Goal: Task Accomplishment & Management: Manage account settings

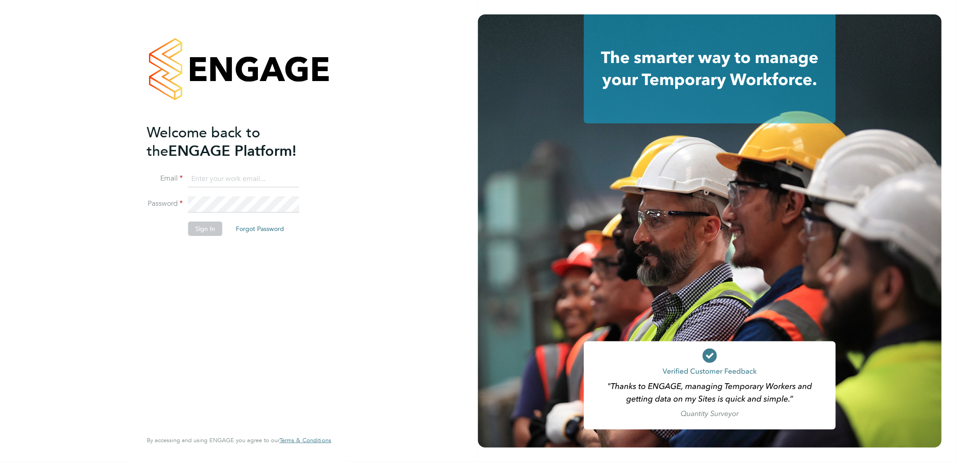
type input "[EMAIL_ADDRESS][PERSON_NAME][DOMAIN_NAME]"
click at [206, 227] on button "Sign In" at bounding box center [205, 228] width 34 height 14
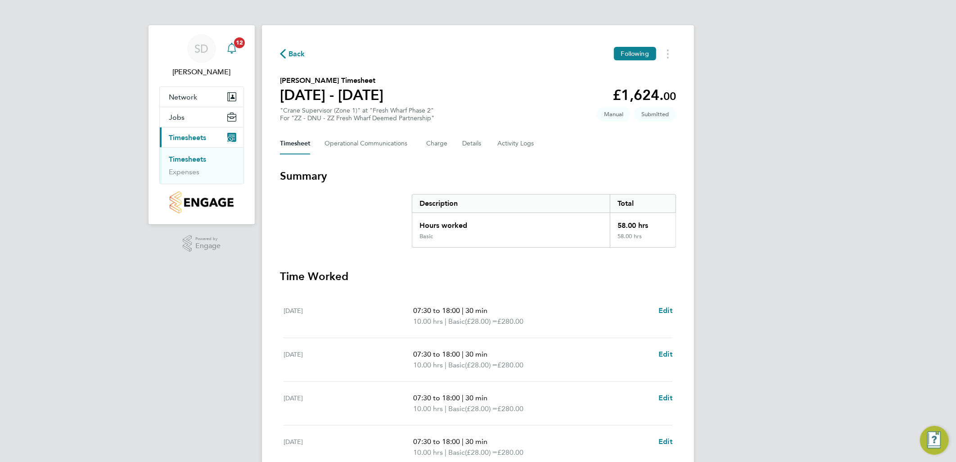
click at [231, 47] on icon "Main navigation" at bounding box center [231, 48] width 11 height 11
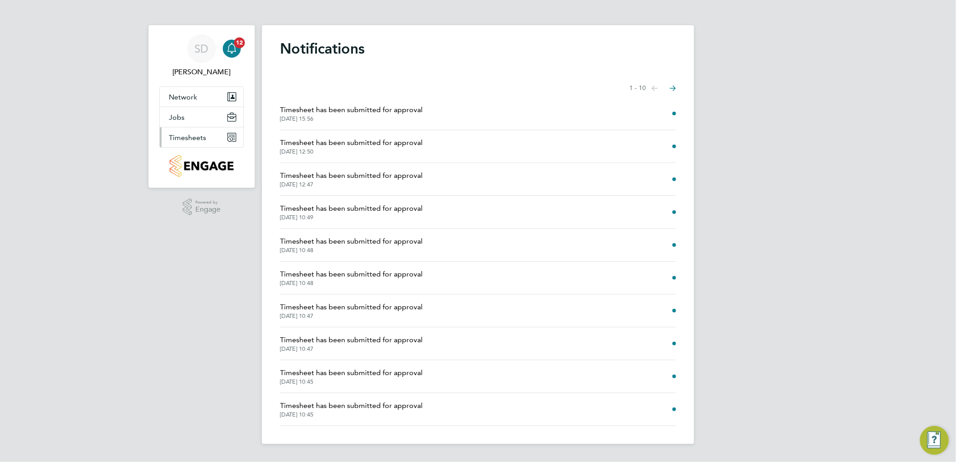
click at [188, 136] on span "Timesheets" at bounding box center [187, 137] width 37 height 9
click at [192, 159] on link "Timesheets" at bounding box center [187, 159] width 37 height 9
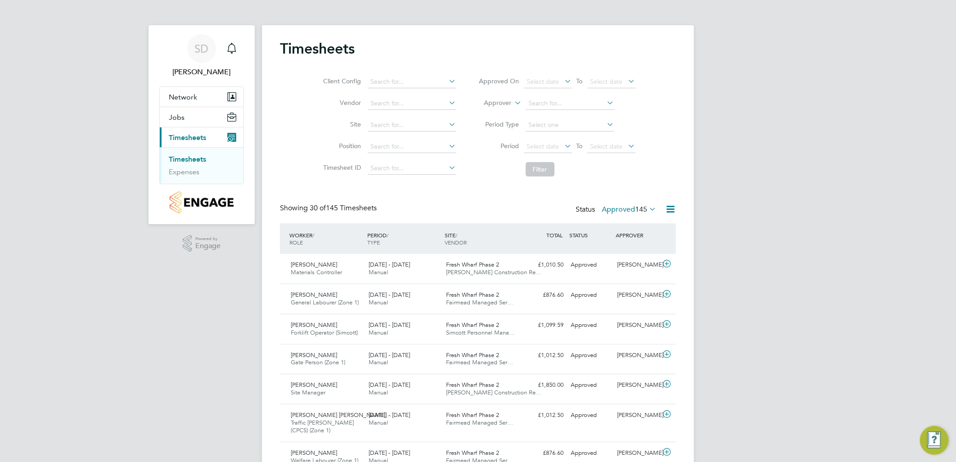
click at [647, 210] on icon at bounding box center [647, 208] width 0 height 13
click at [628, 249] on li "Submitted" at bounding box center [620, 250] width 41 height 13
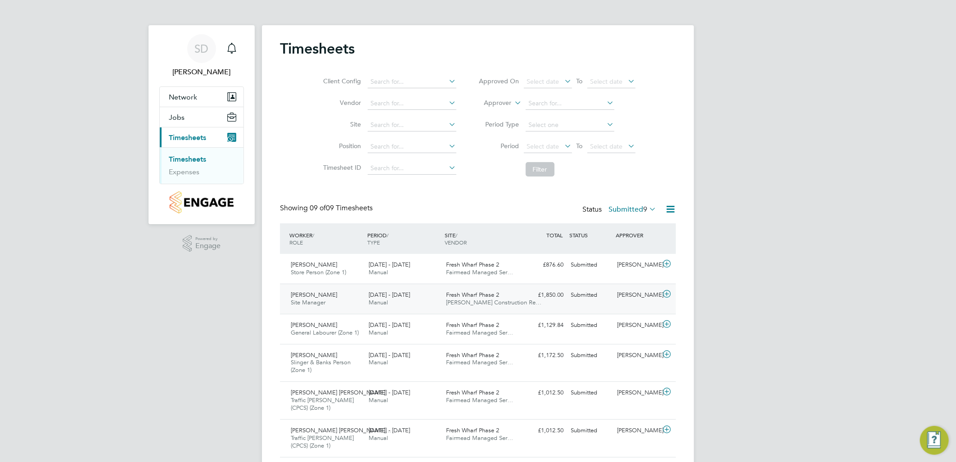
click at [524, 295] on div "£1,850.00 Submitted" at bounding box center [543, 294] width 47 height 15
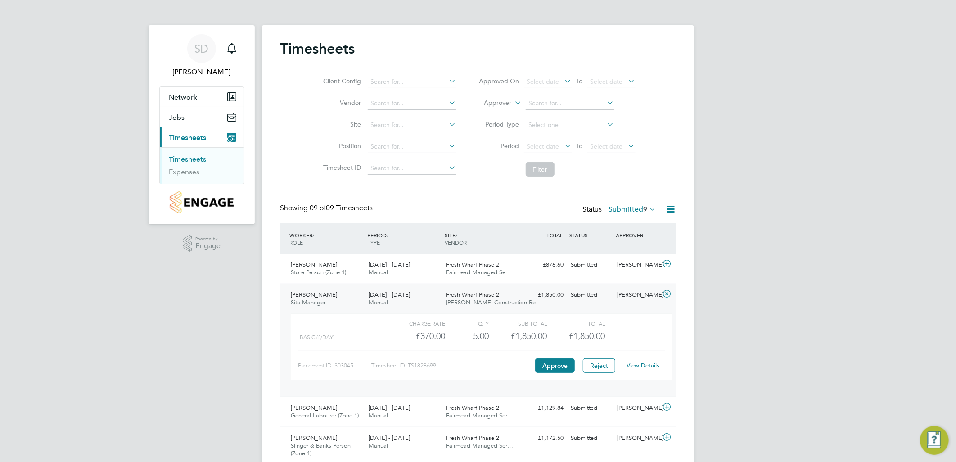
click at [656, 365] on link "View Details" at bounding box center [643, 365] width 33 height 8
click at [666, 293] on icon at bounding box center [666, 293] width 11 height 7
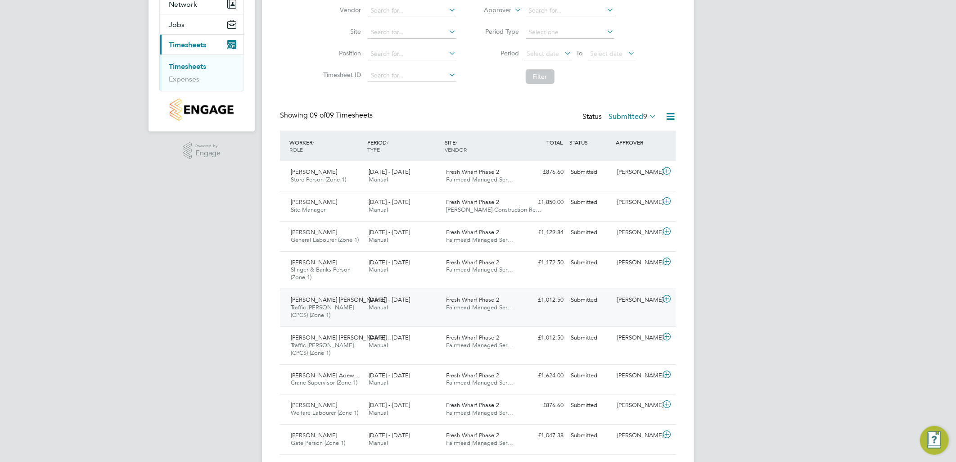
scroll to position [100, 0]
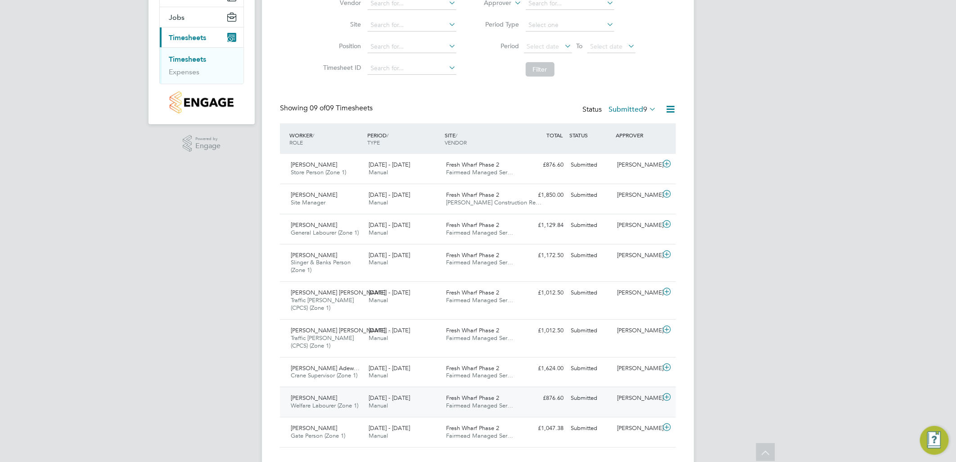
click at [664, 394] on icon at bounding box center [666, 396] width 11 height 7
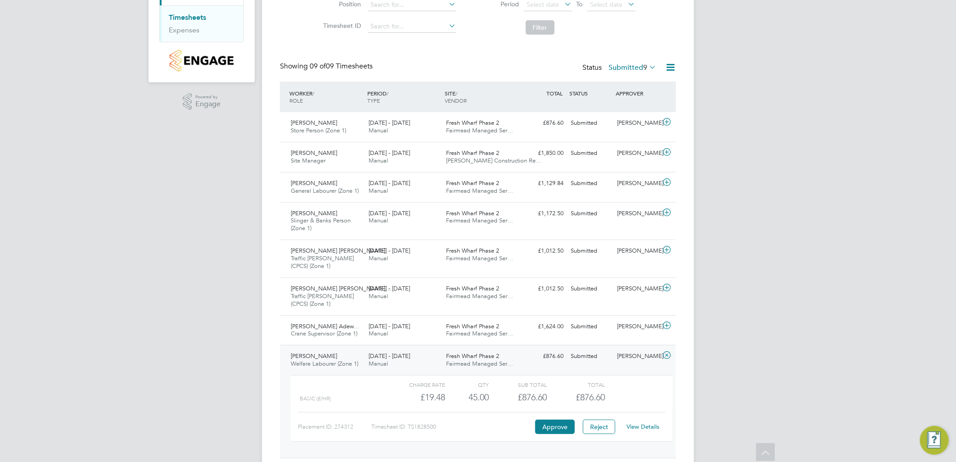
scroll to position [200, 0]
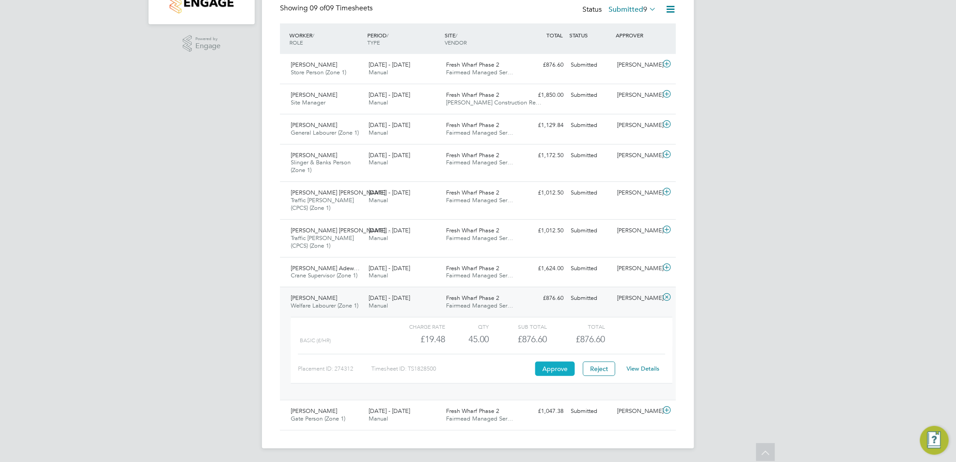
click at [555, 367] on button "Approve" at bounding box center [555, 368] width 40 height 14
click at [667, 411] on icon at bounding box center [666, 409] width 11 height 7
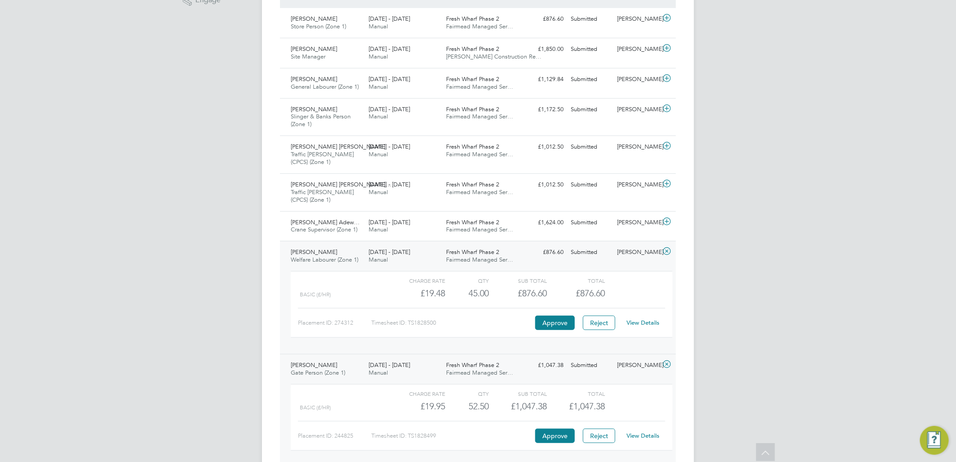
scroll to position [284, 0]
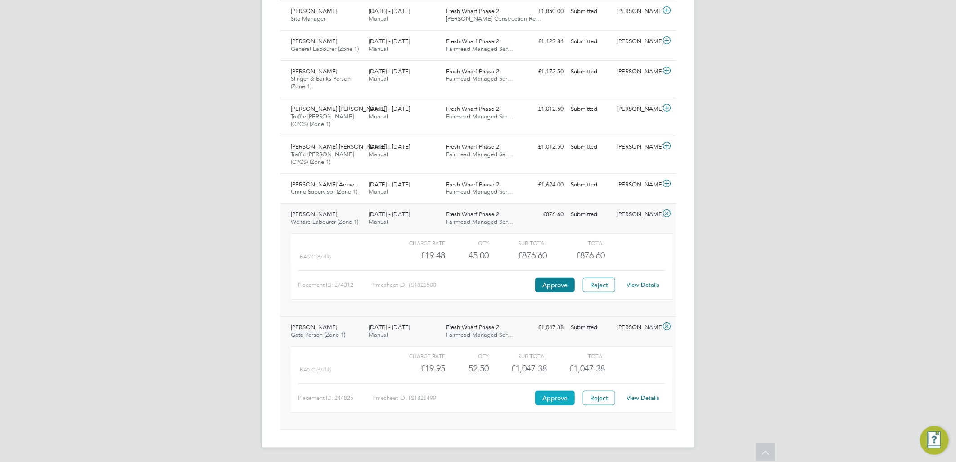
click at [557, 395] on button "Approve" at bounding box center [555, 397] width 40 height 14
drag, startPoint x: 667, startPoint y: 213, endPoint x: 666, endPoint y: 222, distance: 9.1
click at [667, 213] on icon at bounding box center [666, 213] width 11 height 7
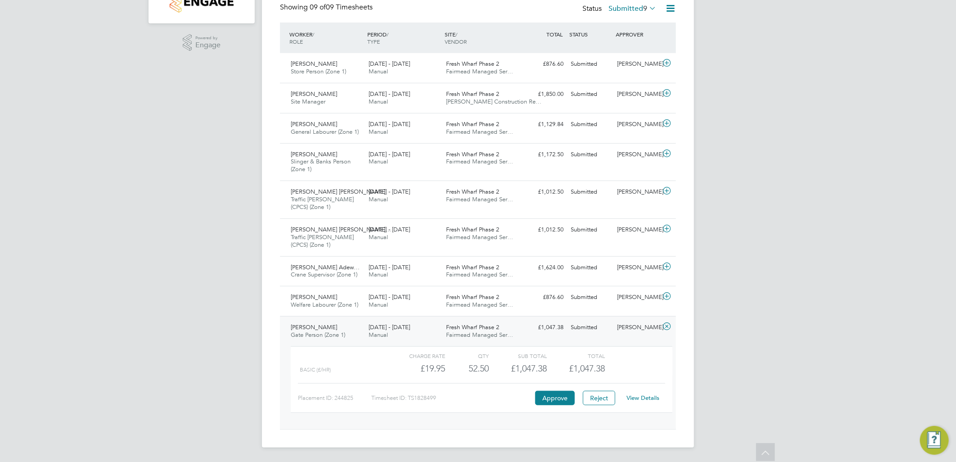
scroll to position [201, 0]
click at [670, 327] on icon at bounding box center [666, 326] width 11 height 7
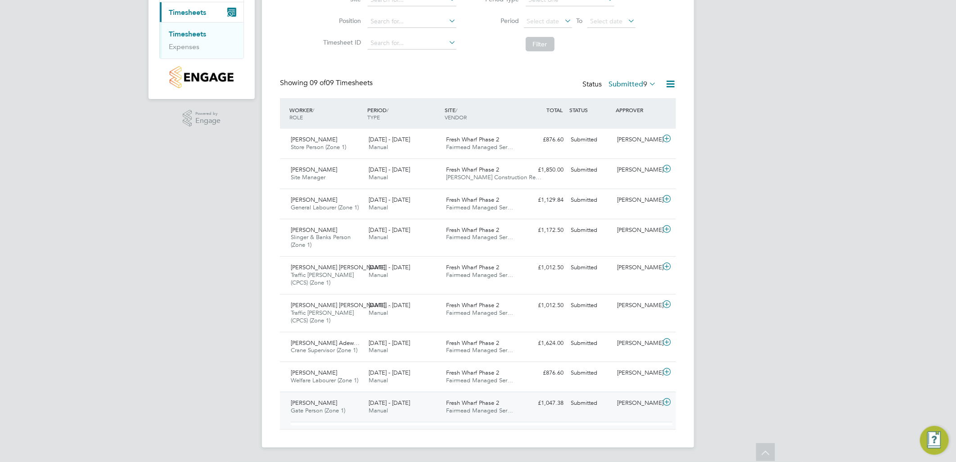
scroll to position [118, 0]
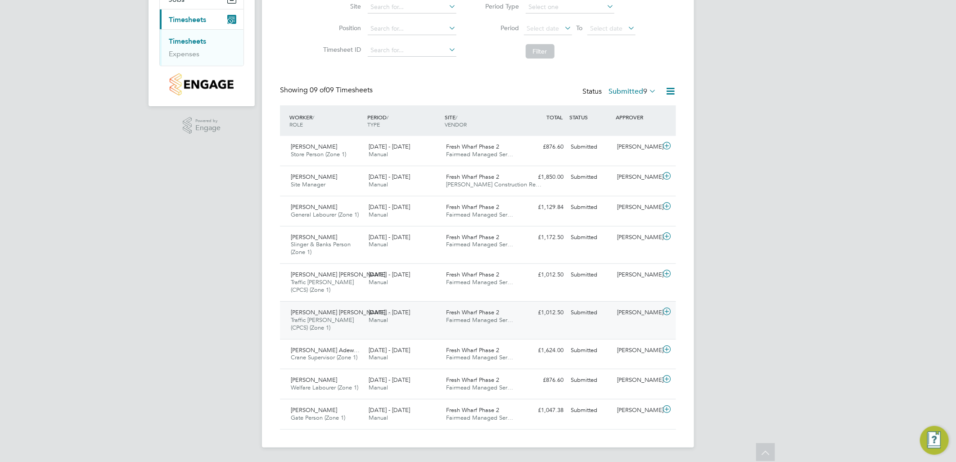
click at [667, 311] on icon at bounding box center [666, 311] width 11 height 7
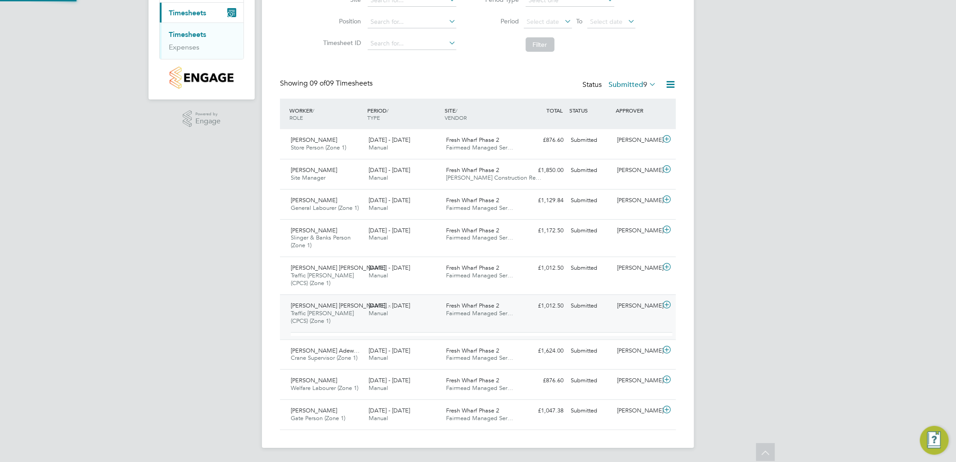
scroll to position [15, 88]
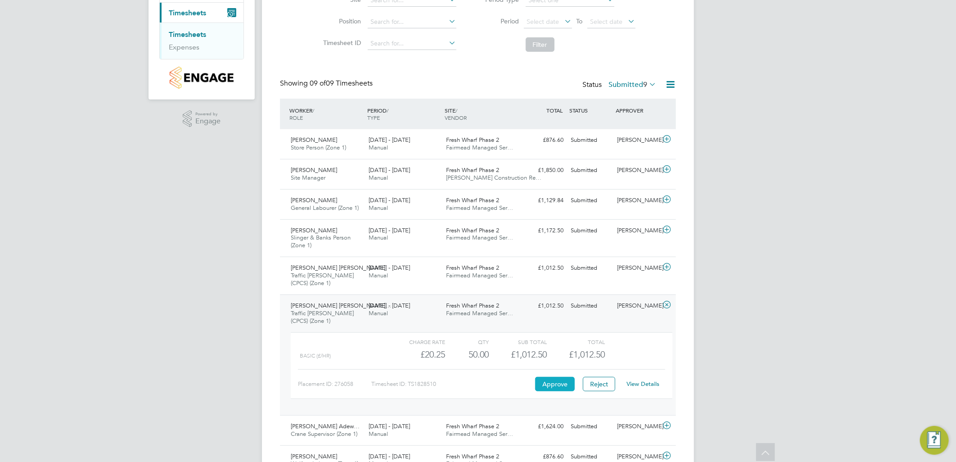
click at [555, 383] on button "Approve" at bounding box center [555, 384] width 40 height 14
click at [667, 302] on icon at bounding box center [666, 304] width 11 height 7
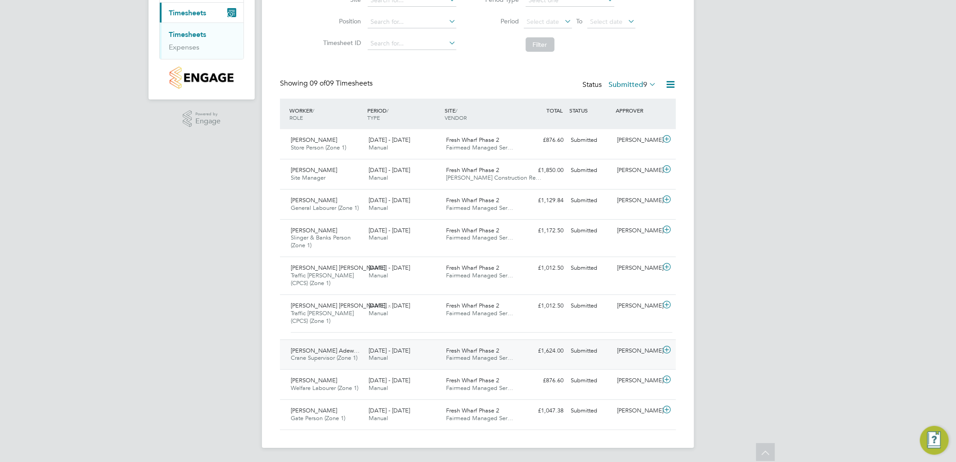
scroll to position [118, 0]
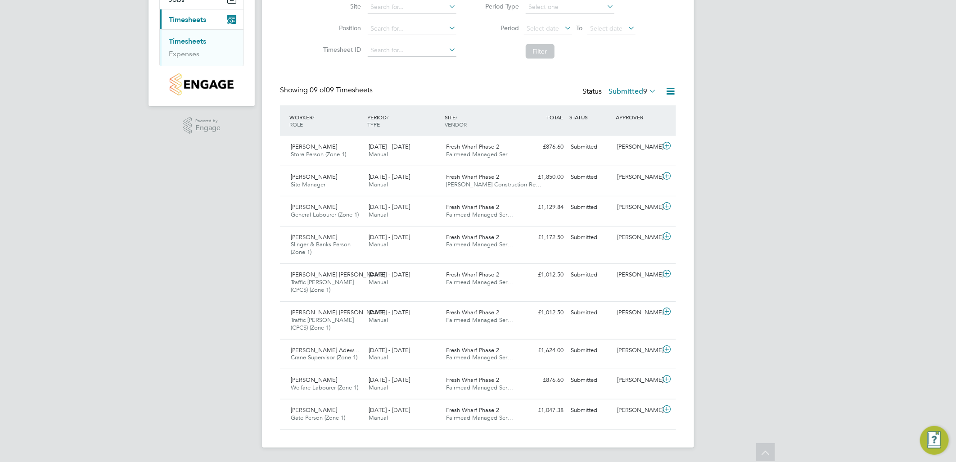
click at [647, 90] on icon at bounding box center [647, 91] width 0 height 13
click at [627, 129] on li "Submitted" at bounding box center [623, 132] width 41 height 13
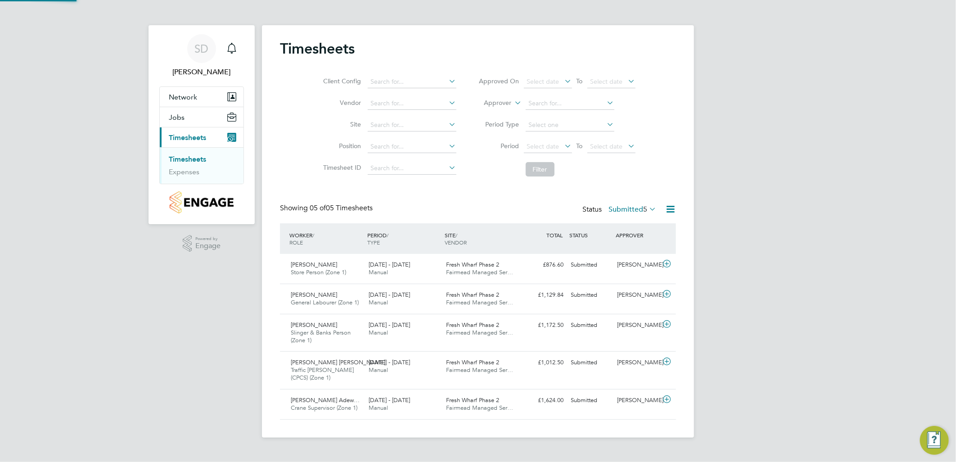
scroll to position [4, 5]
click at [664, 260] on icon at bounding box center [666, 263] width 11 height 7
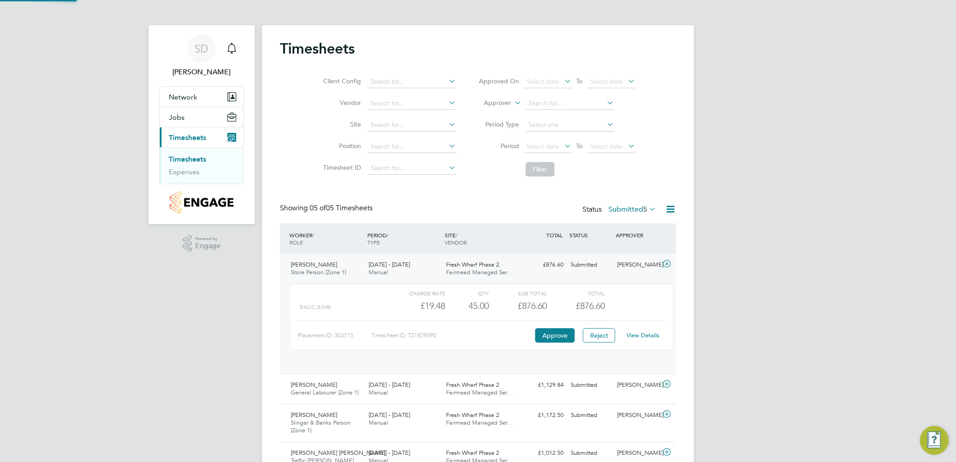
scroll to position [15, 88]
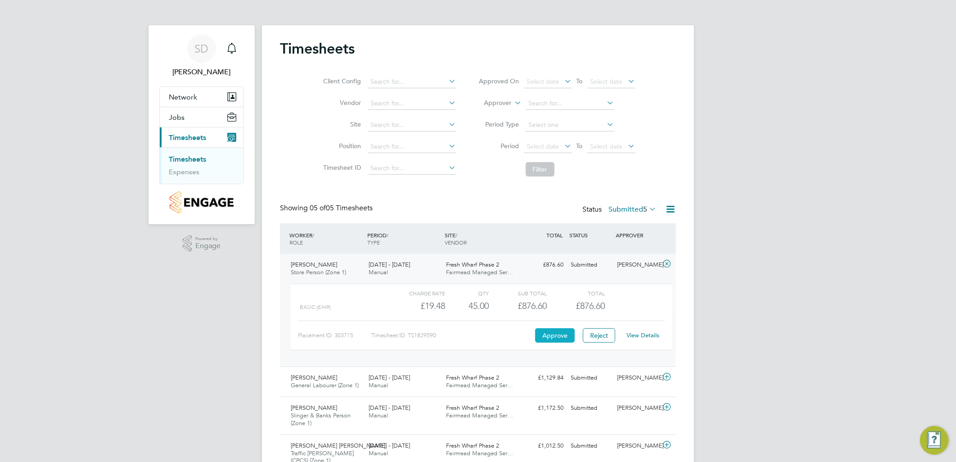
click at [559, 331] on button "Approve" at bounding box center [555, 335] width 40 height 14
click at [668, 260] on icon at bounding box center [666, 263] width 11 height 7
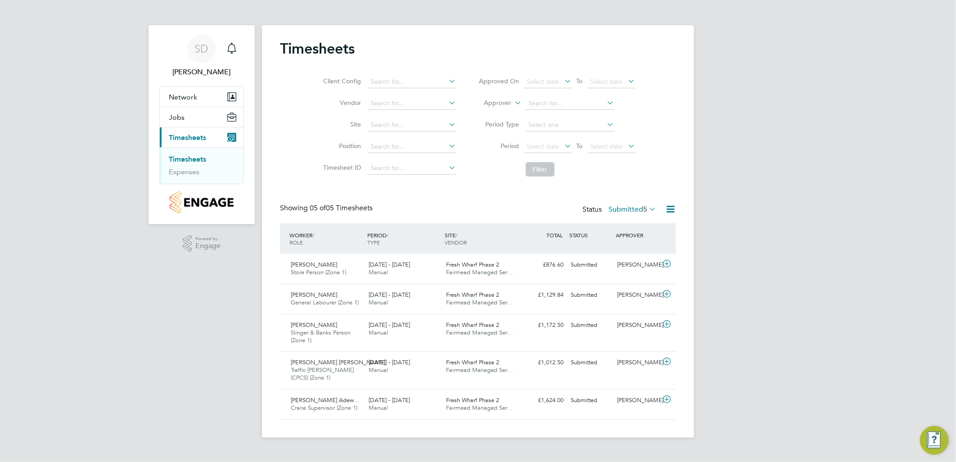
click at [647, 207] on icon at bounding box center [647, 208] width 0 height 13
click at [633, 247] on li "Submitted" at bounding box center [623, 250] width 41 height 13
click at [647, 206] on icon at bounding box center [647, 208] width 0 height 13
click at [621, 245] on li "Submitted" at bounding box center [623, 250] width 41 height 13
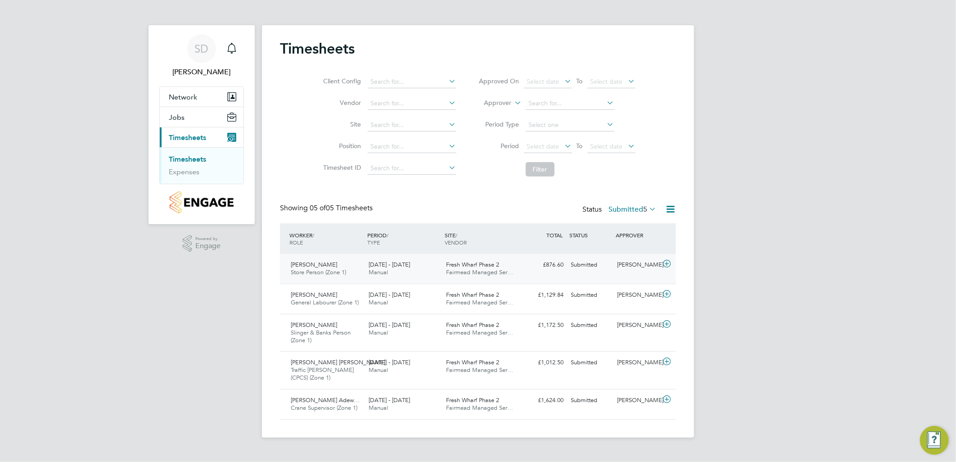
click at [663, 262] on icon at bounding box center [666, 263] width 11 height 7
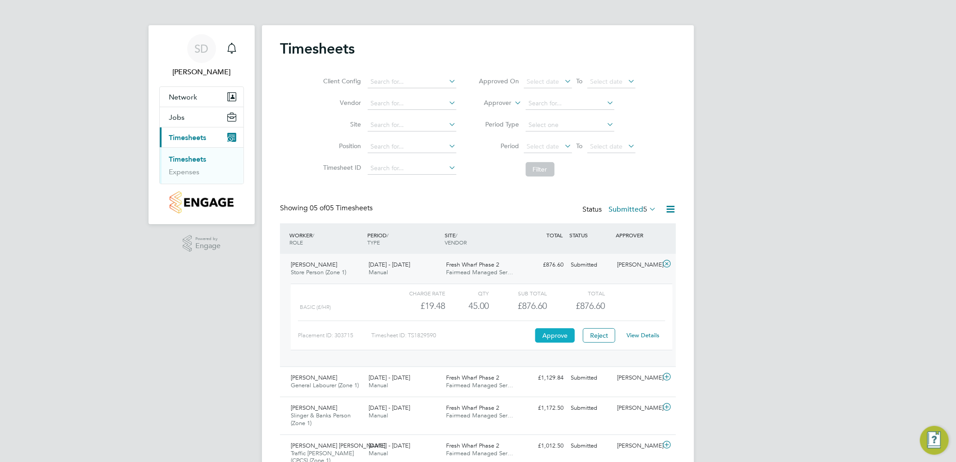
click at [562, 331] on button "Approve" at bounding box center [555, 335] width 40 height 14
click at [647, 207] on icon at bounding box center [647, 208] width 0 height 13
click at [630, 249] on li "Submitted" at bounding box center [623, 250] width 41 height 13
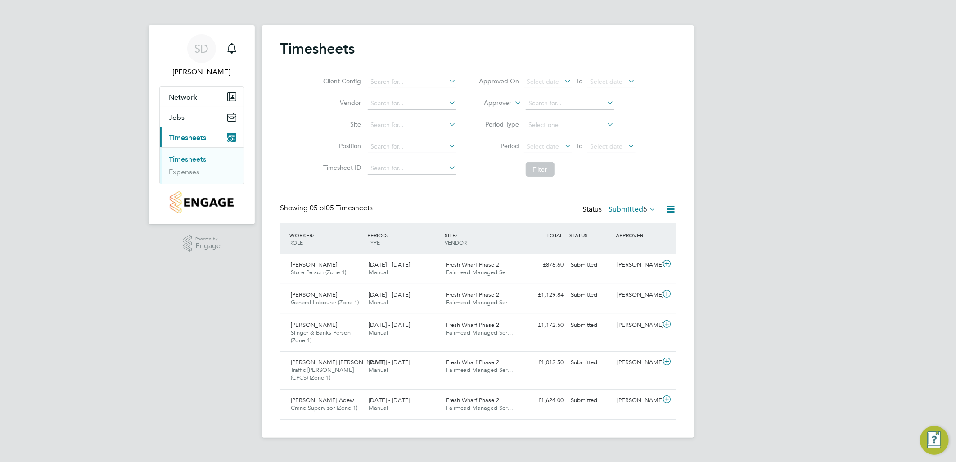
click at [647, 207] on icon at bounding box center [647, 208] width 0 height 13
click at [632, 247] on li "Submitted" at bounding box center [623, 250] width 41 height 13
click at [671, 261] on icon at bounding box center [666, 263] width 11 height 7
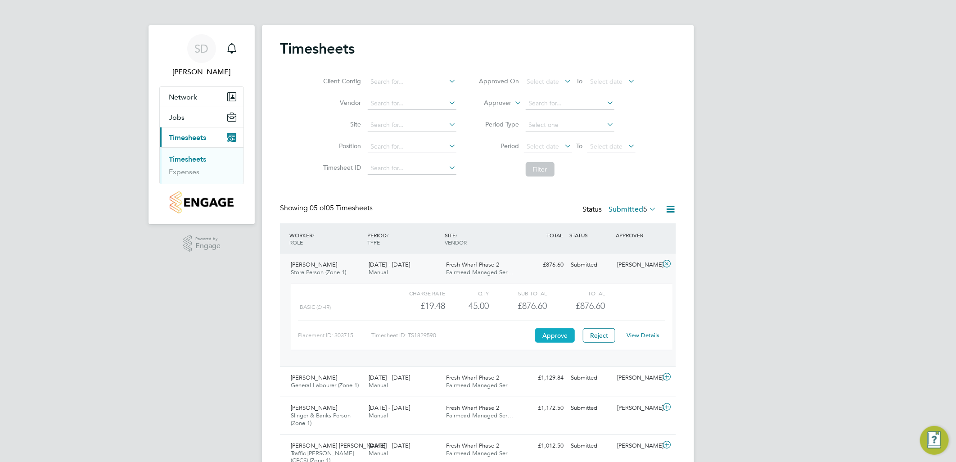
click at [553, 335] on button "Approve" at bounding box center [555, 335] width 40 height 14
click at [647, 208] on icon at bounding box center [647, 208] width 0 height 13
click at [636, 248] on li "Submitted" at bounding box center [623, 250] width 41 height 13
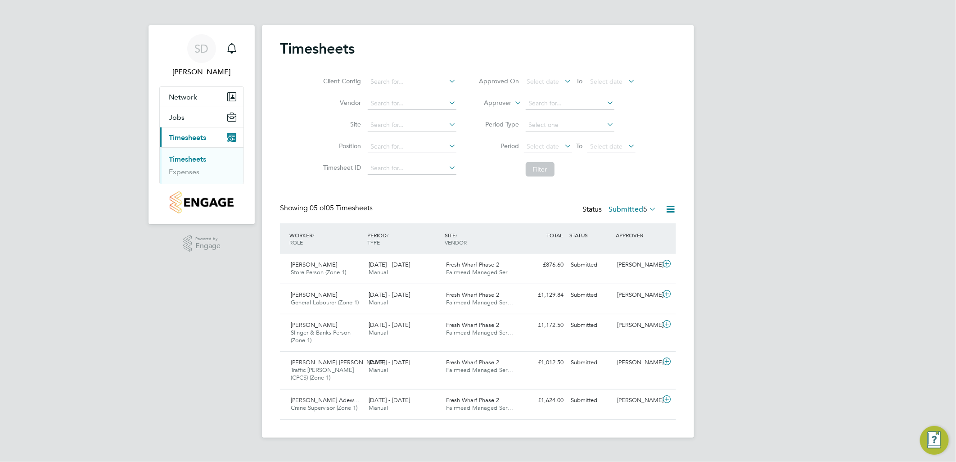
click at [643, 209] on span "5" at bounding box center [645, 209] width 4 height 9
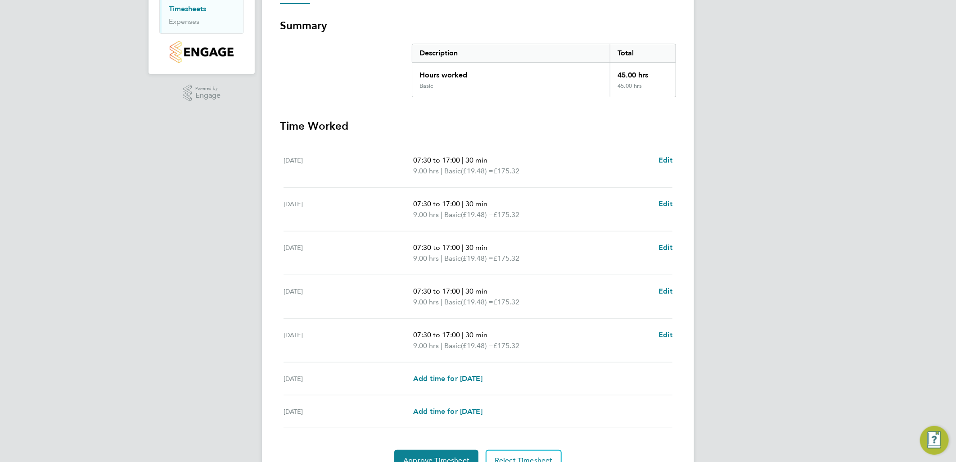
scroll to position [194, 0]
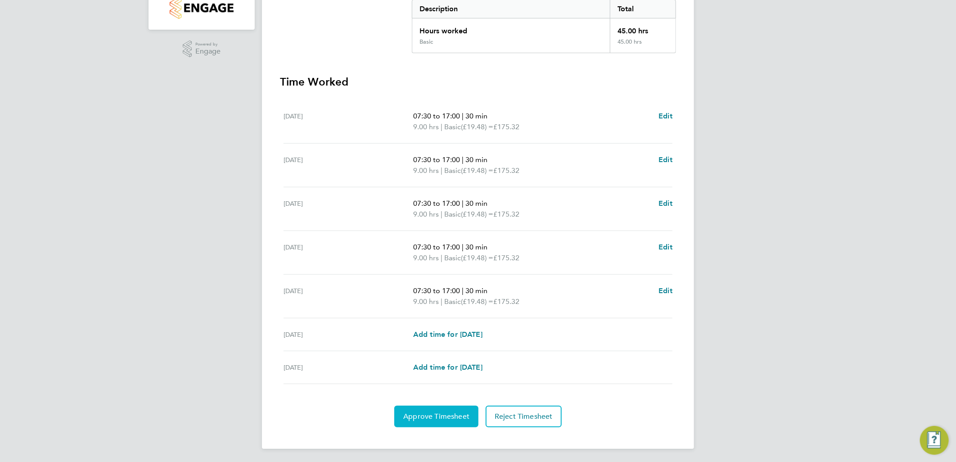
click at [438, 417] on span "Approve Timesheet" at bounding box center [436, 416] width 66 height 9
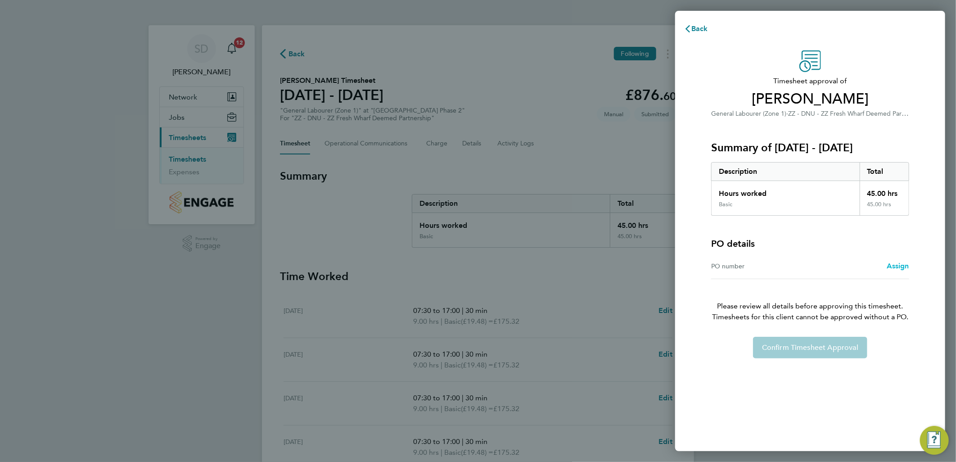
click at [900, 266] on span "Assign" at bounding box center [897, 265] width 22 height 9
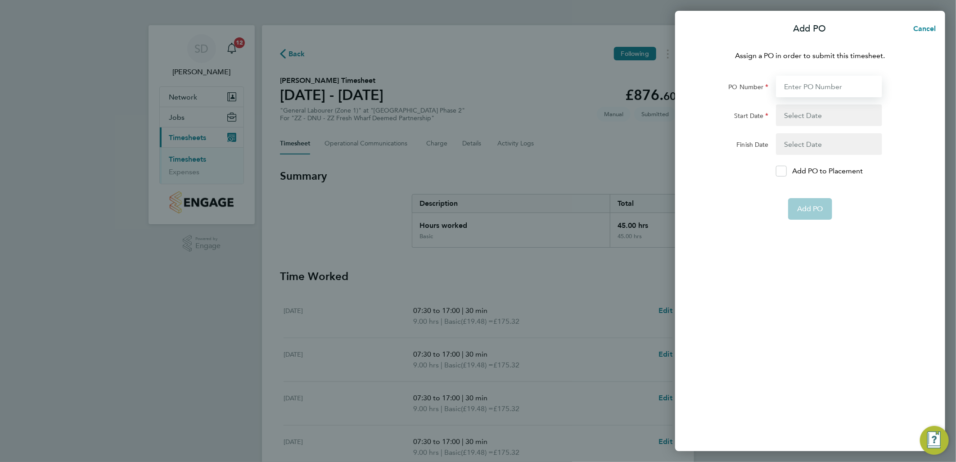
click at [839, 84] on input "PO Number" at bounding box center [829, 87] width 106 height 22
click at [808, 88] on input "PO Number" at bounding box center [829, 87] width 106 height 22
paste input "H68087b"
type input "H68087B"
type input "01 Sep 25"
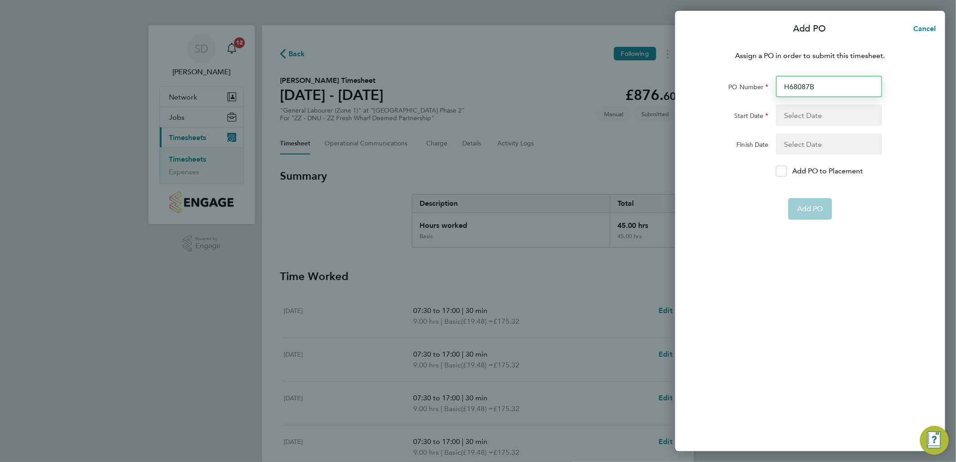
type input "31 Dec 25"
click at [794, 112] on button "button" at bounding box center [829, 115] width 106 height 22
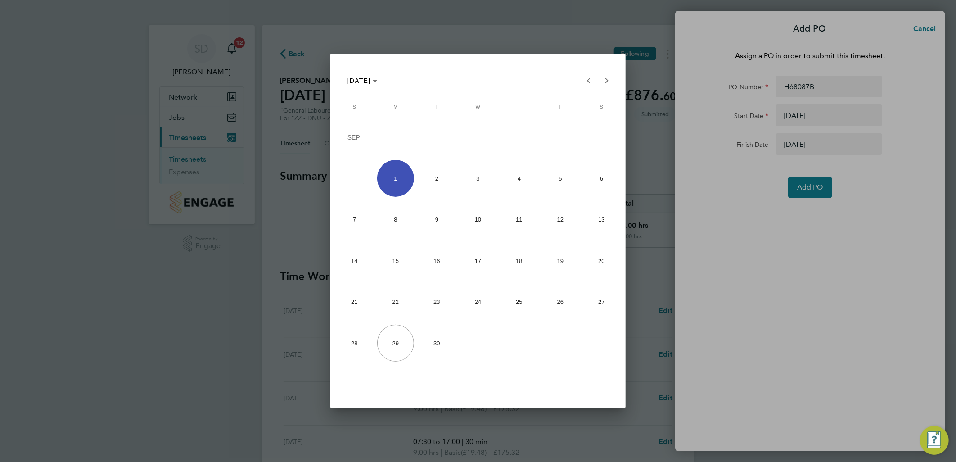
click at [396, 300] on span "22" at bounding box center [395, 301] width 37 height 37
type input "22 Sep 25"
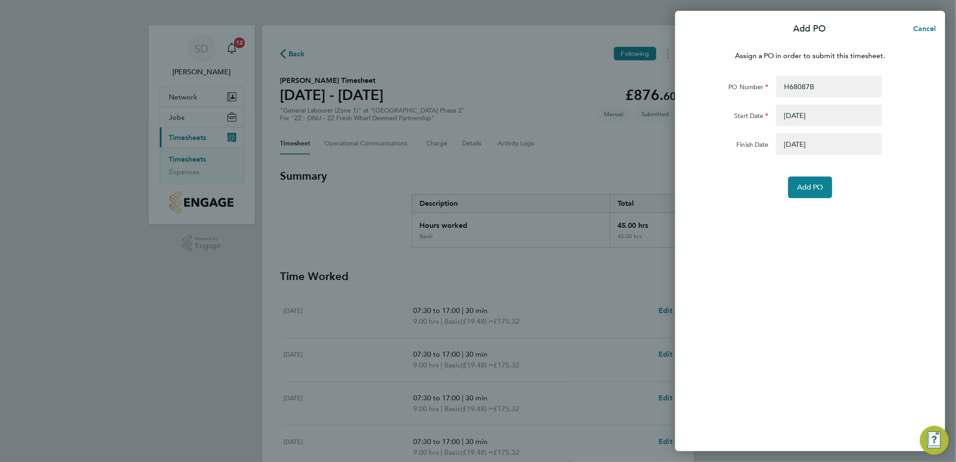
click at [798, 137] on button "button" at bounding box center [829, 144] width 106 height 22
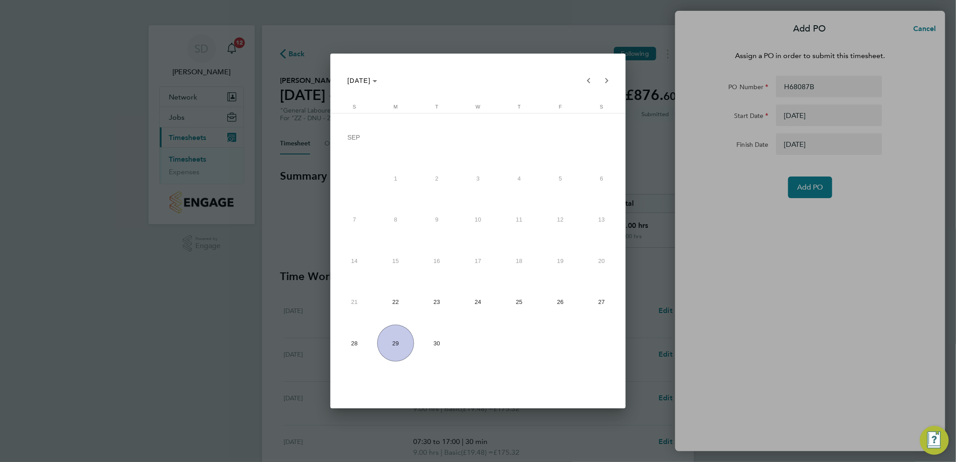
click at [566, 303] on span "26" at bounding box center [560, 301] width 37 height 37
type input "26 Sep 25"
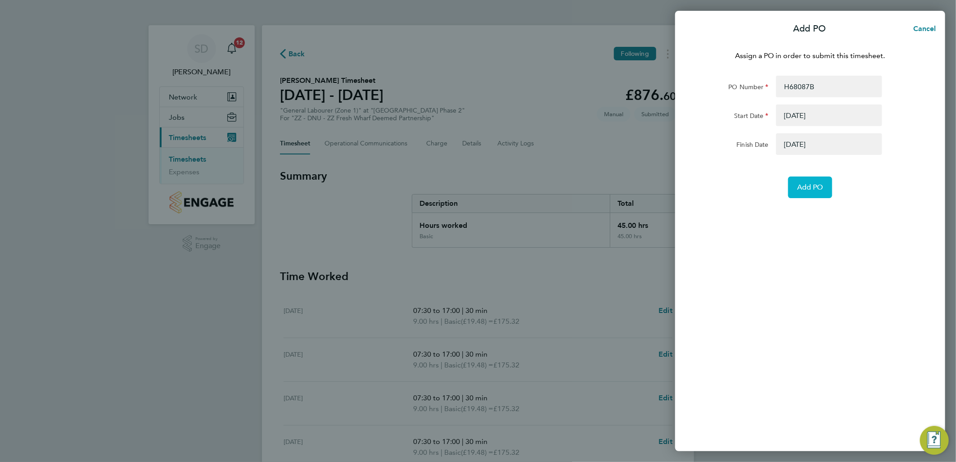
click at [815, 184] on span "Add PO" at bounding box center [810, 187] width 26 height 9
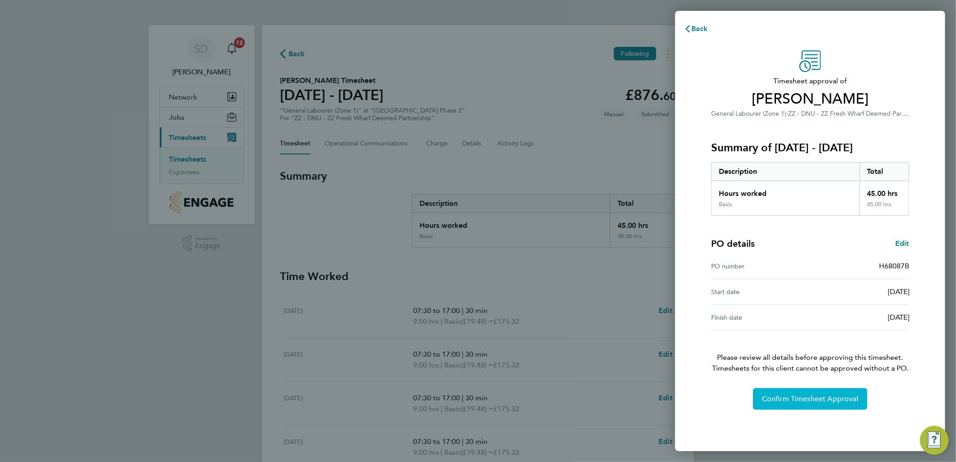
click at [830, 396] on span "Confirm Timesheet Approval" at bounding box center [810, 398] width 96 height 9
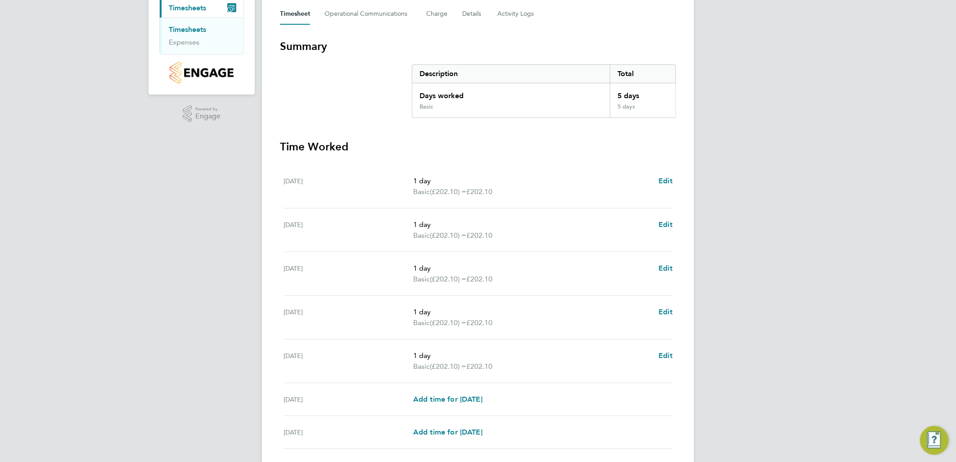
scroll to position [194, 0]
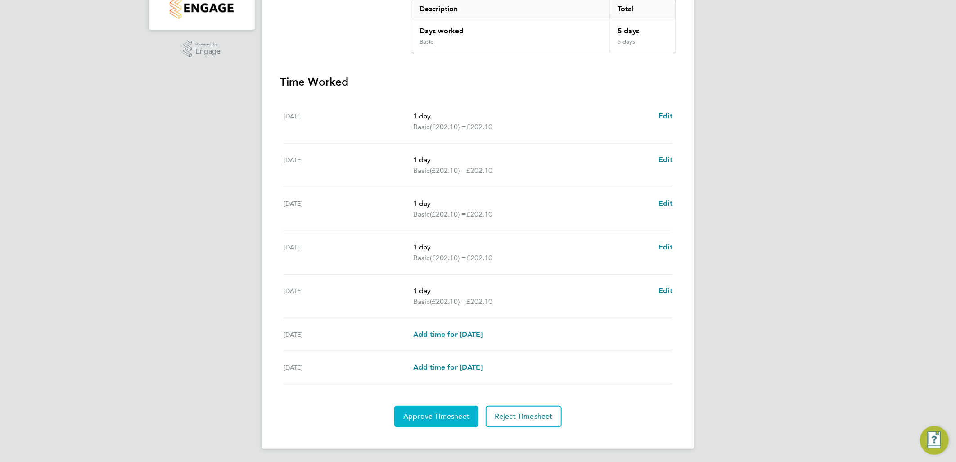
click at [437, 412] on span "Approve Timesheet" at bounding box center [436, 416] width 66 height 9
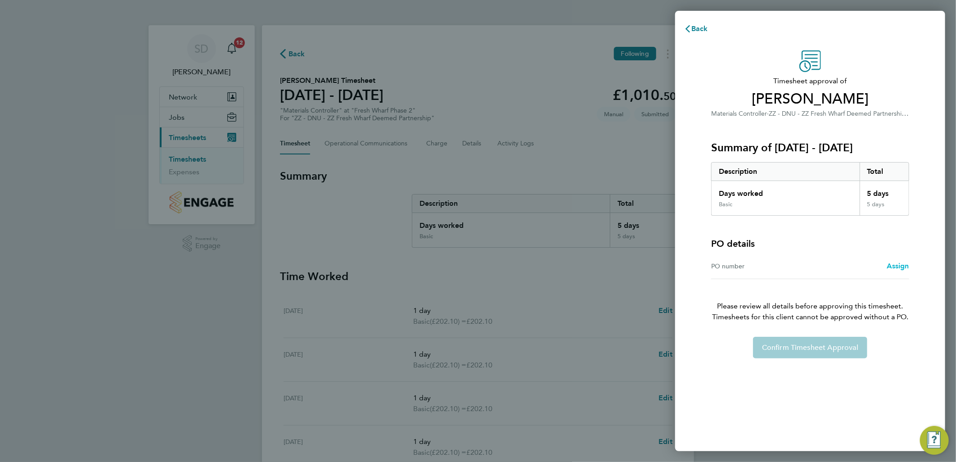
click at [904, 264] on span "Assign" at bounding box center [897, 265] width 22 height 9
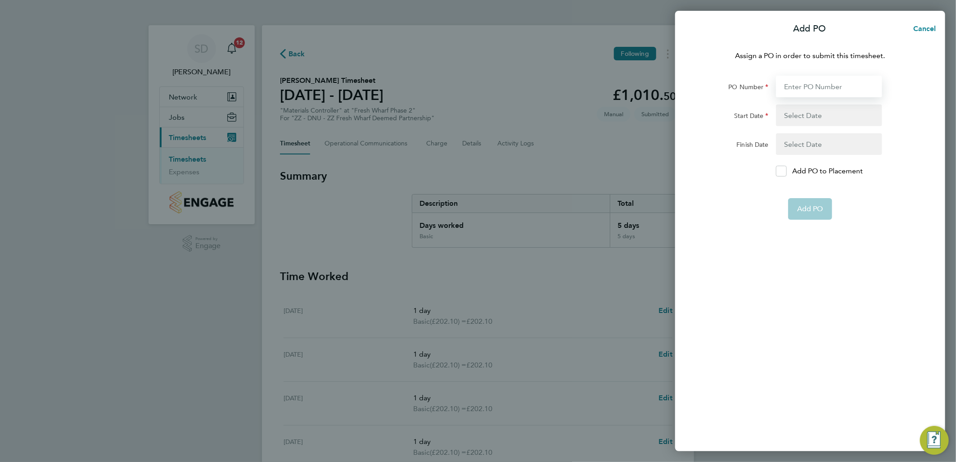
click at [809, 88] on input "PO Number" at bounding box center [829, 87] width 106 height 22
paste input "H68087d"
type input "H68087d"
click at [803, 112] on button "button" at bounding box center [829, 115] width 106 height 22
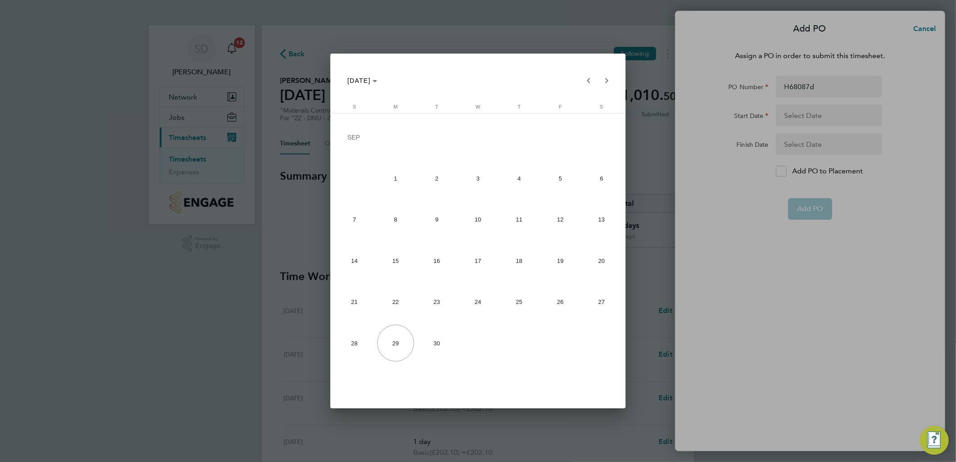
drag, startPoint x: 396, startPoint y: 301, endPoint x: 650, endPoint y: 245, distance: 259.5
click at [397, 301] on span "22" at bounding box center [395, 301] width 37 height 37
type input "[DATE]"
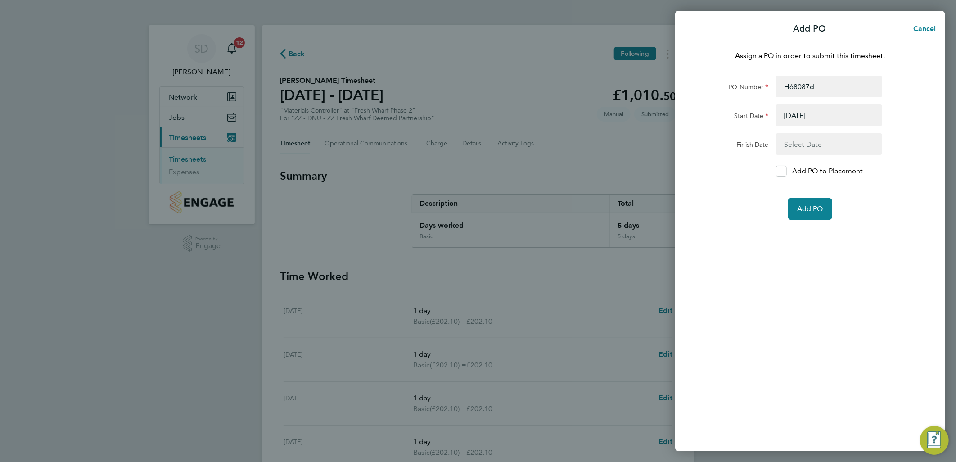
click at [812, 140] on button "button" at bounding box center [829, 144] width 106 height 22
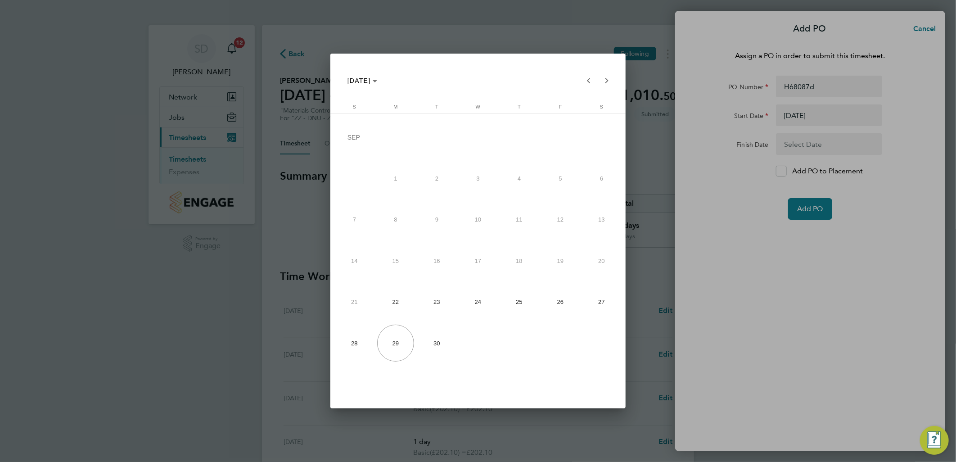
click at [557, 300] on span "26" at bounding box center [560, 301] width 37 height 37
type input "26 Sep 25"
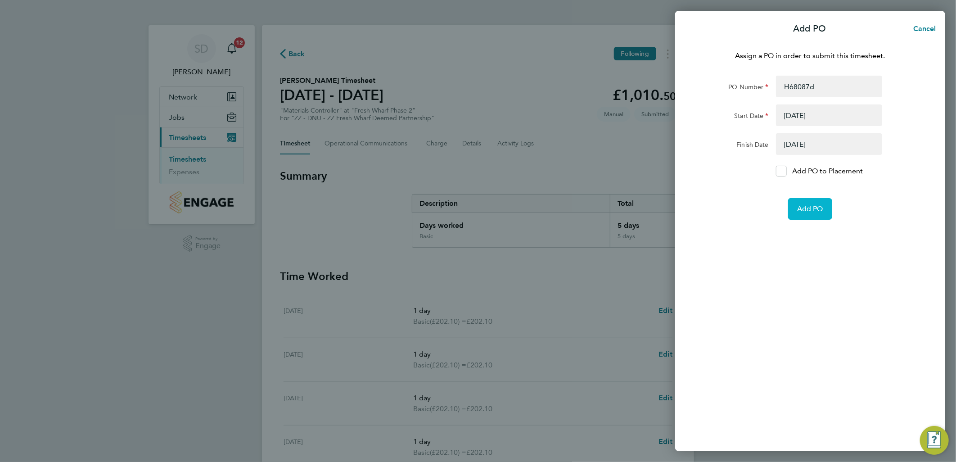
click at [813, 207] on span "Add PO" at bounding box center [810, 208] width 26 height 9
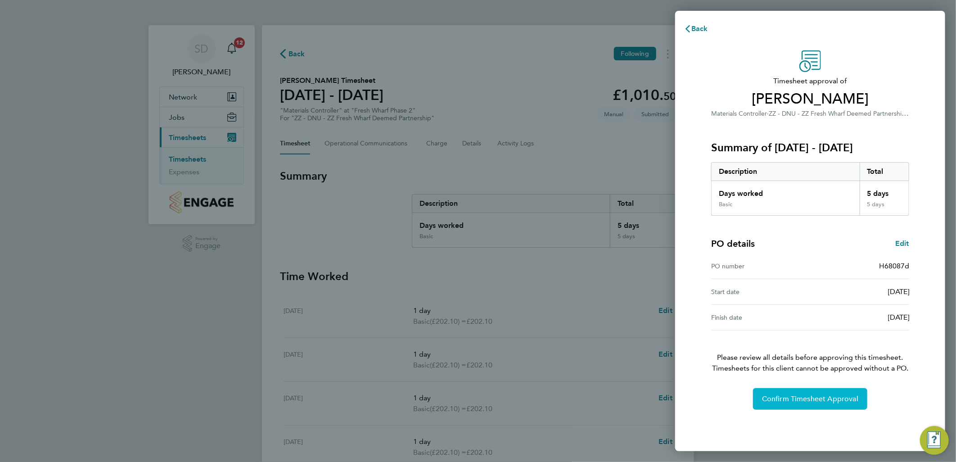
click at [821, 399] on span "Confirm Timesheet Approval" at bounding box center [810, 398] width 96 height 9
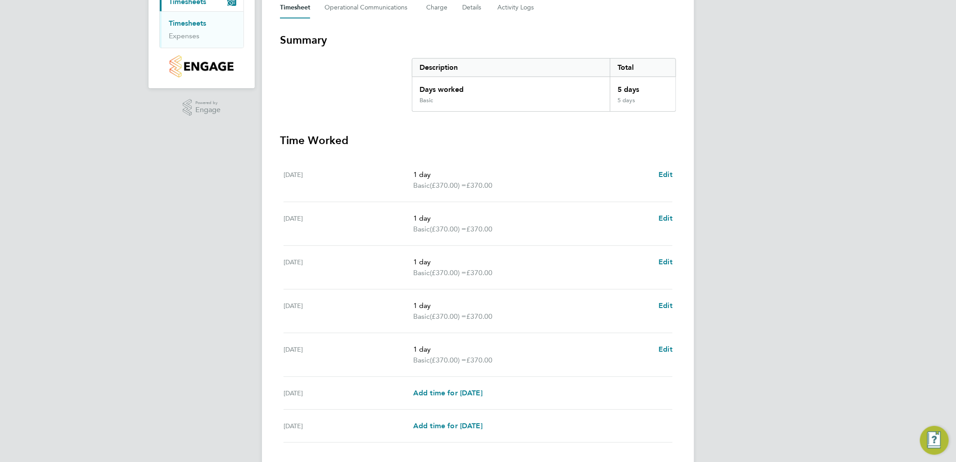
scroll to position [44, 0]
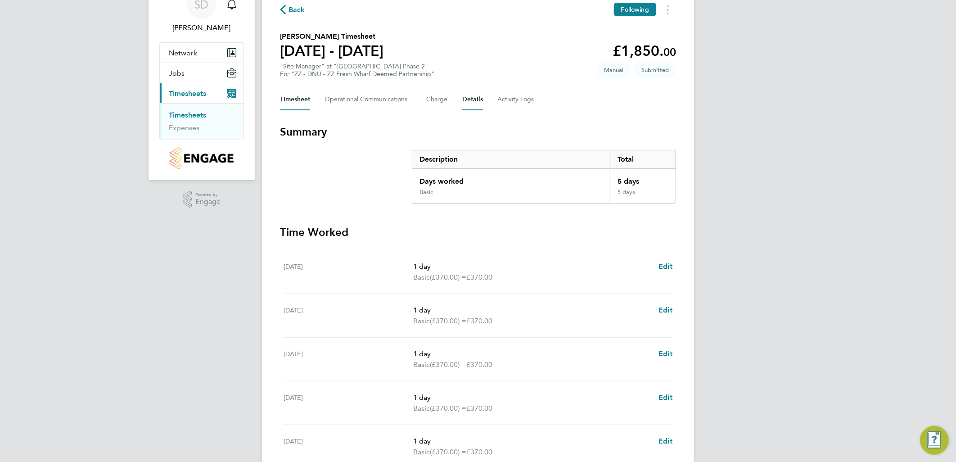
click at [466, 97] on button "Details" at bounding box center [472, 100] width 21 height 22
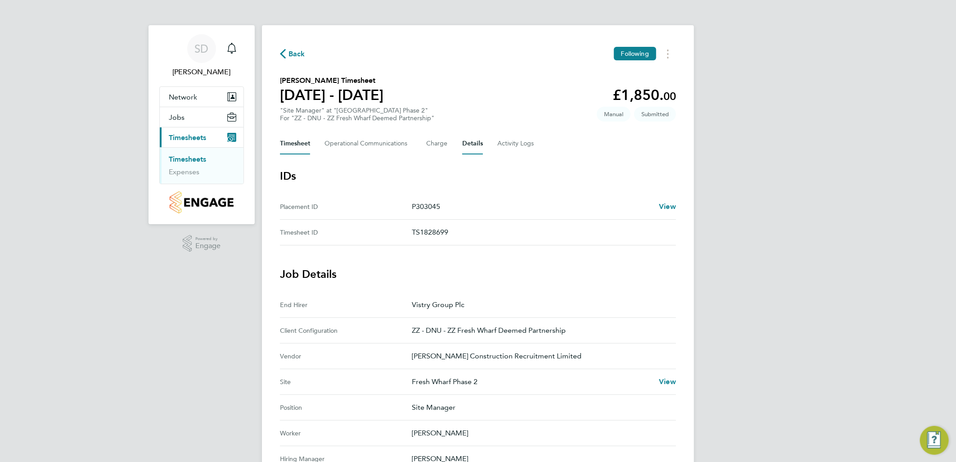
click at [299, 140] on button "Timesheet" at bounding box center [295, 144] width 30 height 22
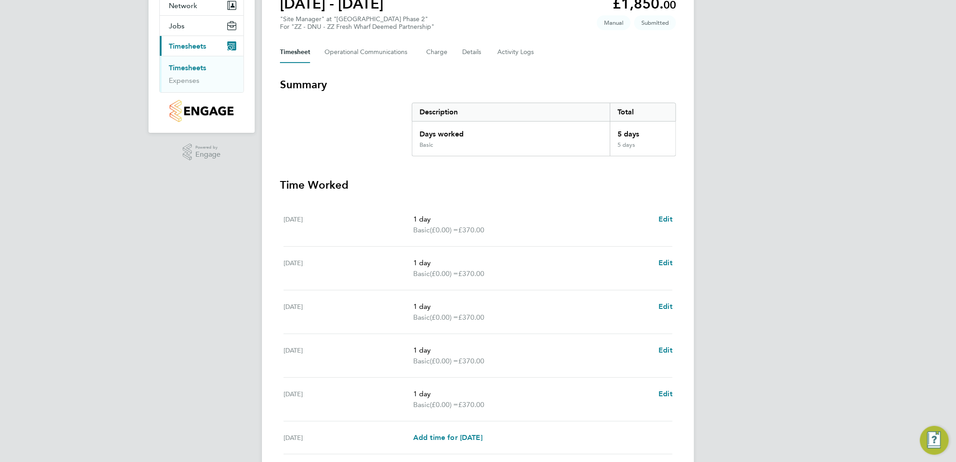
scroll to position [194, 0]
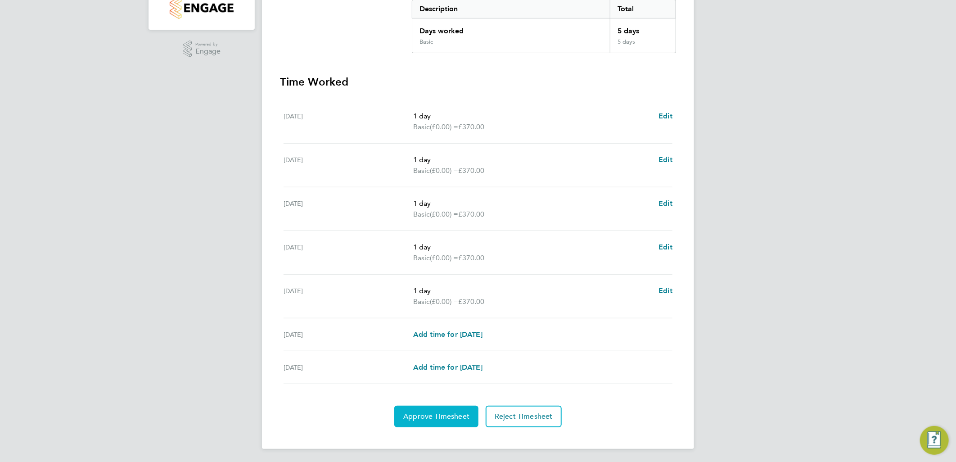
click at [451, 418] on span "Approve Timesheet" at bounding box center [436, 416] width 66 height 9
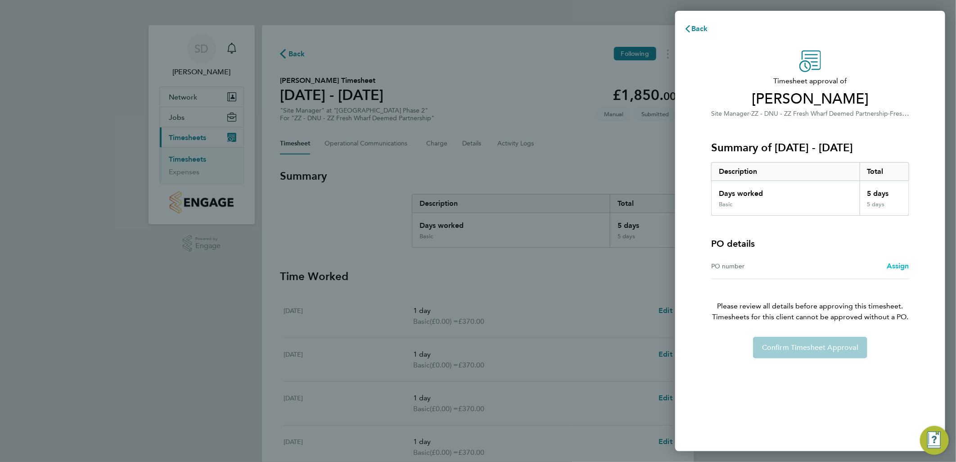
click at [897, 267] on span "Assign" at bounding box center [897, 265] width 22 height 9
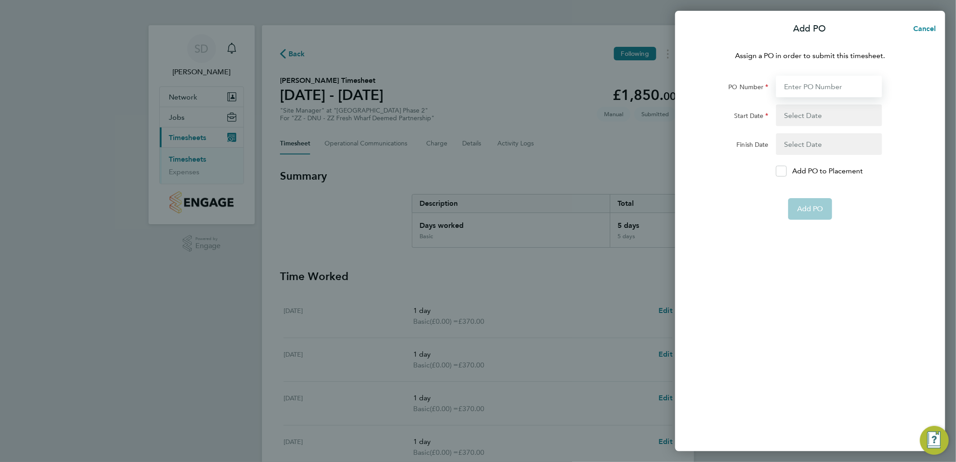
click at [844, 85] on input "PO Number" at bounding box center [829, 87] width 106 height 22
type input "H68087d"
type input "[DATE]"
click at [808, 206] on app-form-button "Add PO" at bounding box center [810, 209] width 44 height 22
click at [815, 210] on app-form-button "Add PO" at bounding box center [810, 209] width 44 height 22
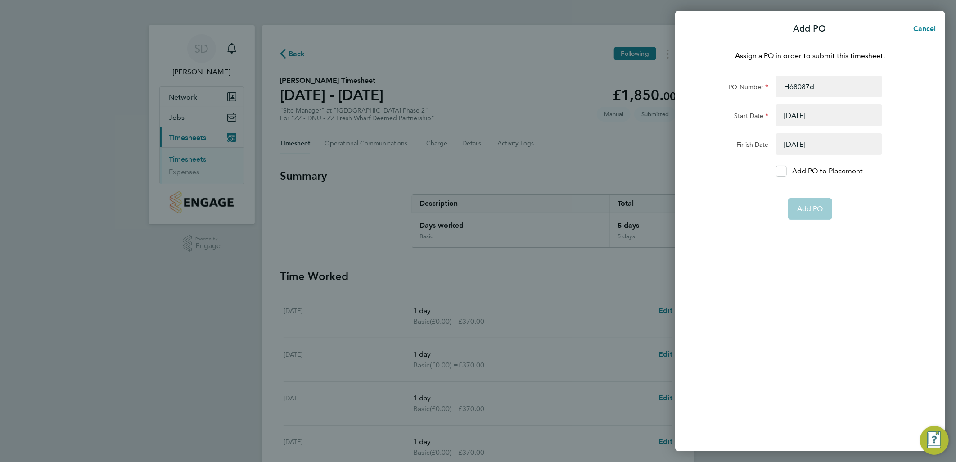
click at [820, 209] on app-form-button "Add PO" at bounding box center [810, 209] width 44 height 22
click at [793, 143] on button "button" at bounding box center [829, 144] width 106 height 22
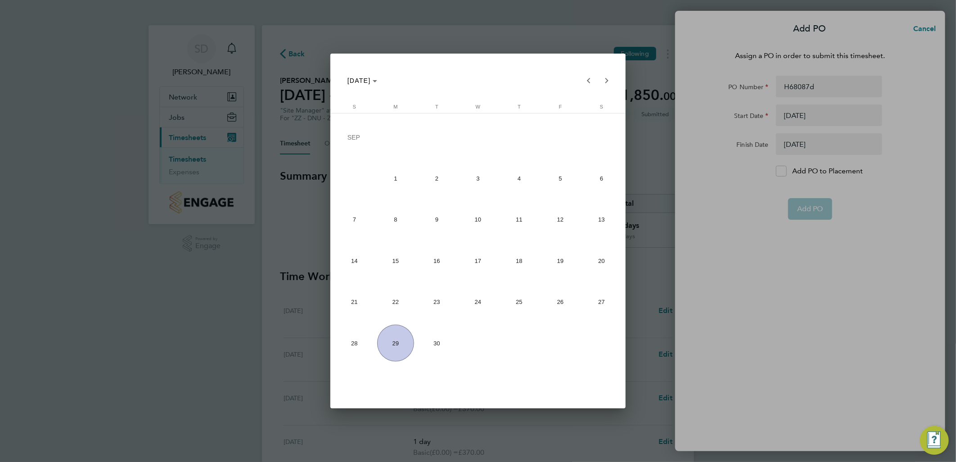
click at [443, 347] on span "30" at bounding box center [436, 342] width 37 height 37
type input "30 Sep 25"
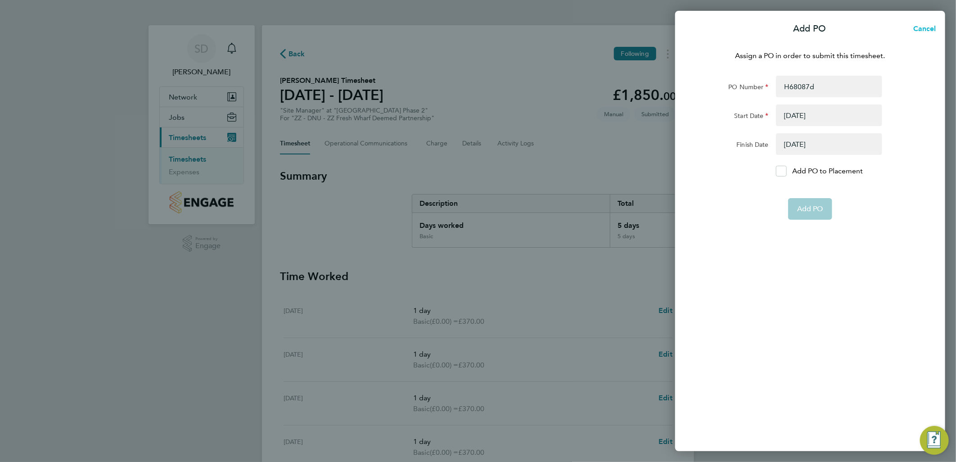
click at [938, 30] on button "Cancel" at bounding box center [921, 29] width 46 height 18
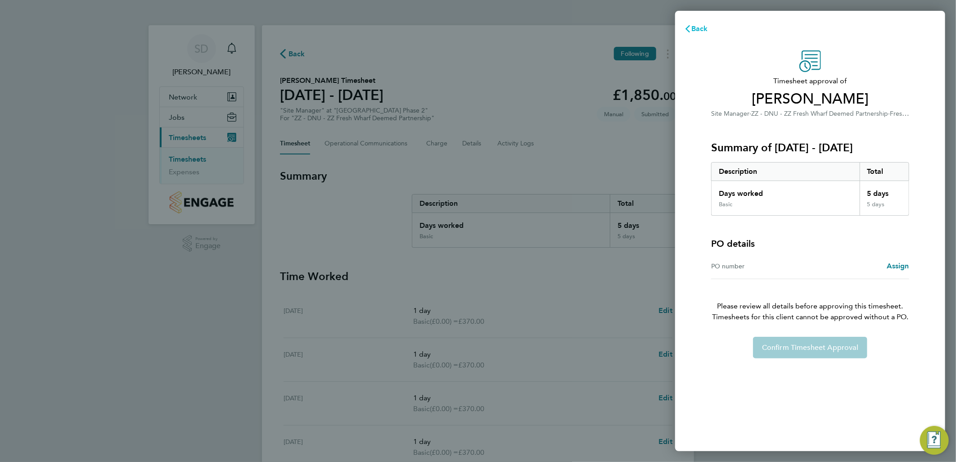
click at [698, 25] on span "Back" at bounding box center [699, 28] width 17 height 9
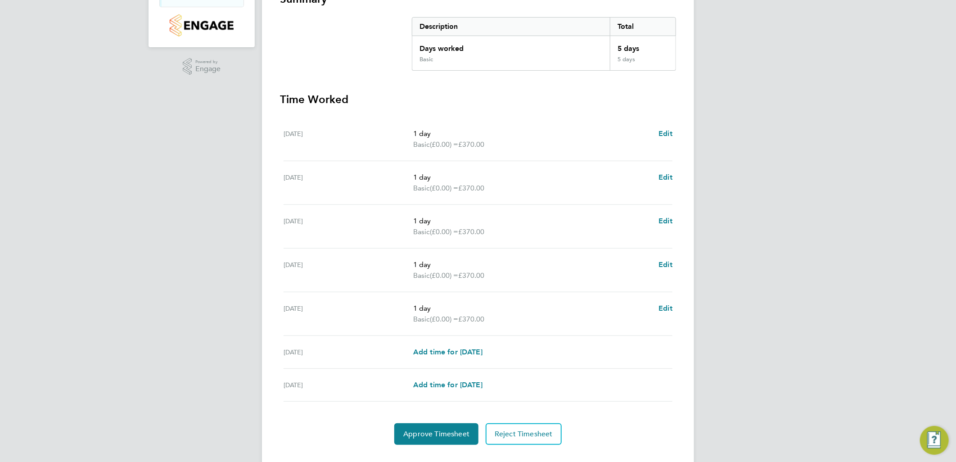
scroll to position [194, 0]
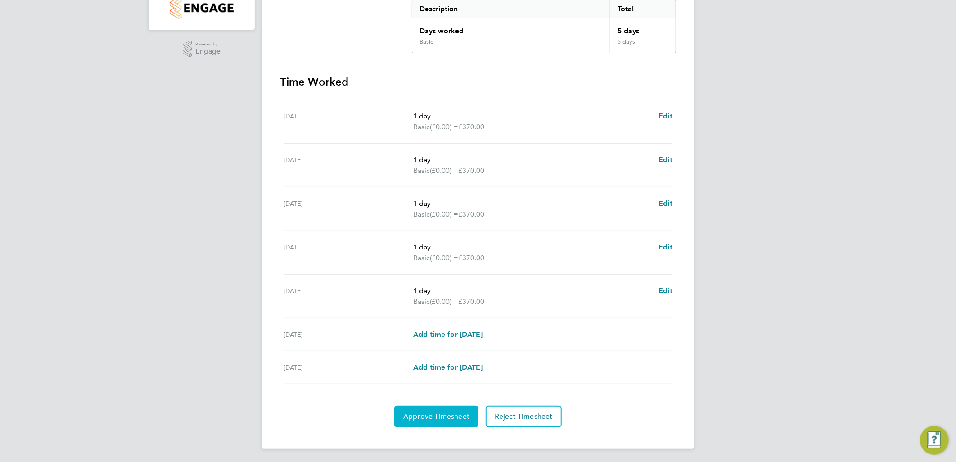
click at [462, 415] on span "Approve Timesheet" at bounding box center [436, 416] width 66 height 9
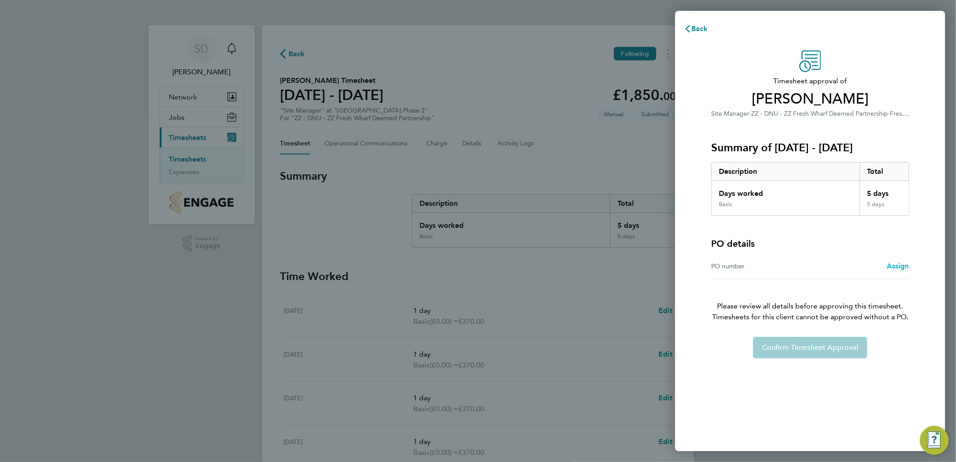
click at [900, 266] on span "Assign" at bounding box center [897, 265] width 22 height 9
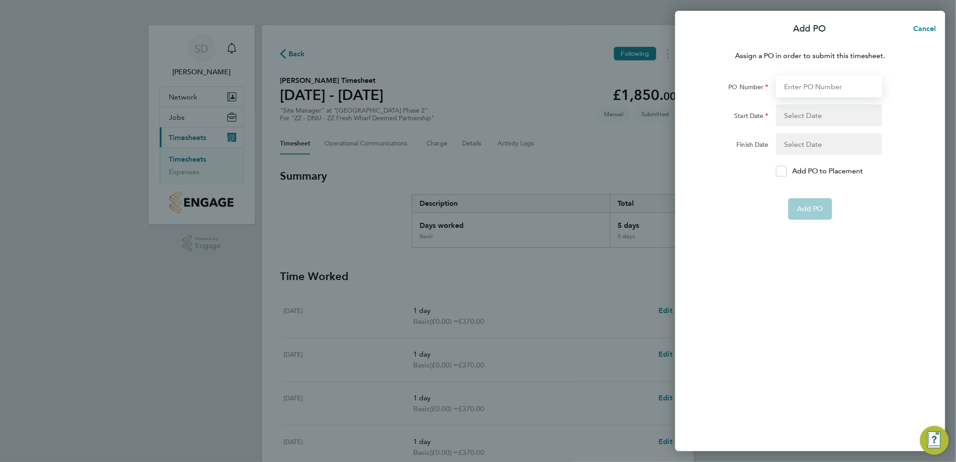
click at [802, 91] on input "PO Number" at bounding box center [829, 87] width 106 height 22
type input "H68087d"
type input "[DATE]"
click at [810, 142] on button "button" at bounding box center [829, 144] width 106 height 22
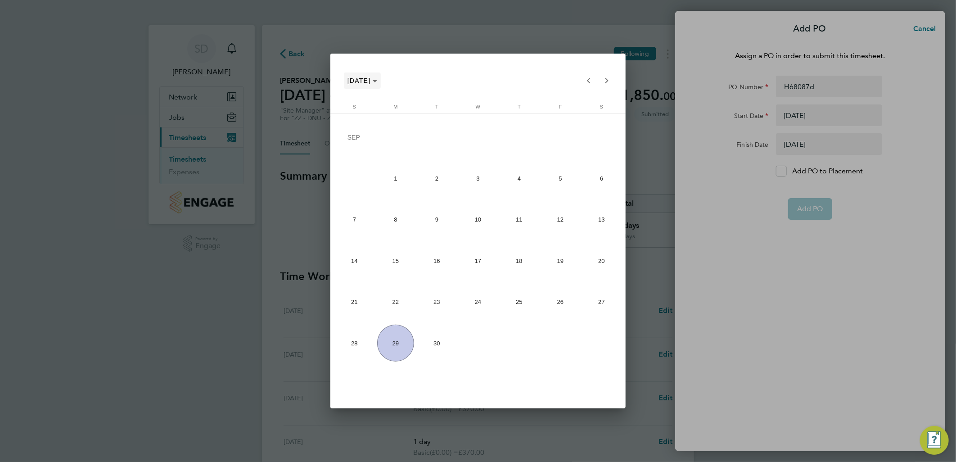
click at [377, 81] on icon "Choose month and year" at bounding box center [375, 81] width 4 height 2
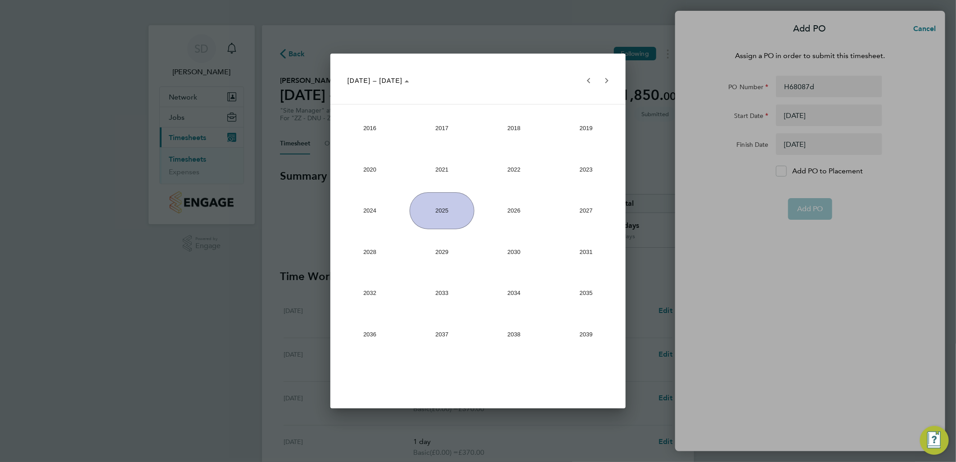
click at [440, 206] on span "2025" at bounding box center [441, 210] width 65 height 37
click at [444, 255] on span "OCT" at bounding box center [441, 251] width 65 height 37
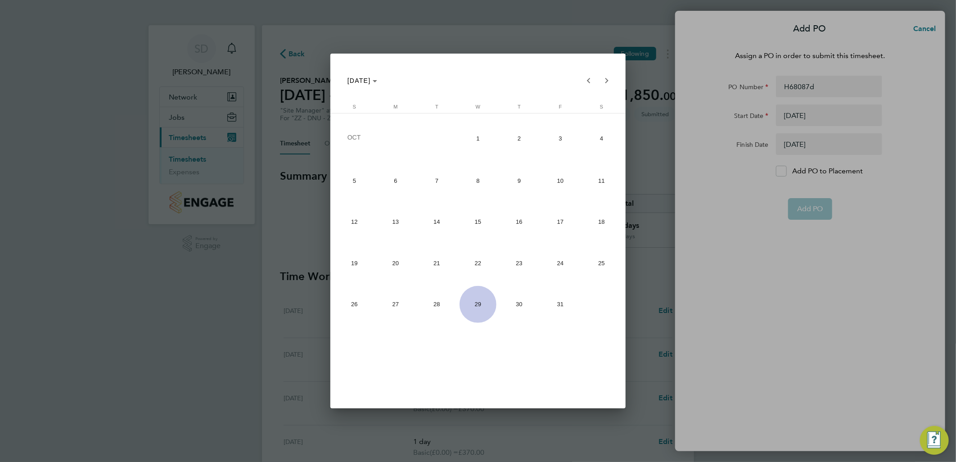
click at [525, 298] on span "30" at bounding box center [518, 304] width 37 height 37
type input "30 Oct 25"
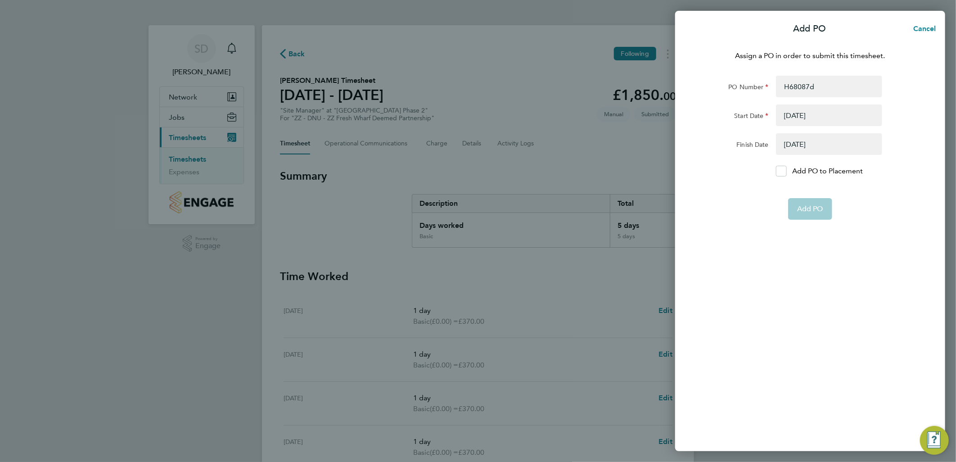
click at [807, 209] on app-form-button "Add PO" at bounding box center [810, 209] width 44 height 22
click at [925, 30] on span "Cancel" at bounding box center [923, 28] width 26 height 9
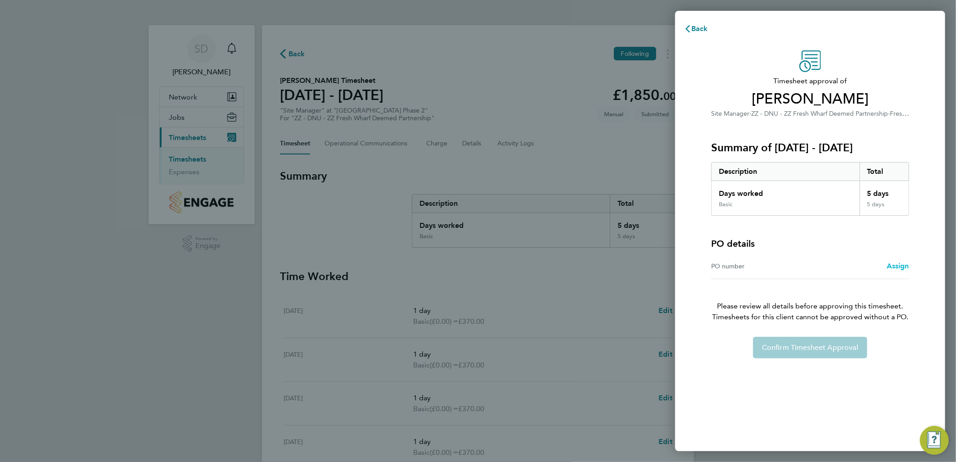
click at [902, 263] on span "Assign" at bounding box center [897, 265] width 22 height 9
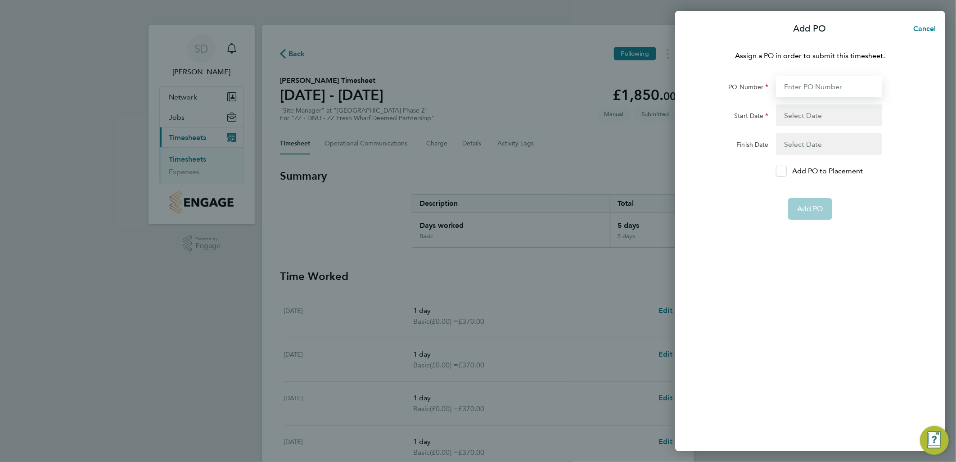
click at [821, 90] on input "PO Number" at bounding box center [829, 87] width 106 height 22
type input "H68087d"
type input "[DATE]"
click at [788, 170] on label "Add PO to Placement" at bounding box center [829, 171] width 106 height 11
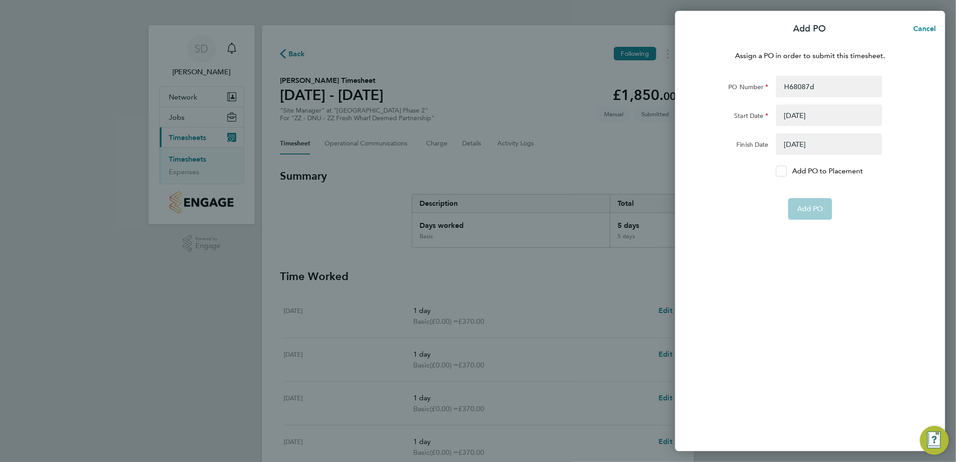
click at [784, 171] on input "Add PO to Placement" at bounding box center [784, 171] width 0 height 0
click at [812, 213] on app-form-button "Add PO" at bounding box center [810, 209] width 44 height 22
click at [782, 166] on div at bounding box center [781, 171] width 11 height 11
click at [784, 171] on input "Add PO to Placement" at bounding box center [784, 171] width 0 height 0
click at [935, 443] on img "Engage Resource Center" at bounding box center [934, 440] width 29 height 29
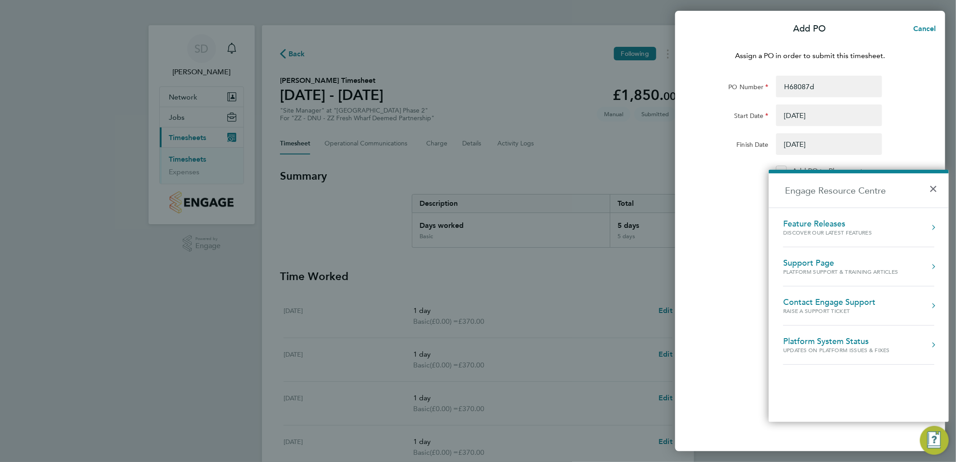
click at [929, 304] on button "Engage Resource Centre" at bounding box center [933, 305] width 9 height 9
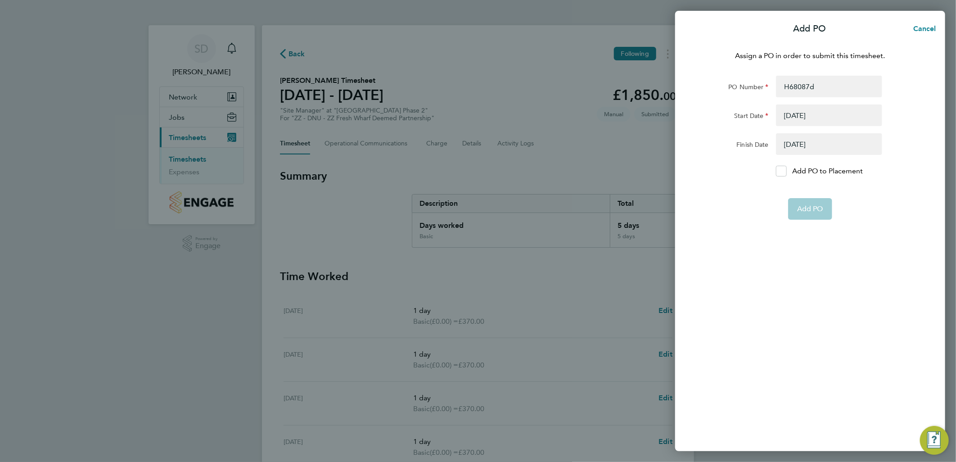
click at [623, 290] on div "Add PO Cancel Assign a PO in order to submit this timesheet. PO Number H68087d …" at bounding box center [478, 231] width 956 height 462
click at [929, 25] on span "Cancel" at bounding box center [923, 28] width 26 height 9
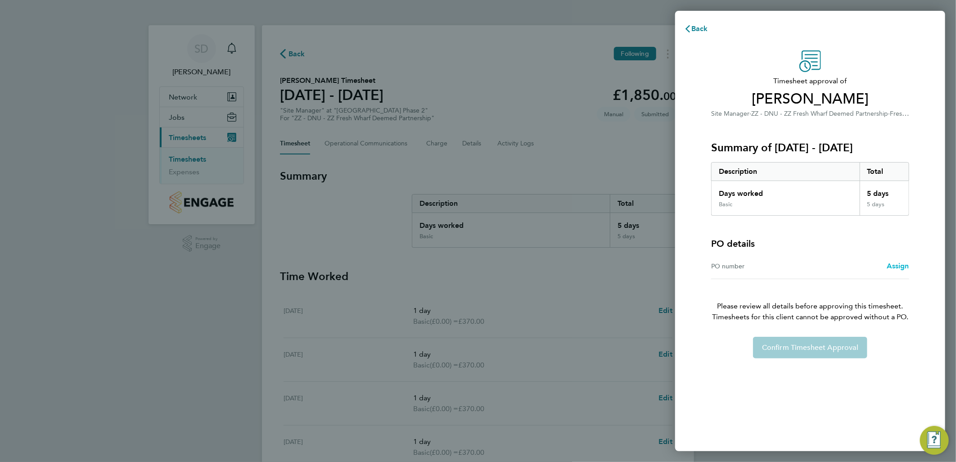
click at [901, 264] on span "Assign" at bounding box center [897, 265] width 22 height 9
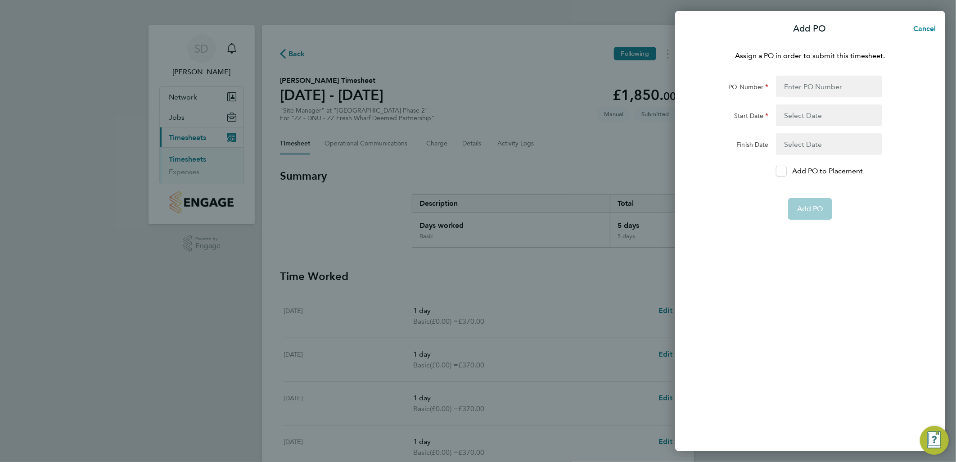
click at [821, 113] on button "button" at bounding box center [829, 115] width 106 height 22
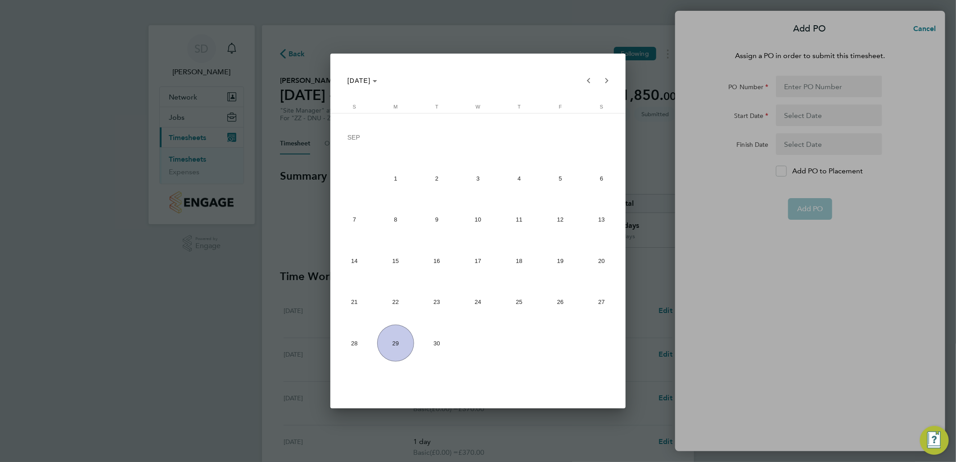
click at [803, 113] on div at bounding box center [478, 231] width 956 height 462
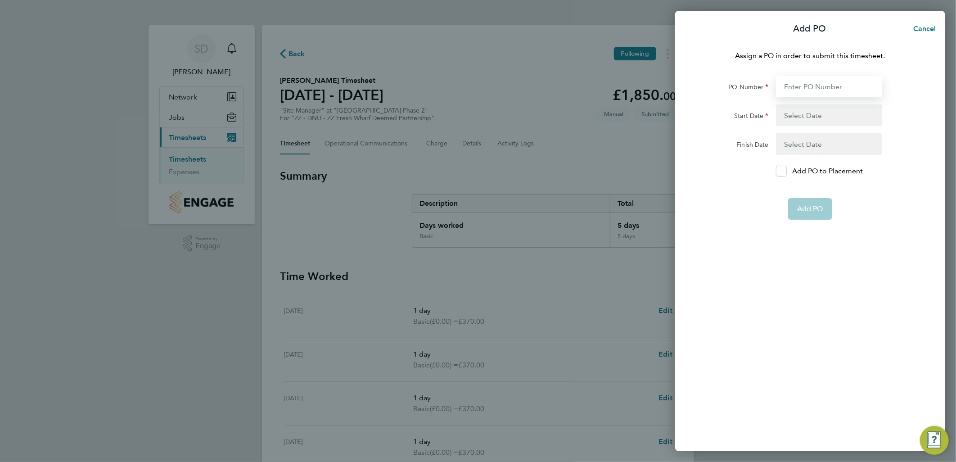
click at [821, 82] on input "PO Number" at bounding box center [829, 87] width 106 height 22
type input "H68087d"
type input "[DATE]"
click at [802, 141] on button "button" at bounding box center [829, 144] width 106 height 22
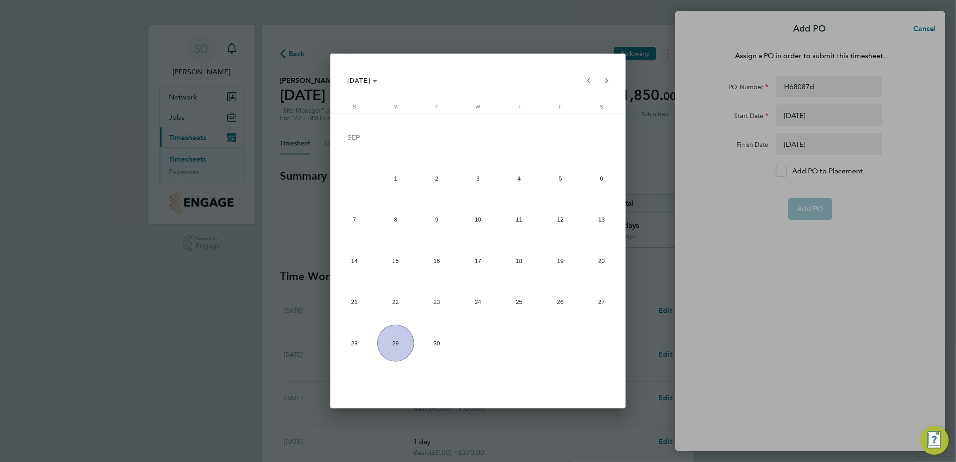
click at [364, 343] on span "28" at bounding box center [354, 342] width 37 height 37
type input "[DATE]"
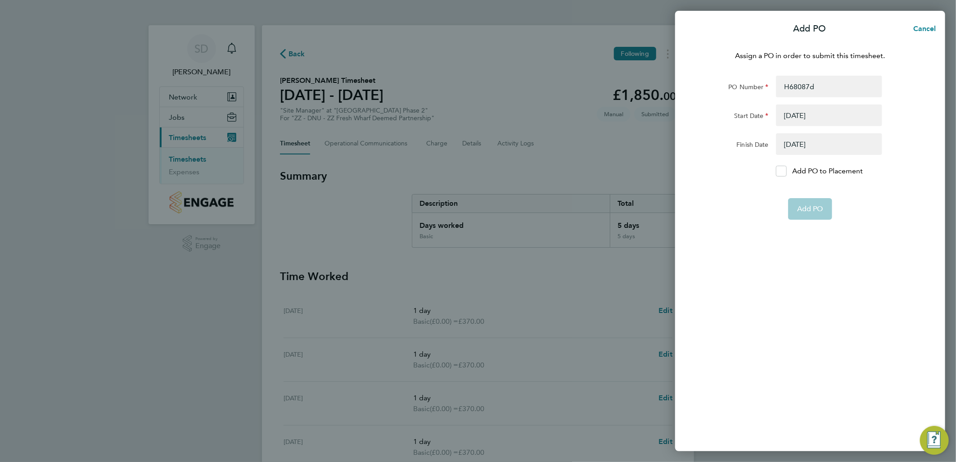
click at [812, 209] on app-form-button "Add PO" at bounding box center [810, 209] width 44 height 22
click at [929, 25] on span "Cancel" at bounding box center [923, 28] width 26 height 9
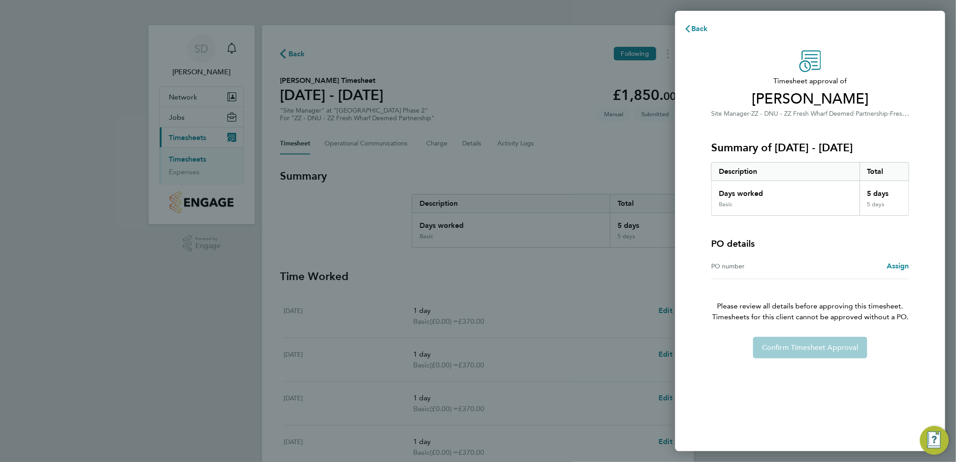
click at [796, 346] on div "Confirm Timesheet Approval" at bounding box center [810, 348] width 220 height 22
click at [895, 266] on span "Assign" at bounding box center [897, 265] width 22 height 9
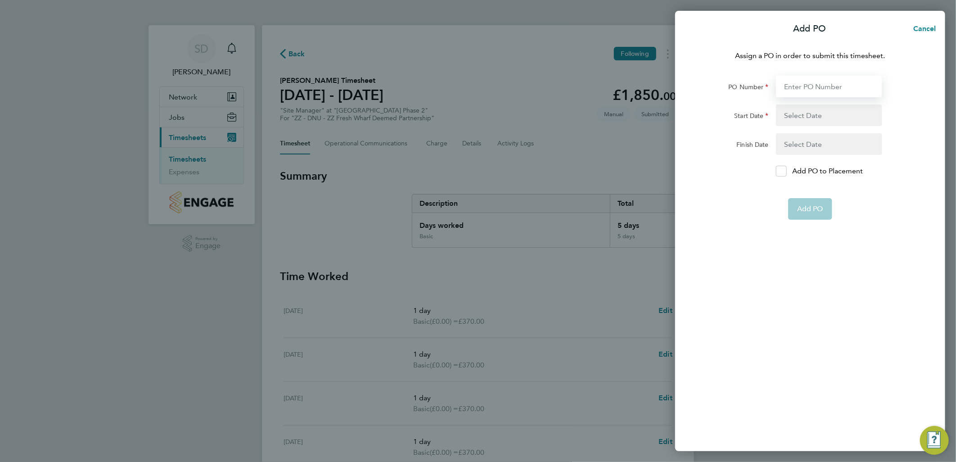
click at [844, 86] on input "PO Number" at bounding box center [829, 87] width 106 height 22
type input "H68087d"
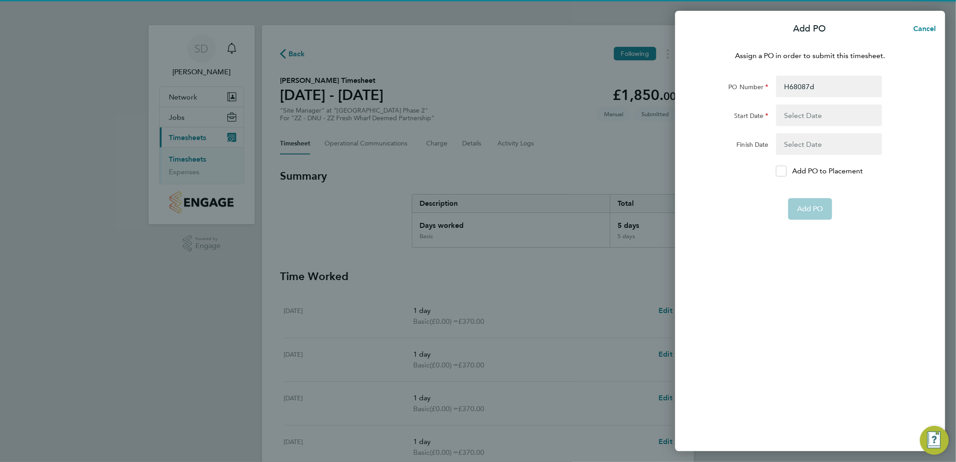
click at [825, 112] on button "button" at bounding box center [829, 115] width 106 height 22
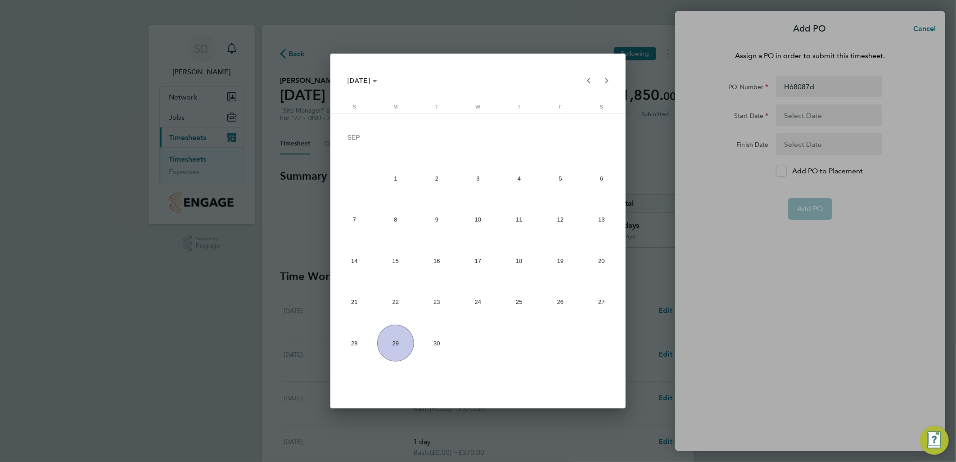
click at [397, 305] on span "22" at bounding box center [395, 301] width 37 height 37
type input "22 Sep 25"
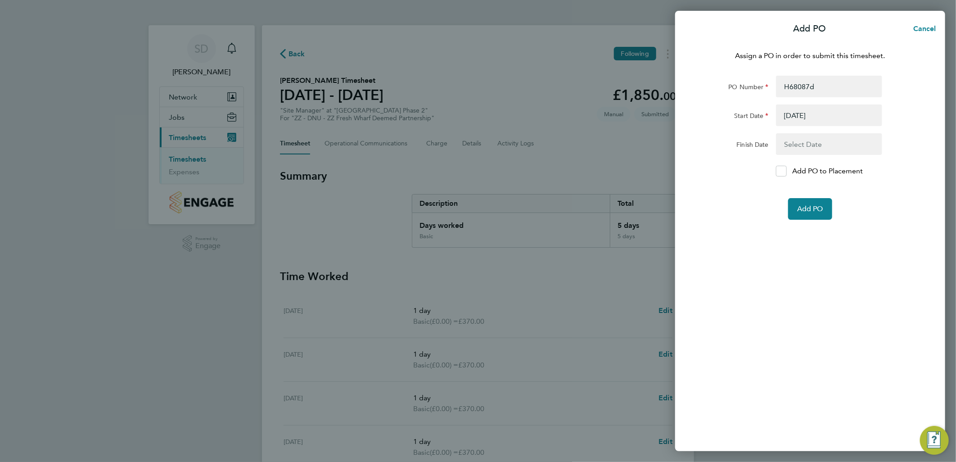
click at [794, 144] on button "button" at bounding box center [829, 144] width 106 height 22
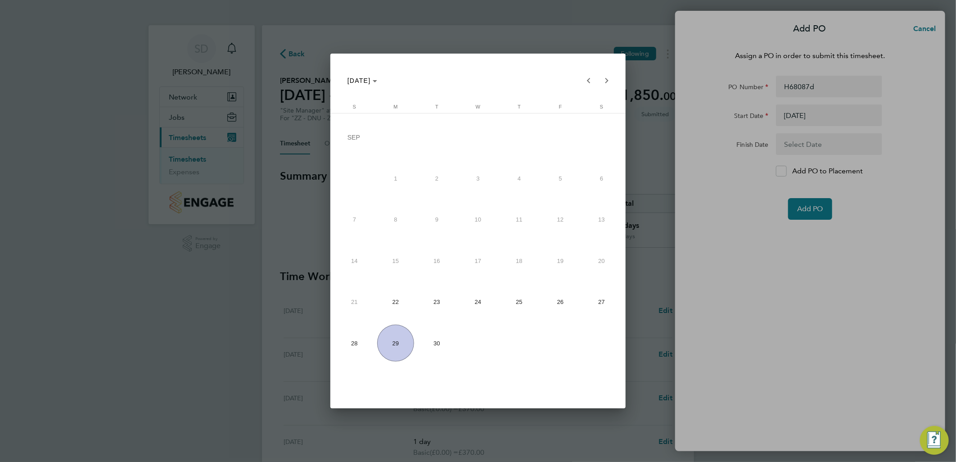
click at [363, 345] on span "28" at bounding box center [354, 342] width 37 height 37
type input "[DATE]"
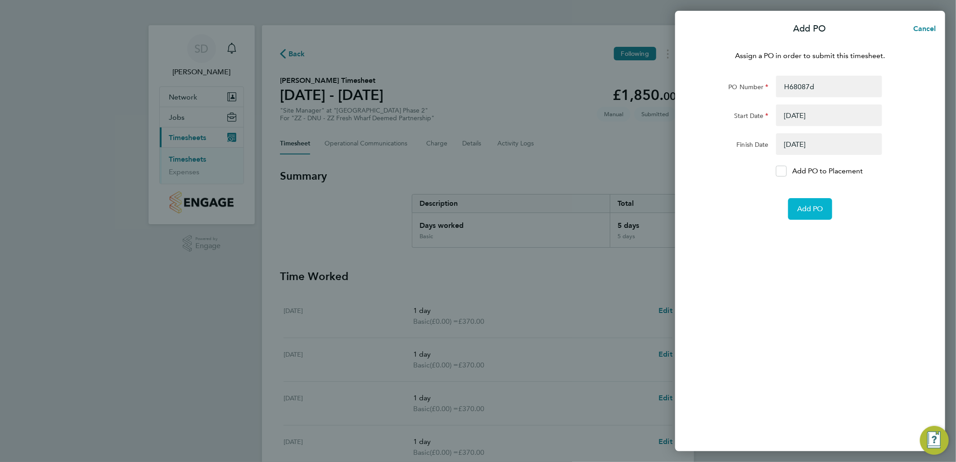
click at [817, 212] on span "Add PO" at bounding box center [810, 208] width 26 height 9
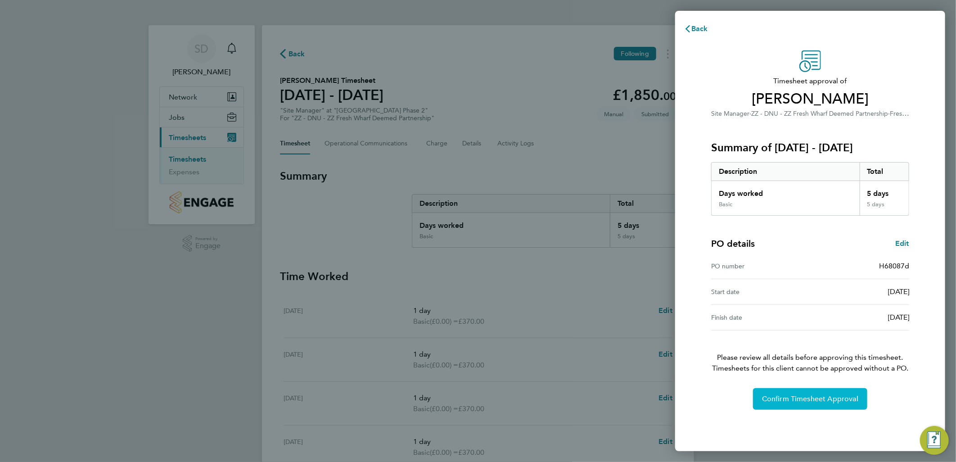
click at [806, 399] on span "Confirm Timesheet Approval" at bounding box center [810, 398] width 96 height 9
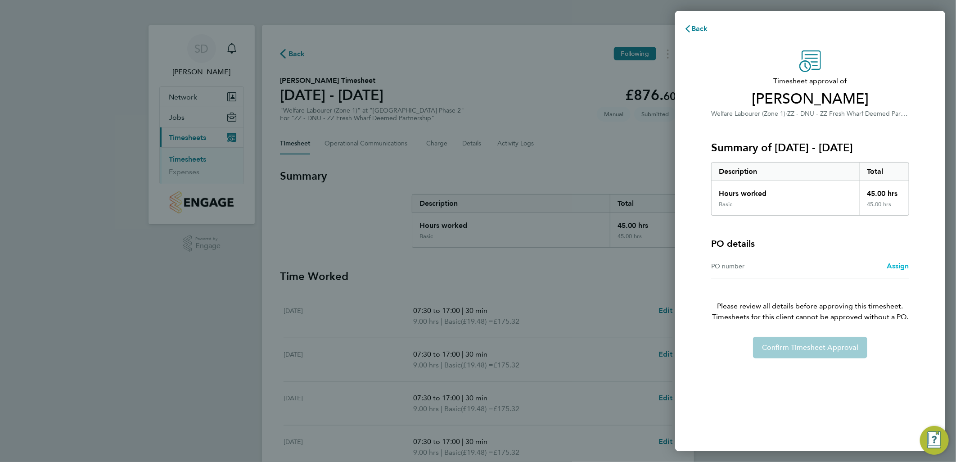
click at [898, 264] on span "Assign" at bounding box center [897, 265] width 22 height 9
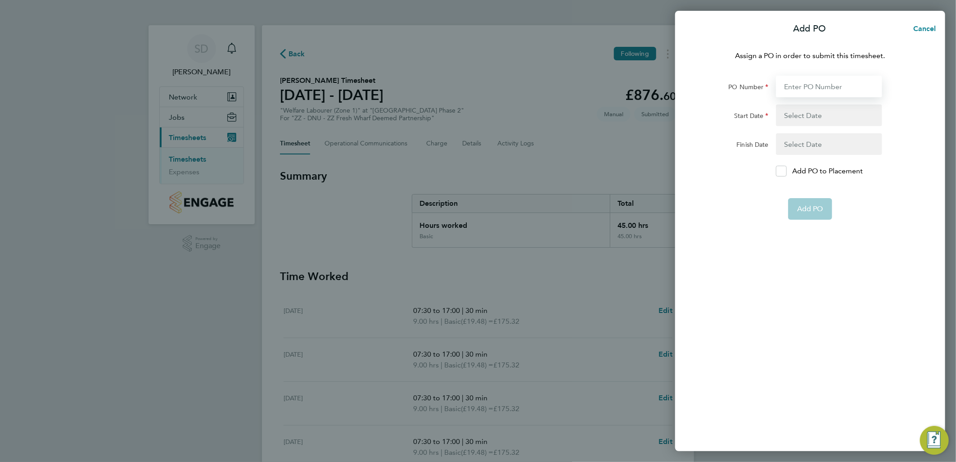
click at [812, 85] on input "PO Number" at bounding box center [829, 87] width 106 height 22
paste input "H68087b"
type input "H68087b"
click at [786, 114] on button "button" at bounding box center [829, 115] width 106 height 22
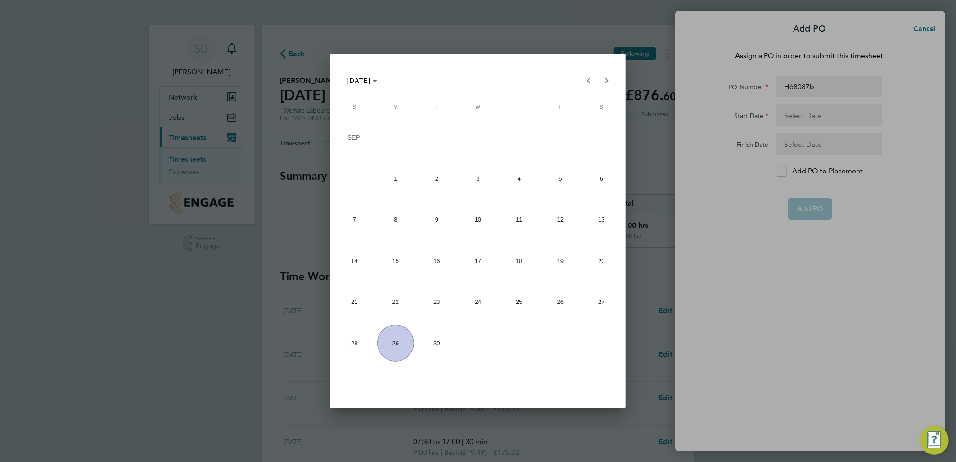
click at [661, 162] on div at bounding box center [478, 231] width 956 height 462
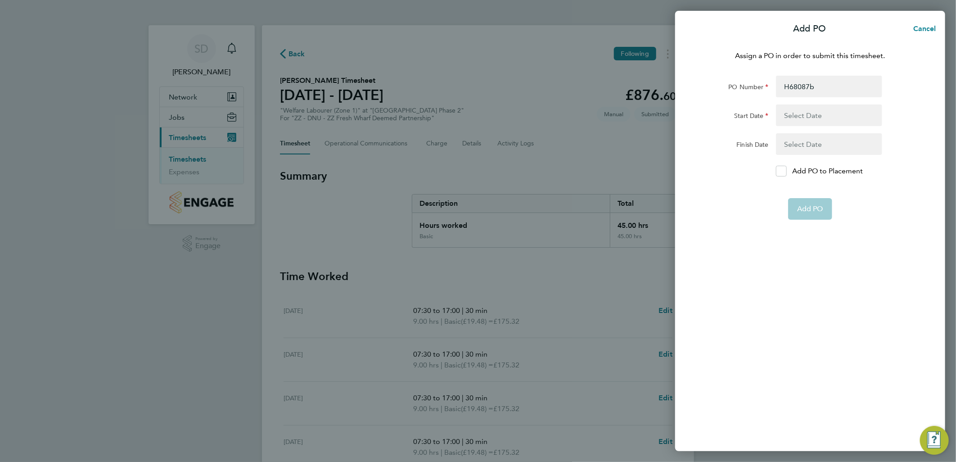
click at [648, 160] on div "Add PO Cancel Assign a PO in order to submit this timesheet. PO Number H68087b …" at bounding box center [478, 231] width 956 height 462
click at [805, 115] on button "button" at bounding box center [829, 115] width 106 height 22
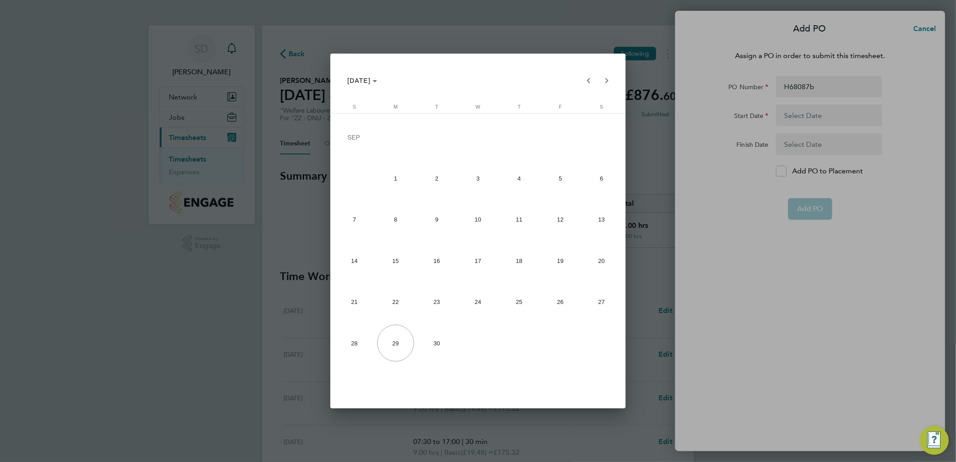
click at [390, 298] on span "22" at bounding box center [395, 301] width 37 height 37
type input "[DATE]"
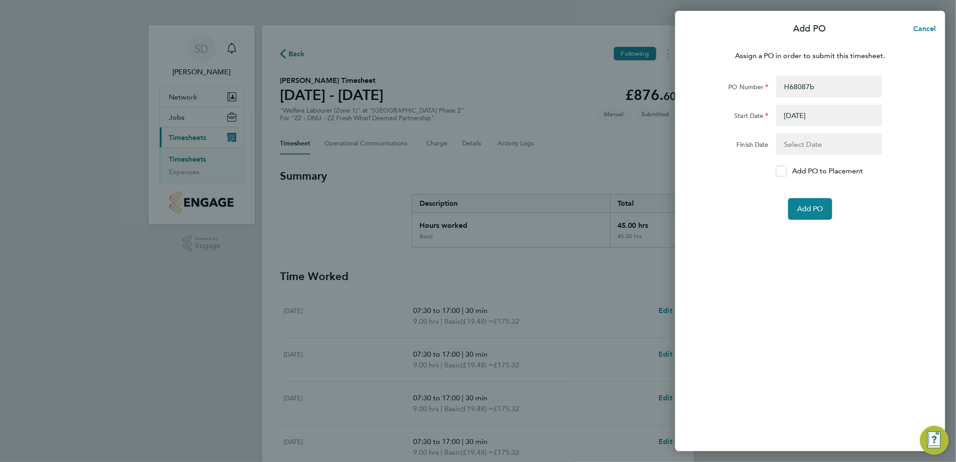
click at [812, 140] on button "button" at bounding box center [829, 144] width 106 height 22
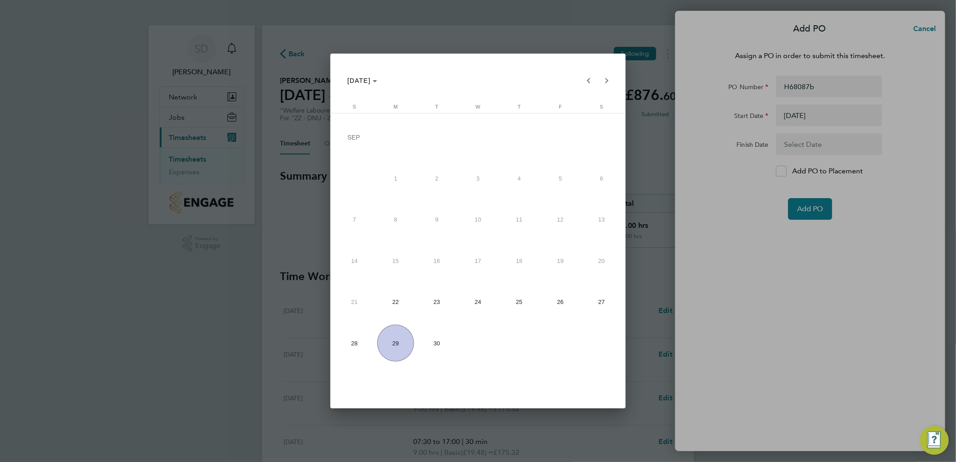
click at [358, 343] on span "28" at bounding box center [354, 342] width 37 height 37
type input "[DATE]"
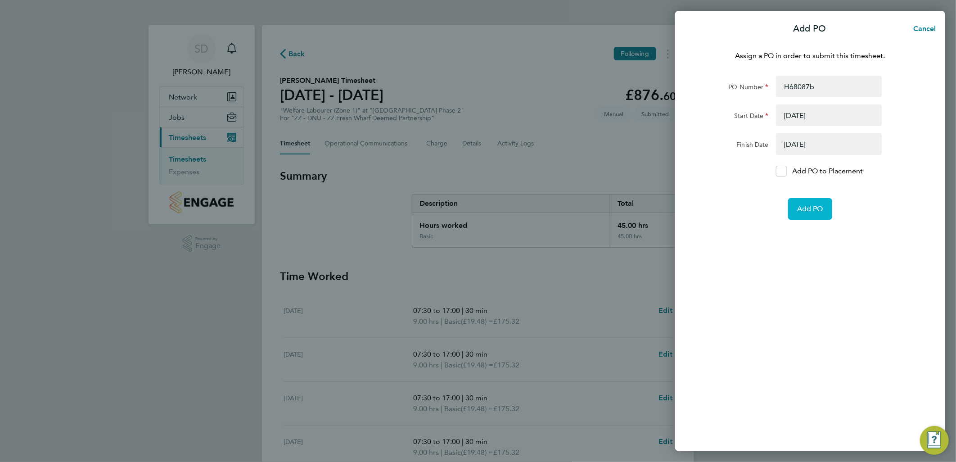
click at [817, 206] on span "Add PO" at bounding box center [810, 208] width 26 height 9
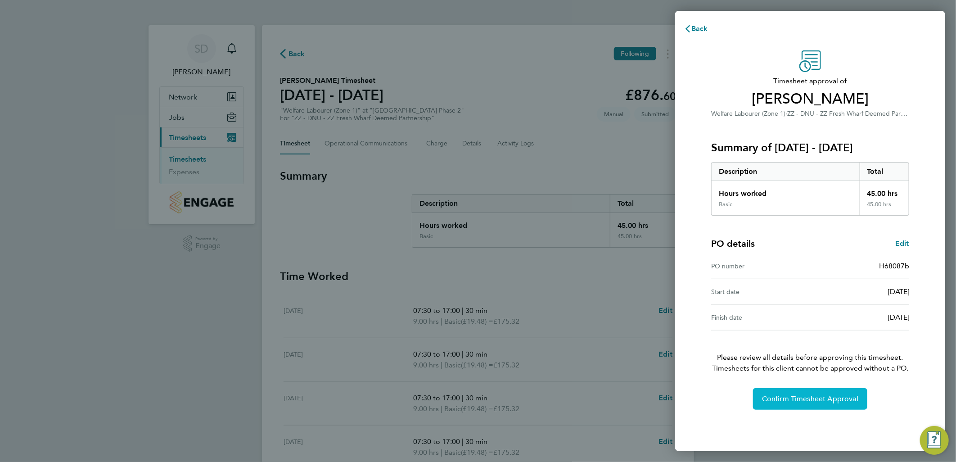
click at [815, 393] on button "Confirm Timesheet Approval" at bounding box center [810, 399] width 114 height 22
click at [838, 399] on span "Confirm Timesheet Approval" at bounding box center [810, 398] width 96 height 9
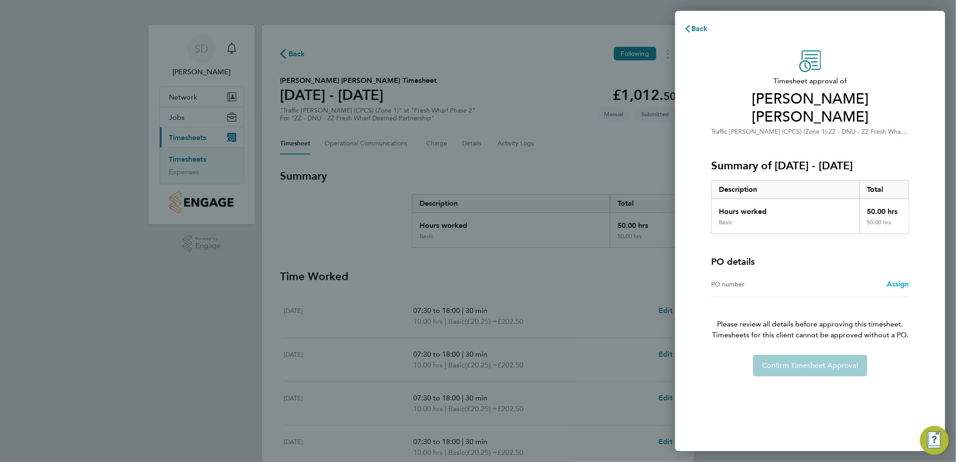
click at [898, 279] on span "Assign" at bounding box center [897, 283] width 22 height 9
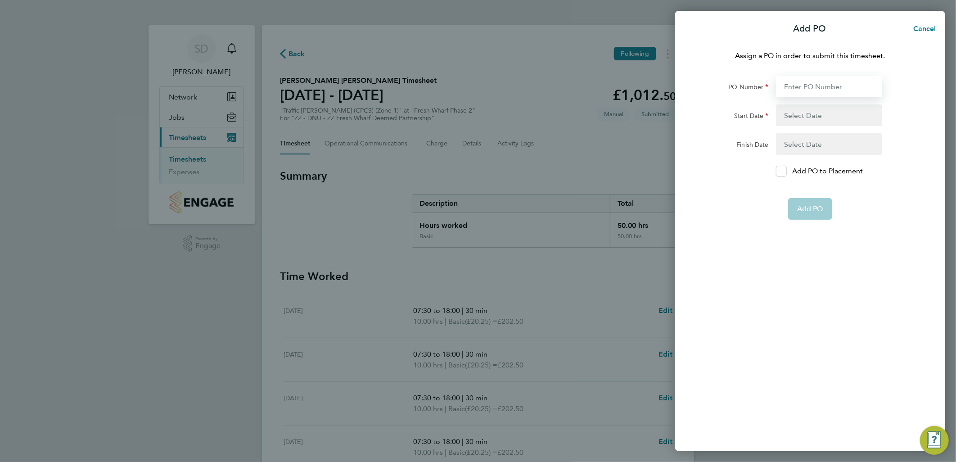
click at [839, 87] on input "PO Number" at bounding box center [829, 87] width 106 height 22
type input "H68087b"
type input "[DATE]"
click at [785, 172] on div at bounding box center [781, 171] width 11 height 11
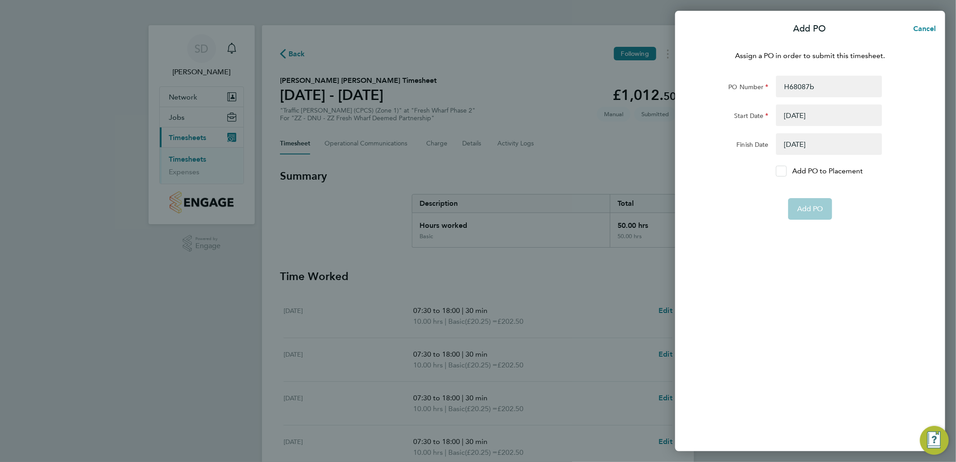
click at [784, 171] on input "Add PO to Placement" at bounding box center [784, 171] width 0 height 0
click at [785, 172] on div at bounding box center [781, 171] width 11 height 11
click at [784, 171] on input "Add PO to Placement" at bounding box center [784, 171] width 0 height 0
click at [818, 206] on app-form-button "Add PO" at bounding box center [810, 209] width 44 height 22
click at [823, 85] on input "H68087b" at bounding box center [829, 87] width 106 height 22
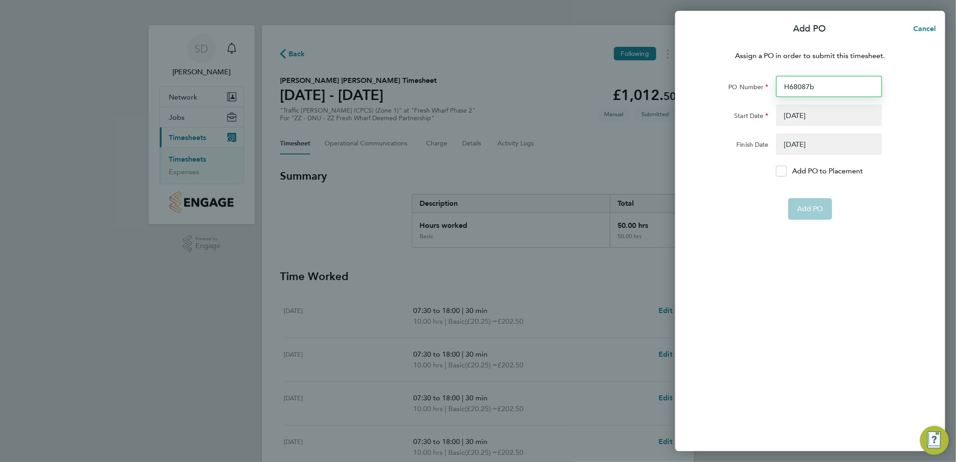
type input "H68087B"
type input "[DATE]"
click at [815, 189] on span "Add PO" at bounding box center [810, 187] width 26 height 9
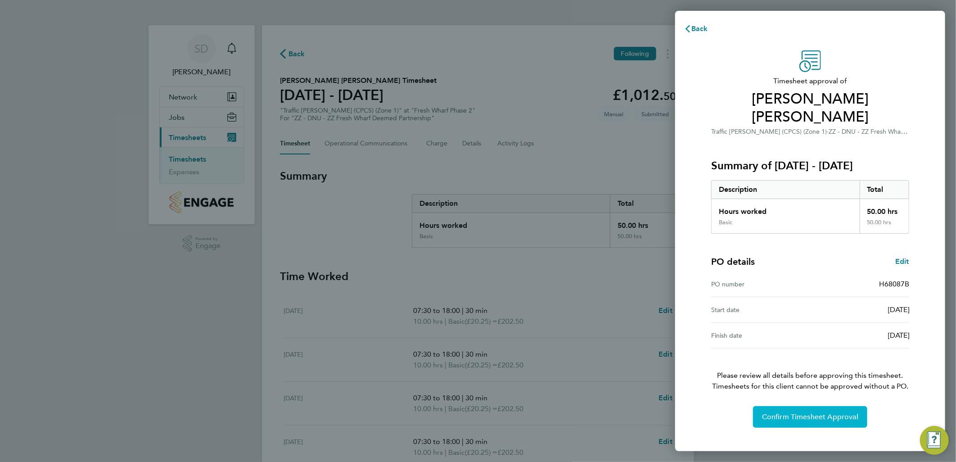
click at [820, 412] on span "Confirm Timesheet Approval" at bounding box center [810, 416] width 96 height 9
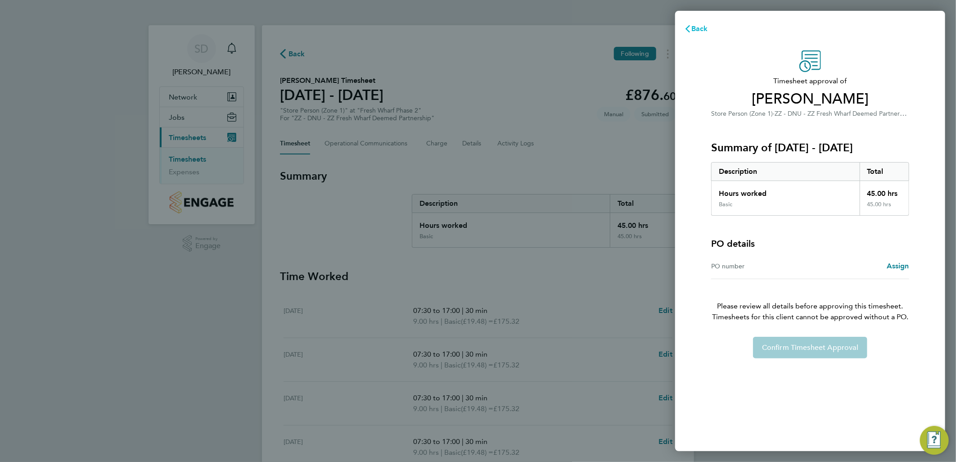
click at [696, 29] on span "Back" at bounding box center [699, 28] width 17 height 9
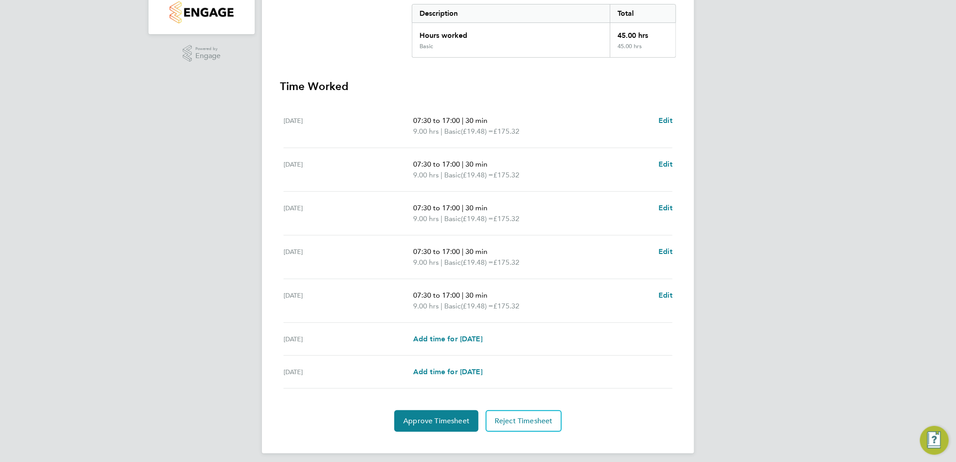
scroll to position [194, 0]
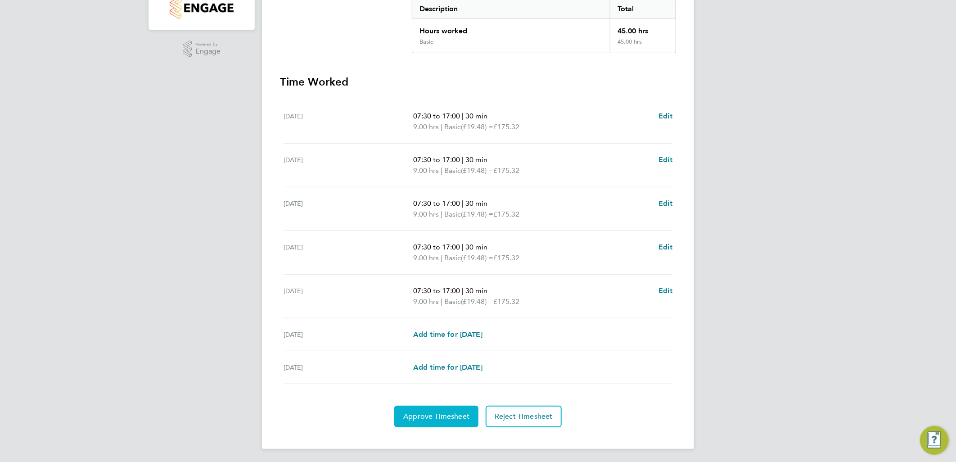
click at [445, 420] on button "Approve Timesheet" at bounding box center [436, 416] width 84 height 22
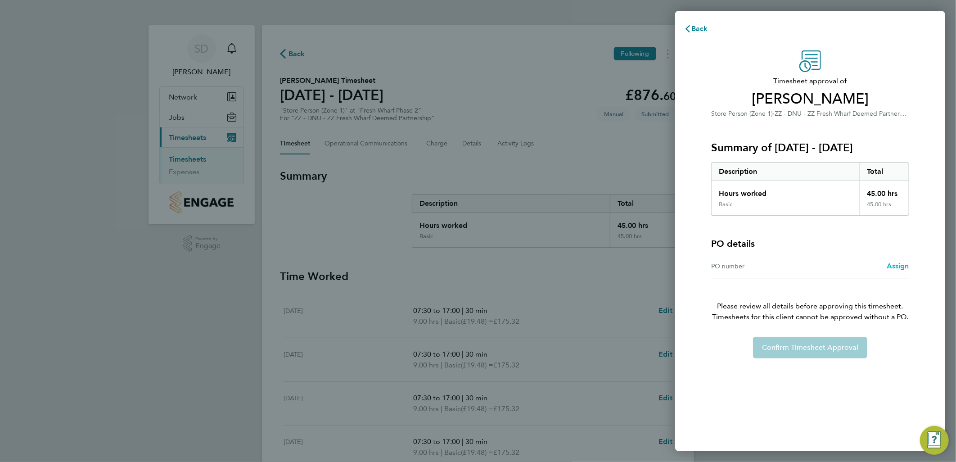
click at [897, 265] on span "Assign" at bounding box center [897, 265] width 22 height 9
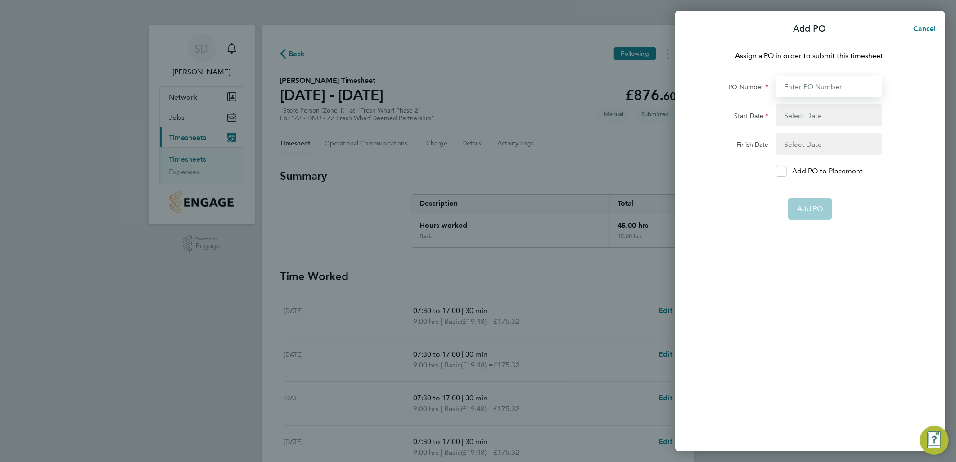
click at [819, 80] on input "PO Number" at bounding box center [829, 87] width 106 height 22
type input "H68087B"
type input "[DATE]"
click at [816, 188] on span "Add PO" at bounding box center [810, 187] width 26 height 9
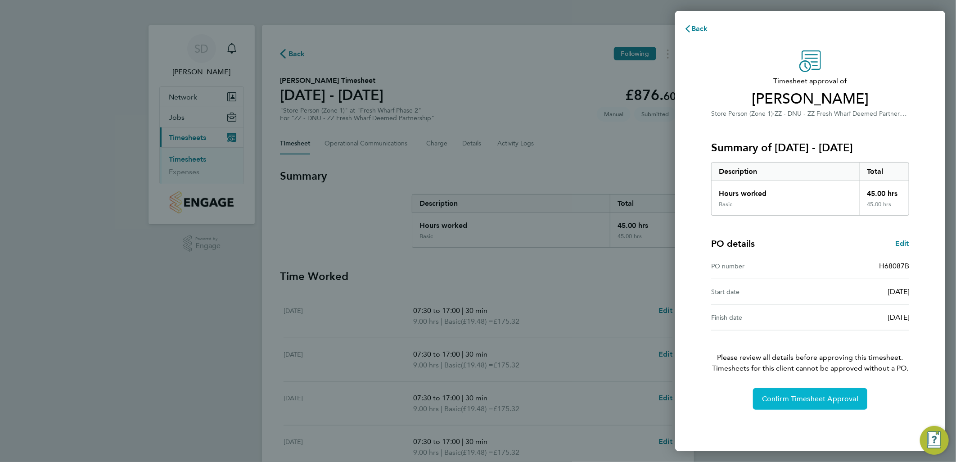
click at [813, 400] on span "Confirm Timesheet Approval" at bounding box center [810, 398] width 96 height 9
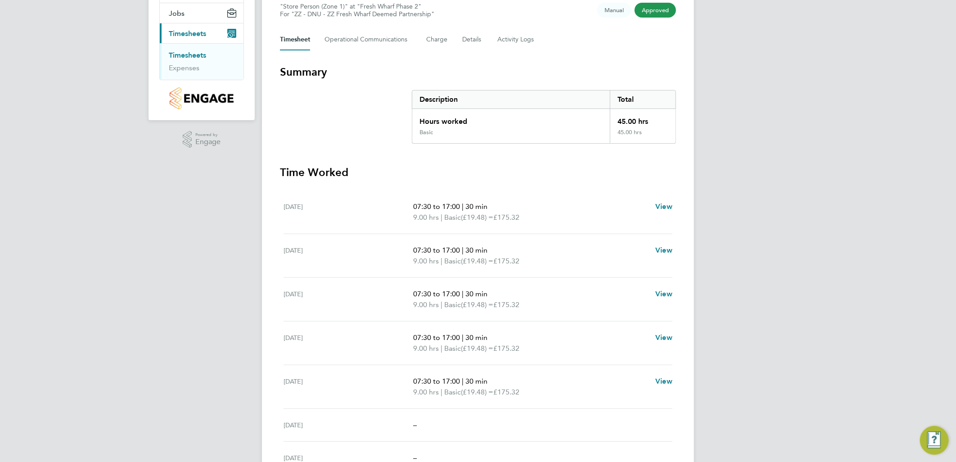
scroll to position [51, 0]
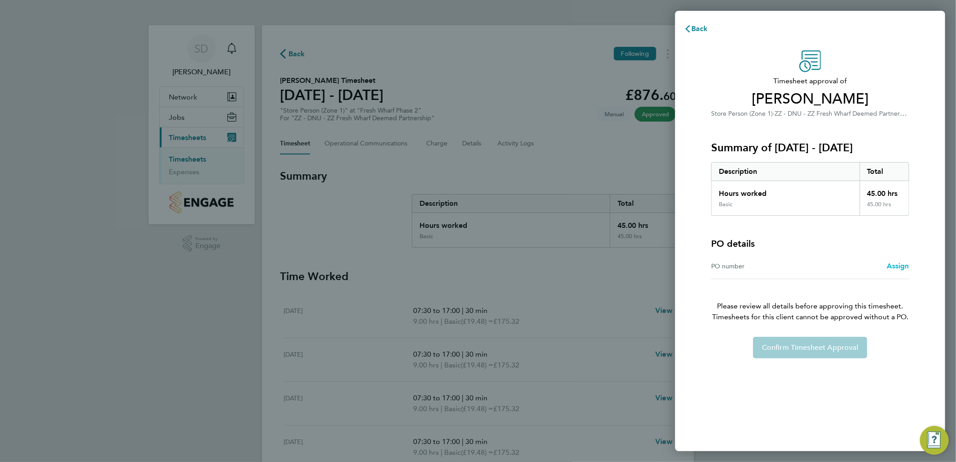
click at [902, 268] on span "Assign" at bounding box center [897, 265] width 22 height 9
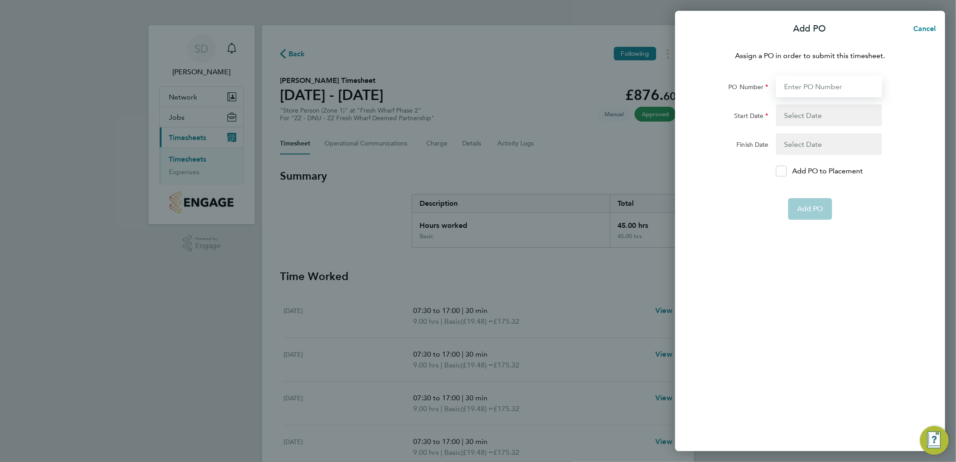
click at [848, 82] on input "PO Number" at bounding box center [829, 87] width 106 height 22
type input "H68087B"
type input "[DATE]"
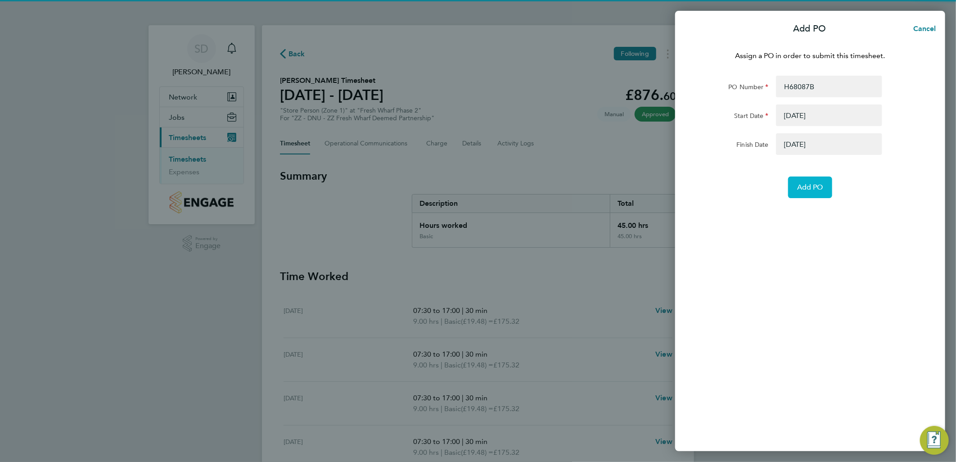
click at [816, 188] on span "Add PO" at bounding box center [810, 187] width 26 height 9
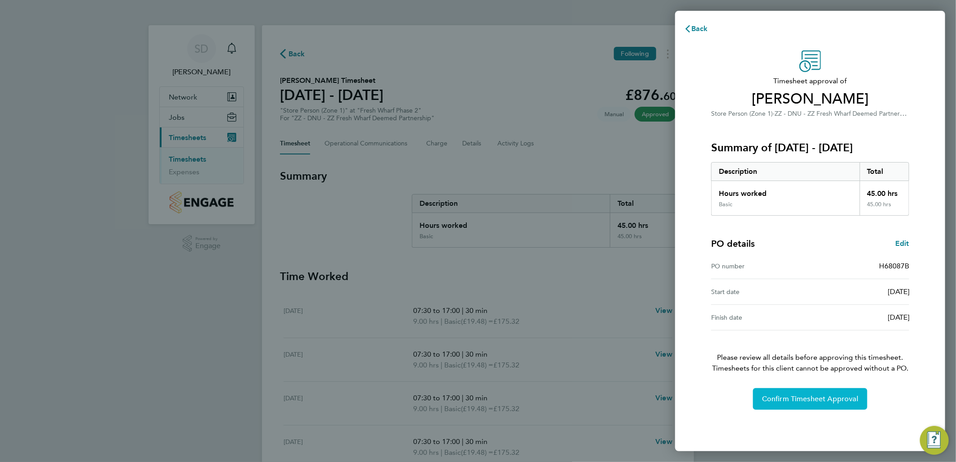
click at [805, 398] on span "Confirm Timesheet Approval" at bounding box center [810, 398] width 96 height 9
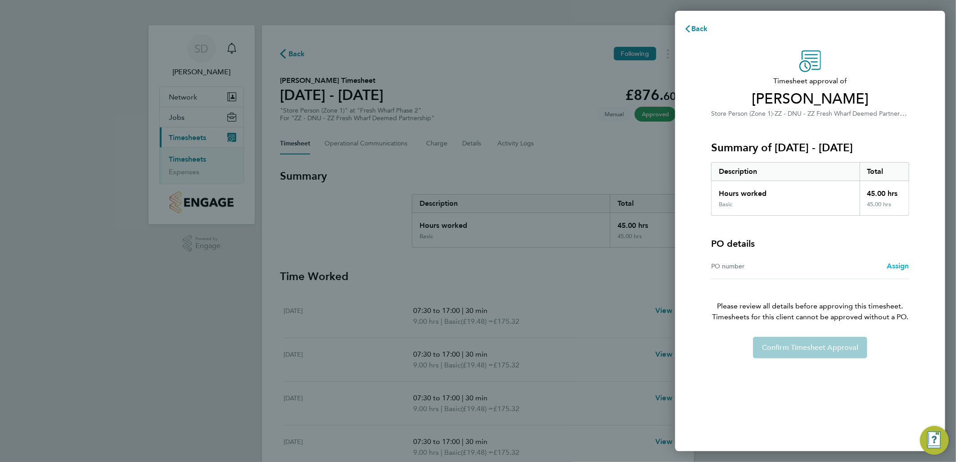
click at [898, 266] on span "Assign" at bounding box center [897, 265] width 22 height 9
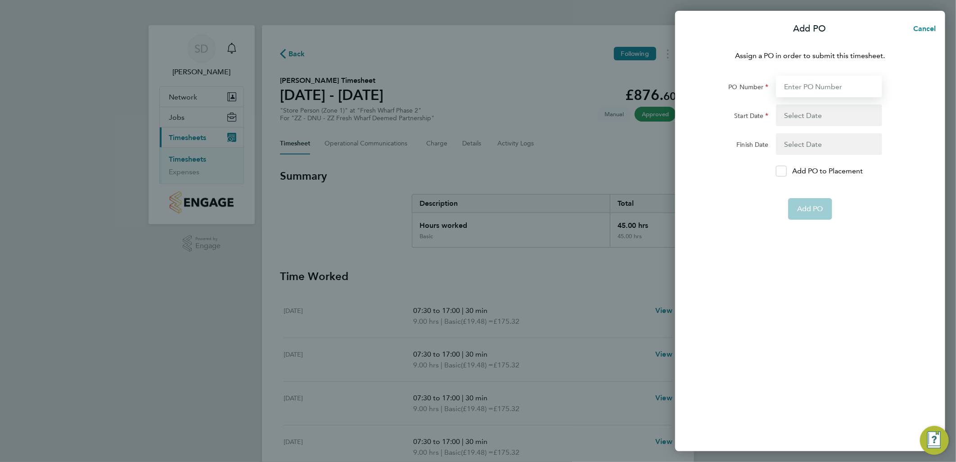
click at [835, 85] on input "PO Number" at bounding box center [829, 87] width 106 height 22
type input "H68087B"
type input "[DATE]"
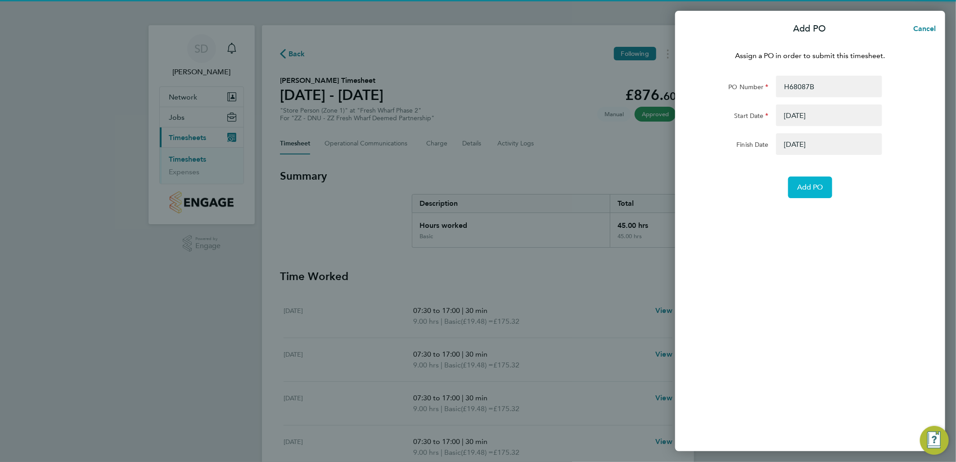
click at [814, 190] on span "Add PO" at bounding box center [810, 187] width 26 height 9
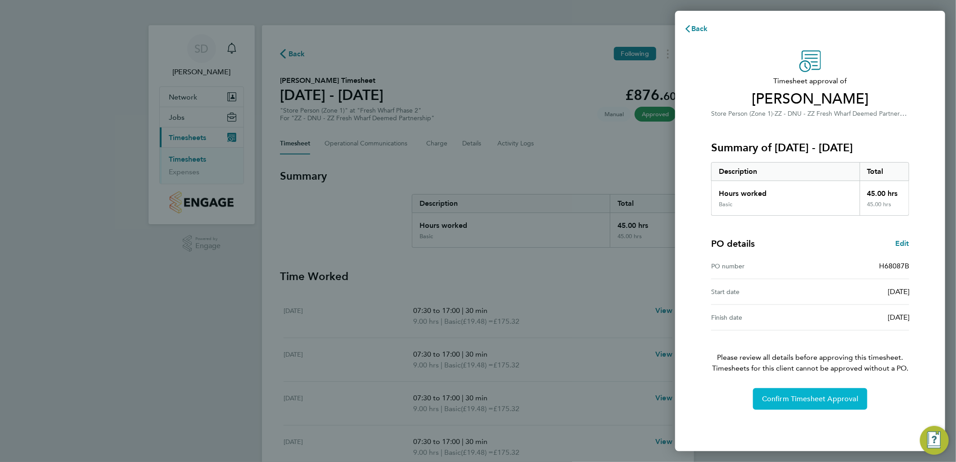
click at [786, 398] on span "Confirm Timesheet Approval" at bounding box center [810, 398] width 96 height 9
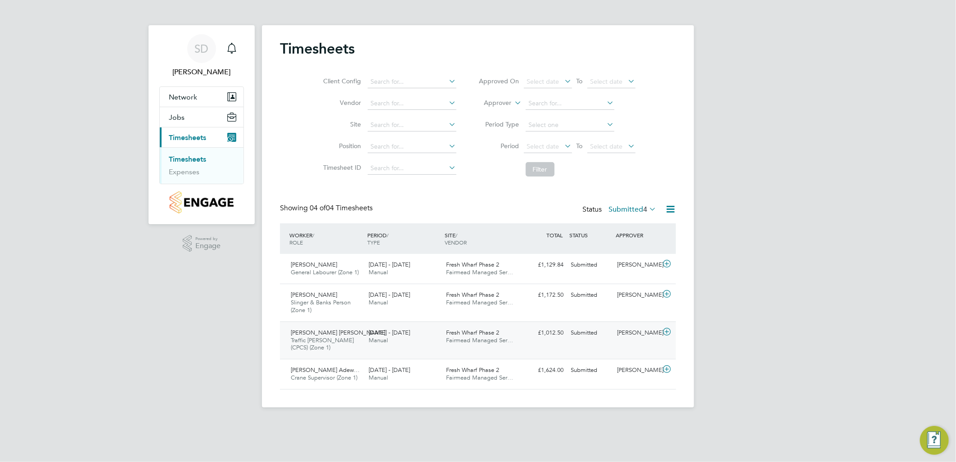
click at [666, 331] on icon at bounding box center [666, 331] width 11 height 7
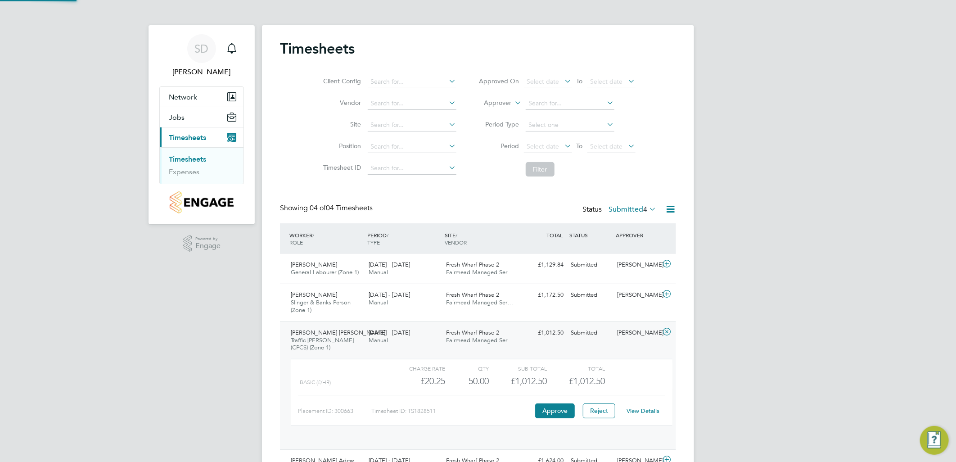
scroll to position [15, 88]
click at [640, 408] on link "View Details" at bounding box center [643, 411] width 33 height 8
click at [647, 207] on icon at bounding box center [647, 208] width 0 height 13
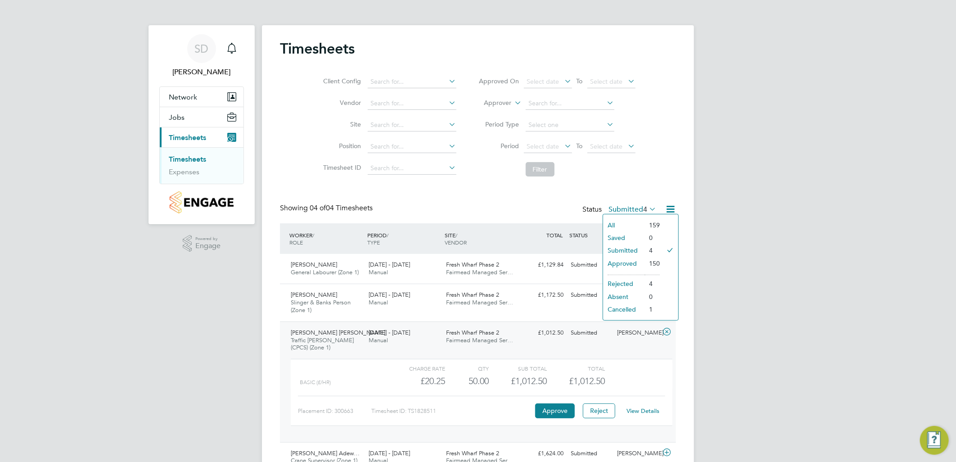
click at [632, 247] on li "Submitted" at bounding box center [623, 250] width 41 height 13
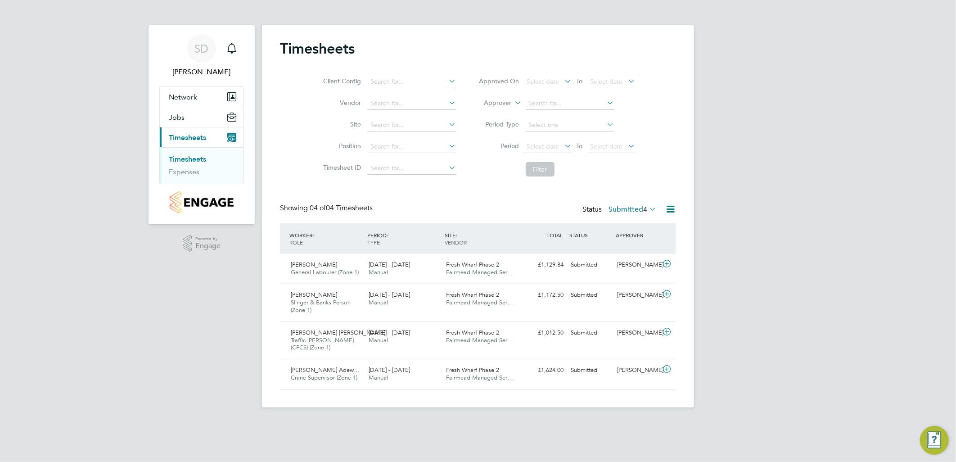
scroll to position [30, 78]
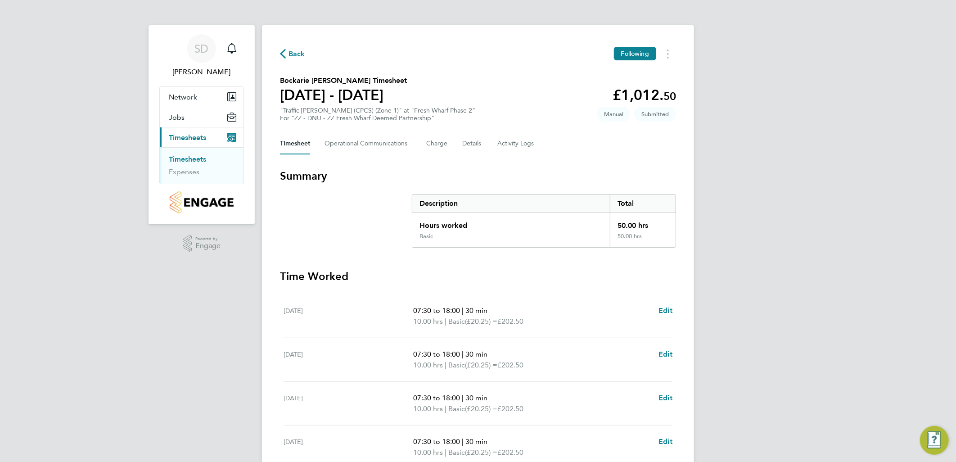
scroll to position [194, 0]
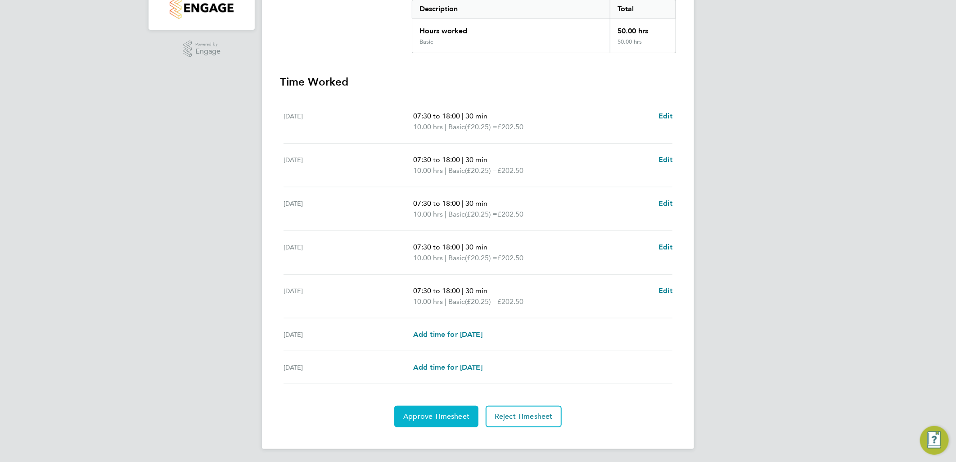
click at [437, 416] on span "Approve Timesheet" at bounding box center [436, 416] width 66 height 9
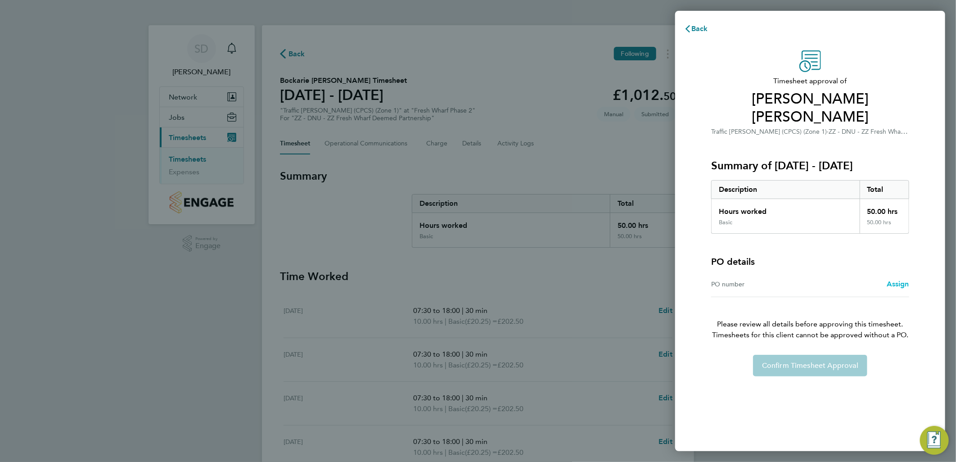
click at [903, 279] on span "Assign" at bounding box center [897, 283] width 22 height 9
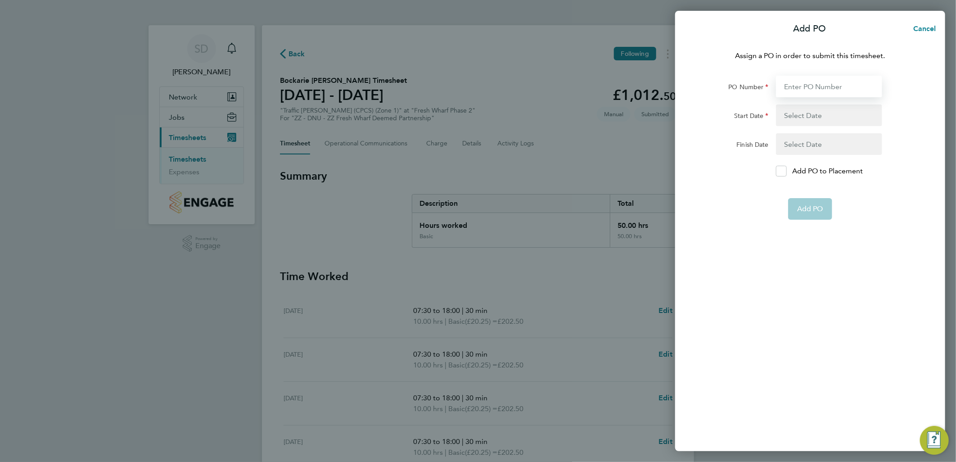
click at [853, 85] on input "PO Number" at bounding box center [829, 87] width 106 height 22
type input "H68087B"
type input "[DATE]"
click at [810, 182] on button "Add PO" at bounding box center [810, 187] width 44 height 22
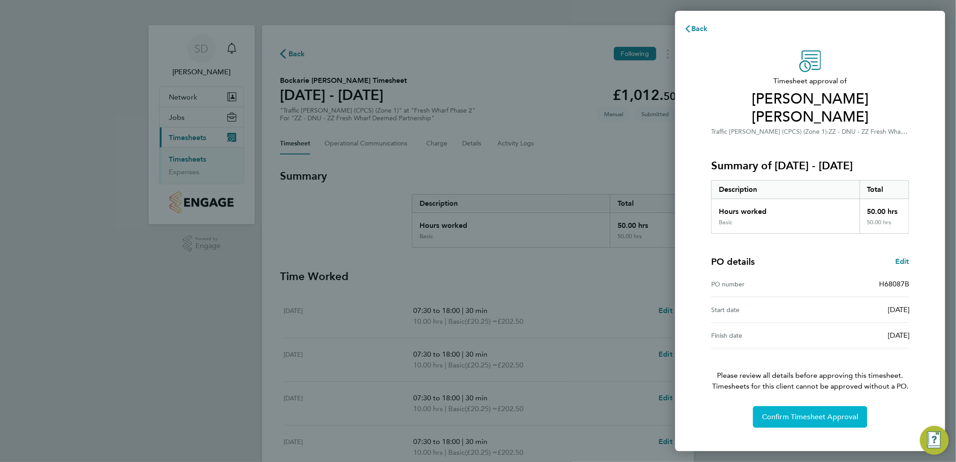
click at [799, 412] on span "Confirm Timesheet Approval" at bounding box center [810, 416] width 96 height 9
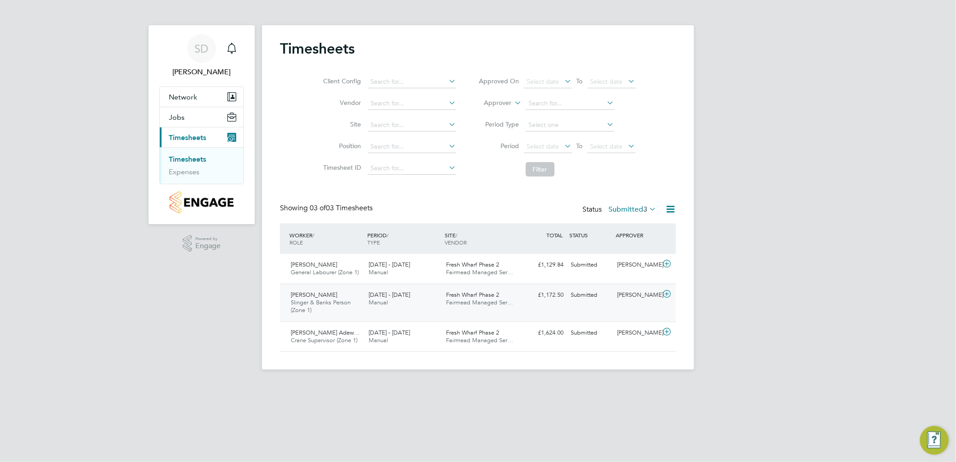
click at [668, 293] on icon at bounding box center [666, 293] width 11 height 7
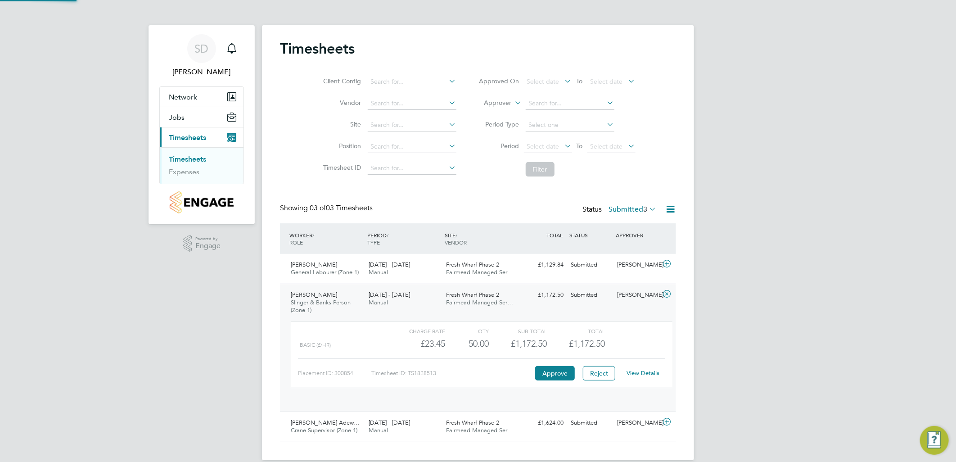
scroll to position [15, 88]
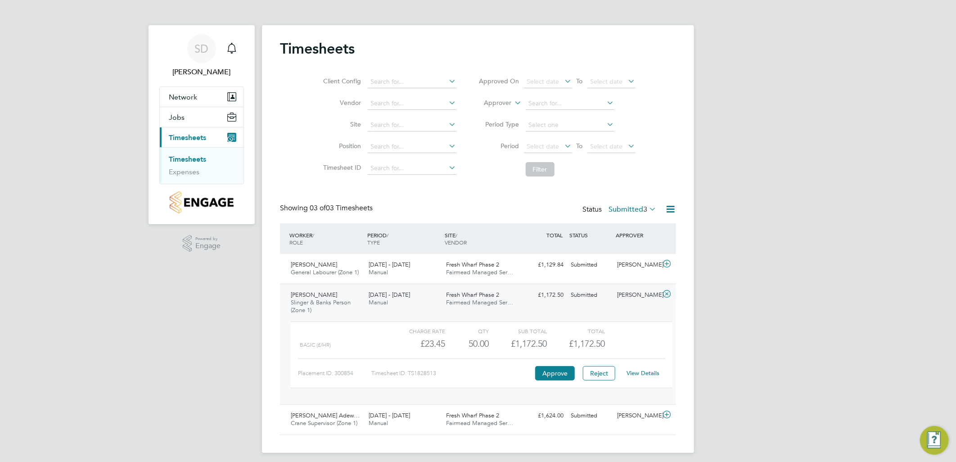
click at [647, 373] on link "View Details" at bounding box center [643, 373] width 33 height 8
click at [669, 293] on icon at bounding box center [666, 293] width 11 height 7
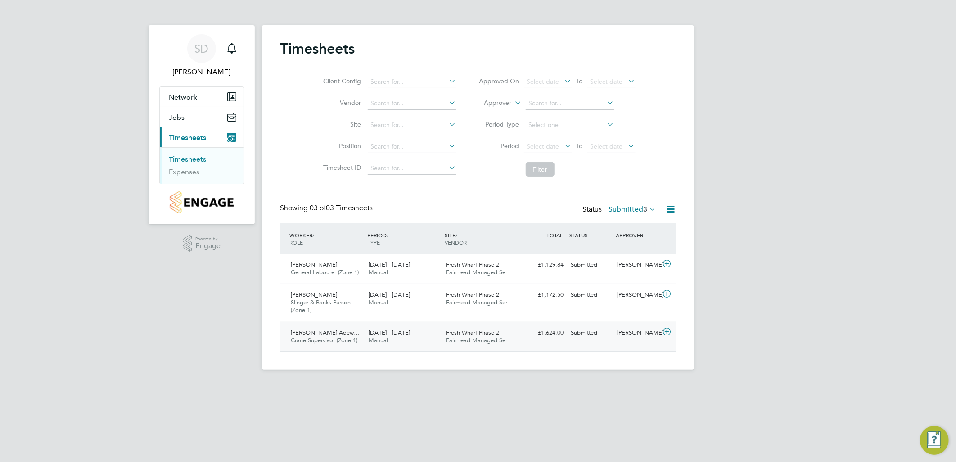
click at [670, 329] on icon at bounding box center [666, 331] width 11 height 7
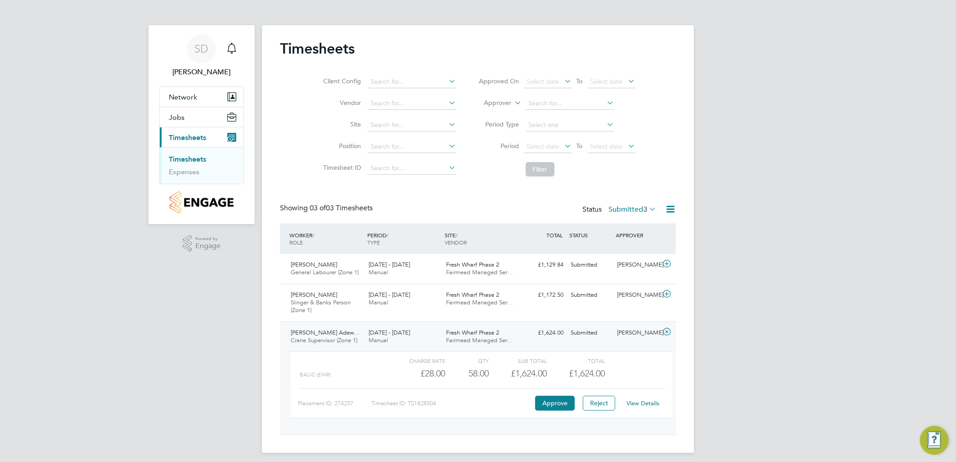
click at [644, 402] on link "View Details" at bounding box center [643, 403] width 33 height 8
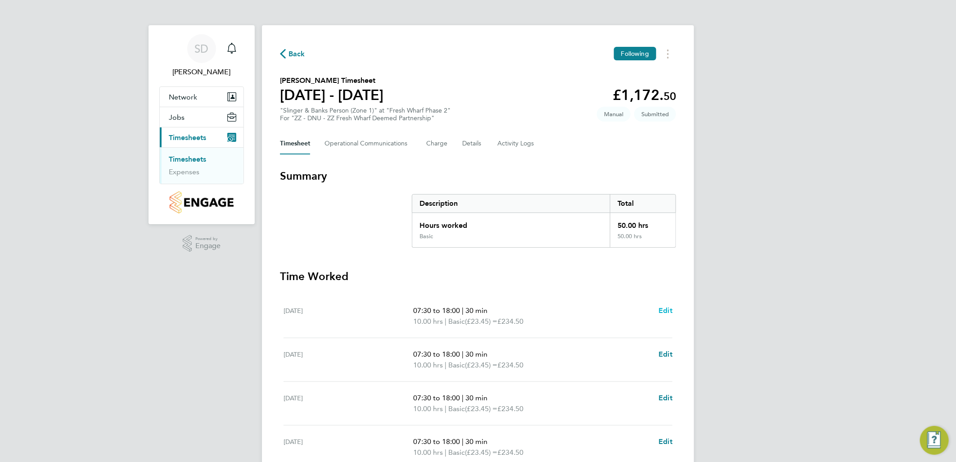
click at [664, 308] on span "Edit" at bounding box center [665, 310] width 14 height 9
select select "30"
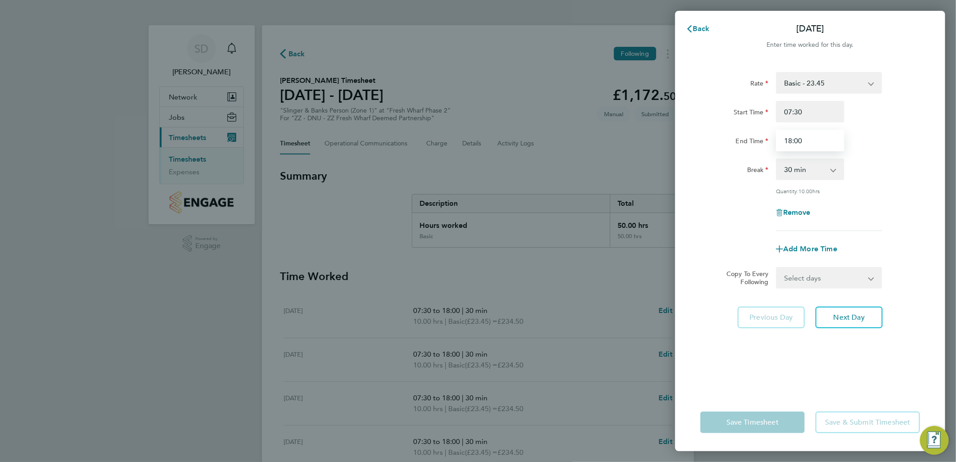
click at [790, 138] on input "18:00" at bounding box center [810, 141] width 68 height 22
type input "17:20"
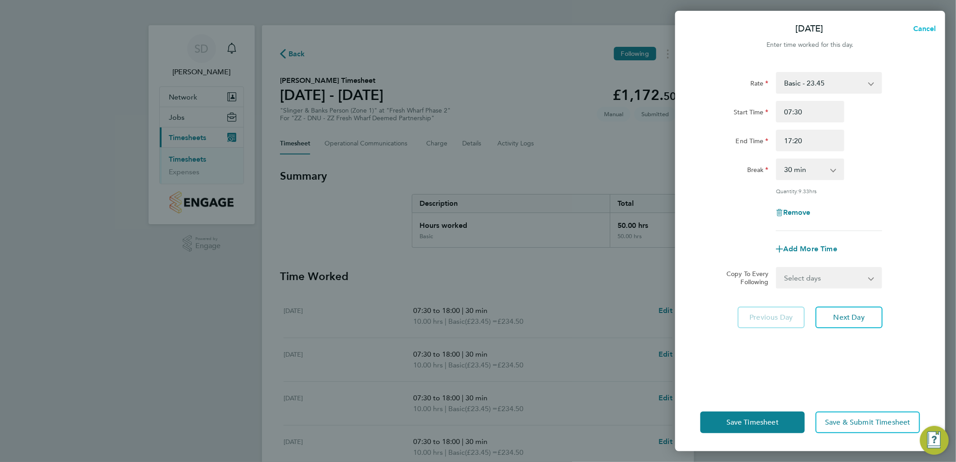
click at [932, 27] on span "Cancel" at bounding box center [923, 28] width 26 height 9
select select "30"
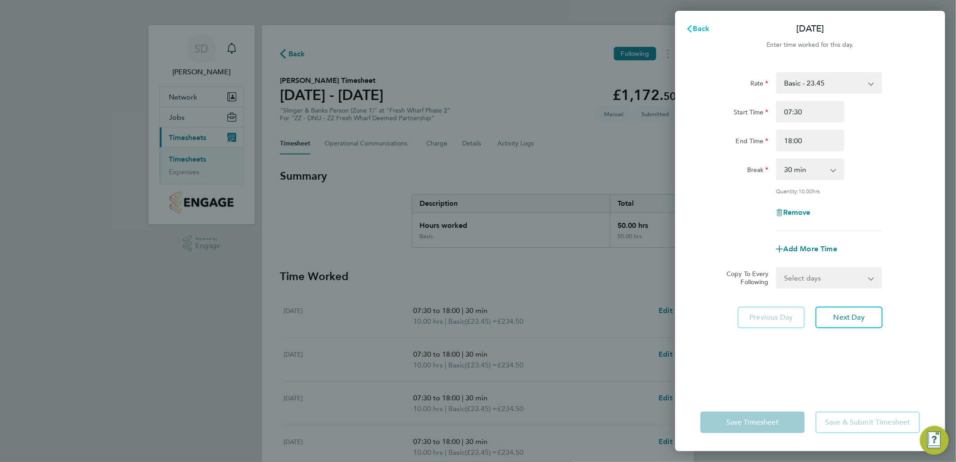
click at [704, 25] on span "Back" at bounding box center [701, 28] width 17 height 9
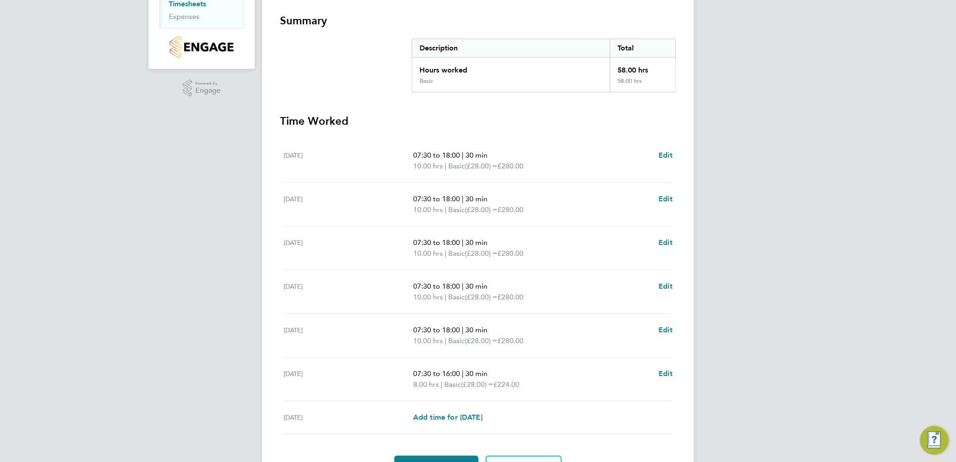
scroll to position [205, 0]
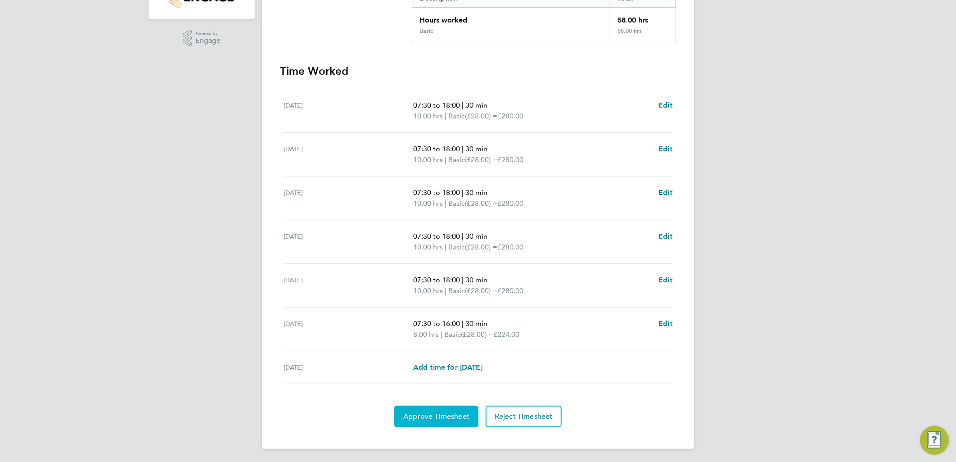
click at [433, 409] on button "Approve Timesheet" at bounding box center [436, 416] width 84 height 22
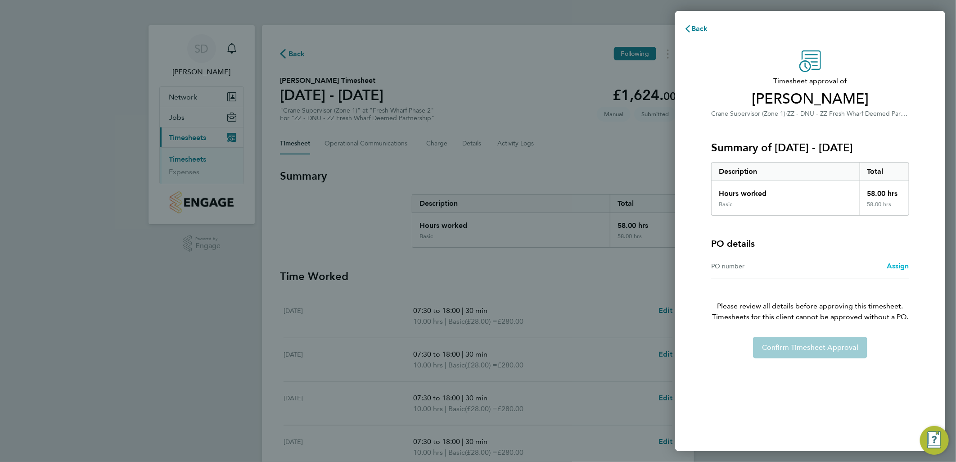
click at [896, 269] on span "Assign" at bounding box center [897, 265] width 22 height 9
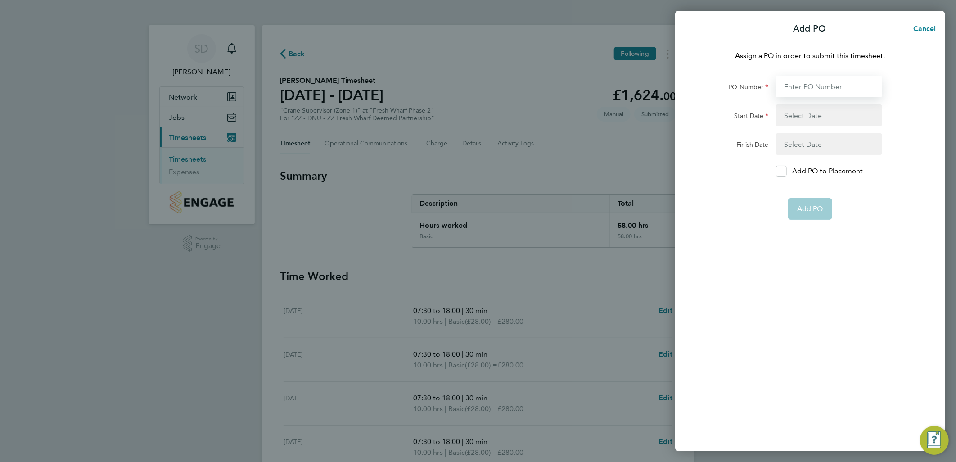
click at [808, 83] on input "PO Number" at bounding box center [829, 87] width 106 height 22
type input "H68087B"
type input "[DATE]"
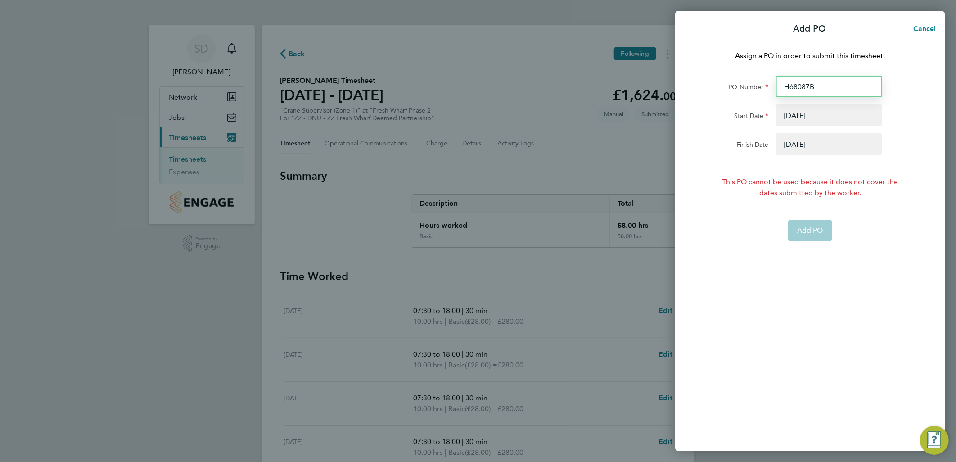
click at [824, 89] on input "H68087B" at bounding box center [829, 87] width 106 height 22
type input "H68087"
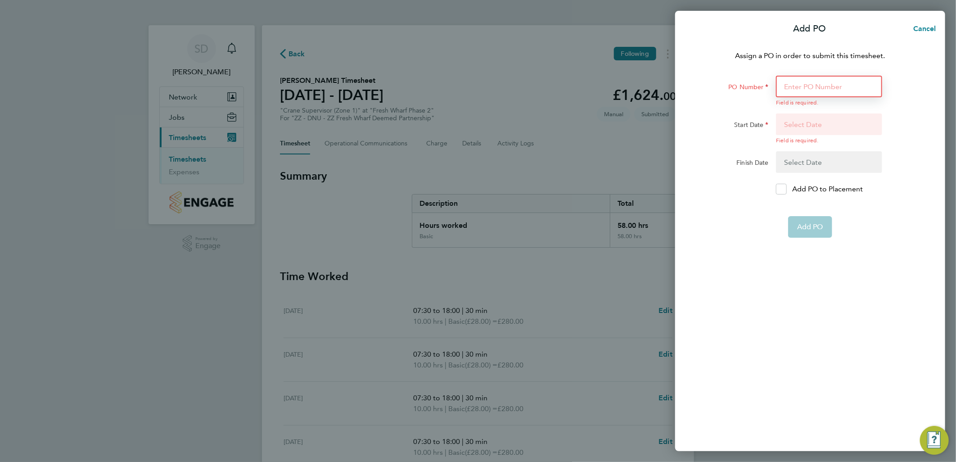
type input "H68087B"
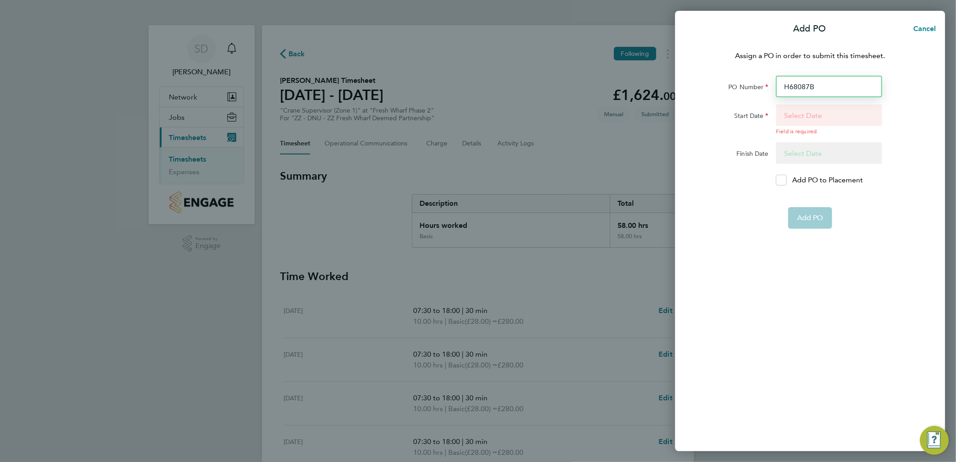
type input "[DATE]"
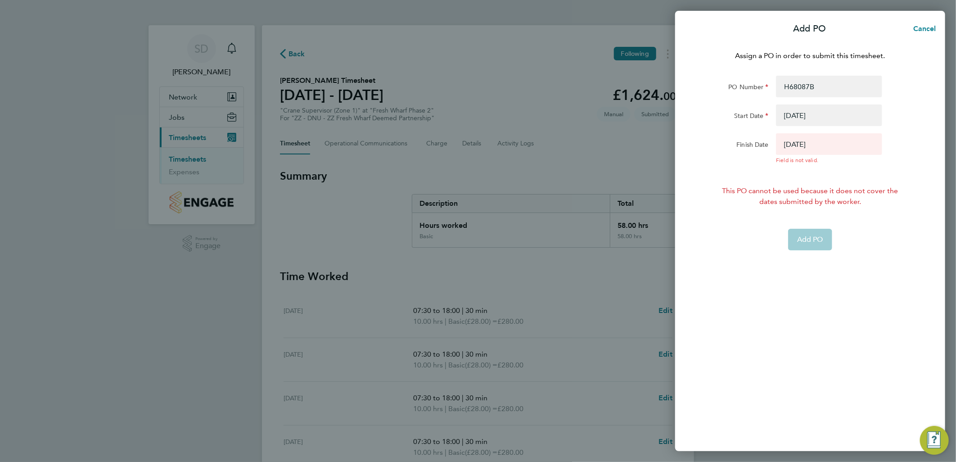
click at [799, 143] on button "button" at bounding box center [829, 148] width 106 height 31
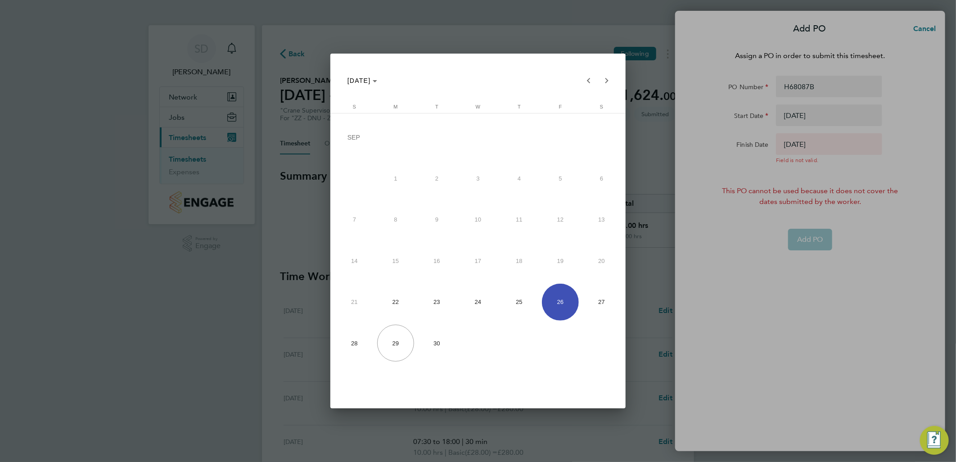
click at [360, 344] on span "28" at bounding box center [354, 342] width 37 height 37
type input "[DATE]"
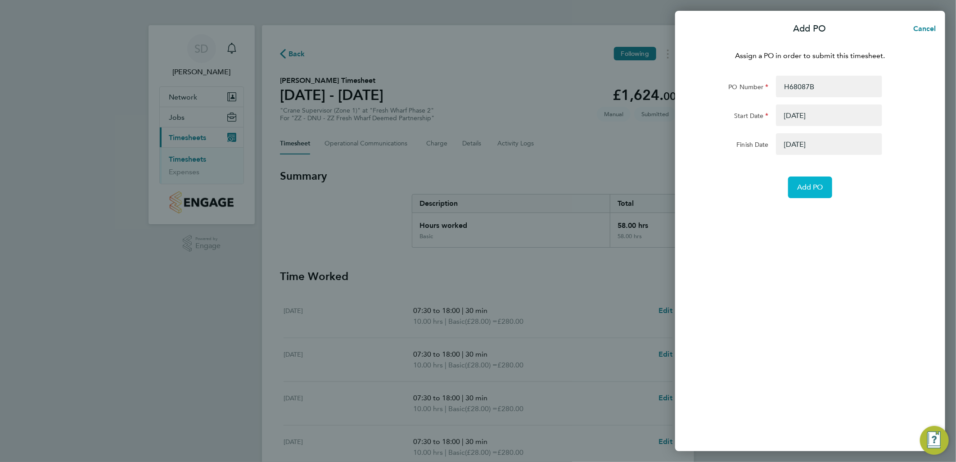
click at [812, 184] on span "Add PO" at bounding box center [810, 187] width 26 height 9
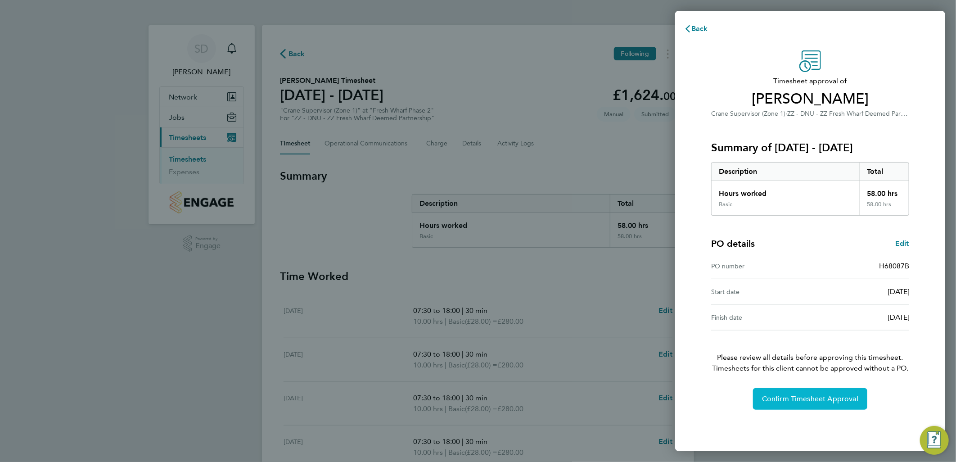
click at [793, 399] on span "Confirm Timesheet Approval" at bounding box center [810, 398] width 96 height 9
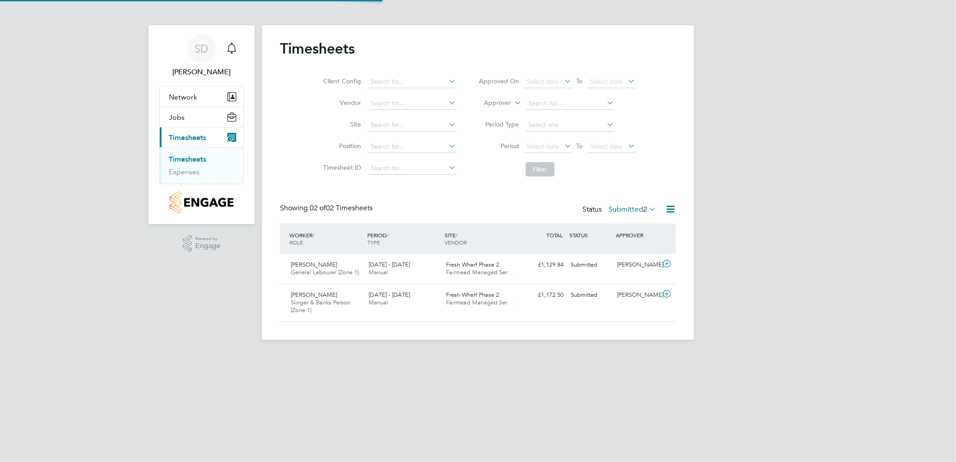
scroll to position [22, 78]
click at [666, 264] on icon at bounding box center [666, 263] width 11 height 7
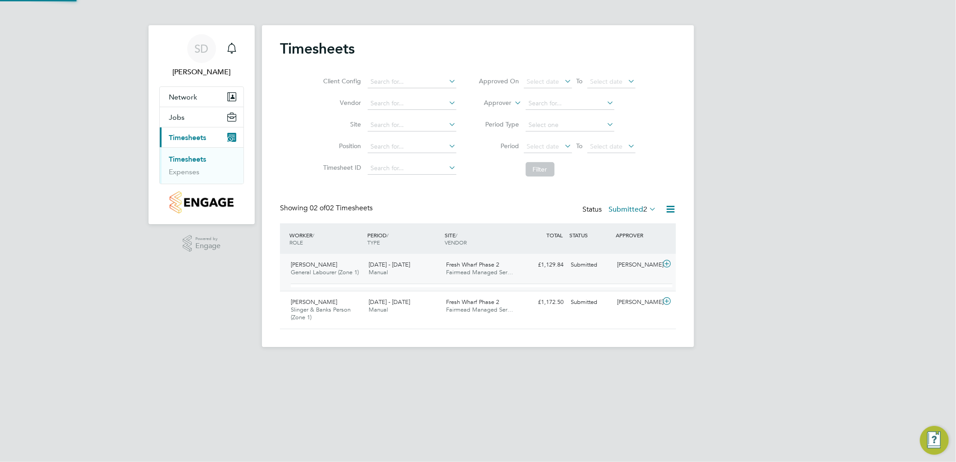
scroll to position [15, 88]
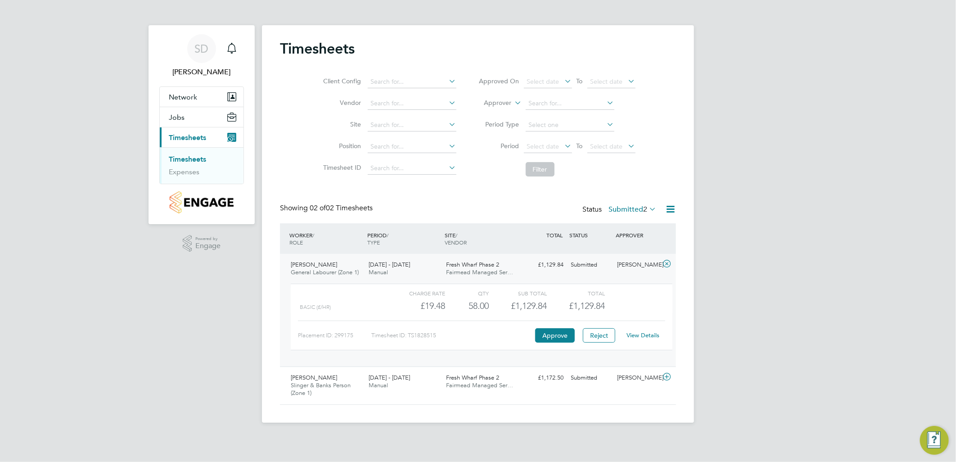
click at [646, 333] on link "View Details" at bounding box center [643, 335] width 33 height 8
click at [647, 208] on icon at bounding box center [647, 208] width 0 height 13
click at [630, 259] on li "Approved" at bounding box center [623, 263] width 41 height 13
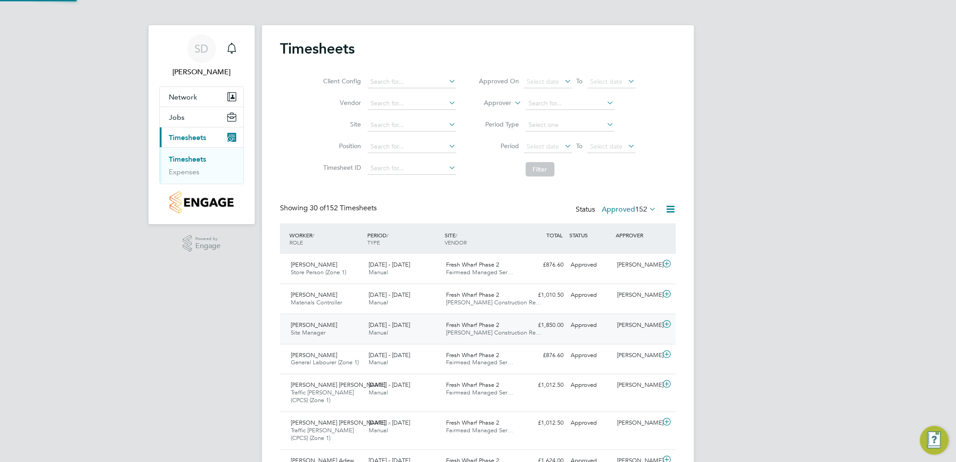
scroll to position [0, 0]
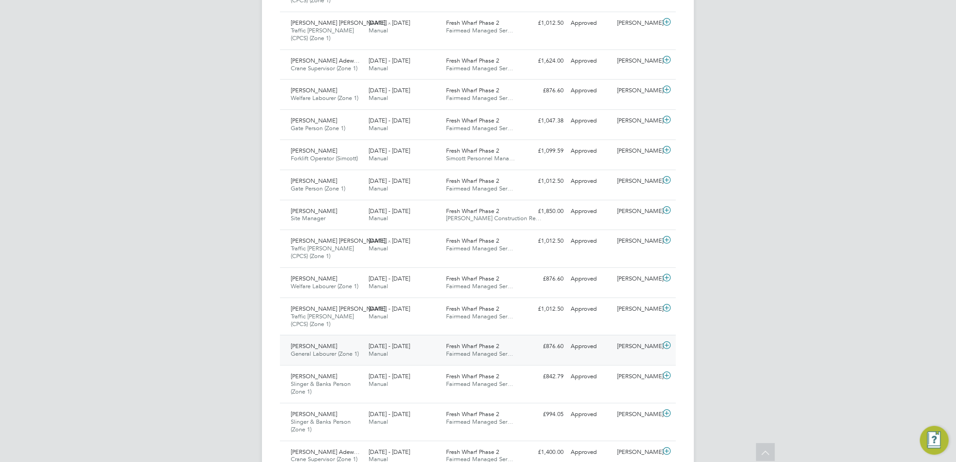
click at [664, 342] on icon at bounding box center [666, 344] width 11 height 7
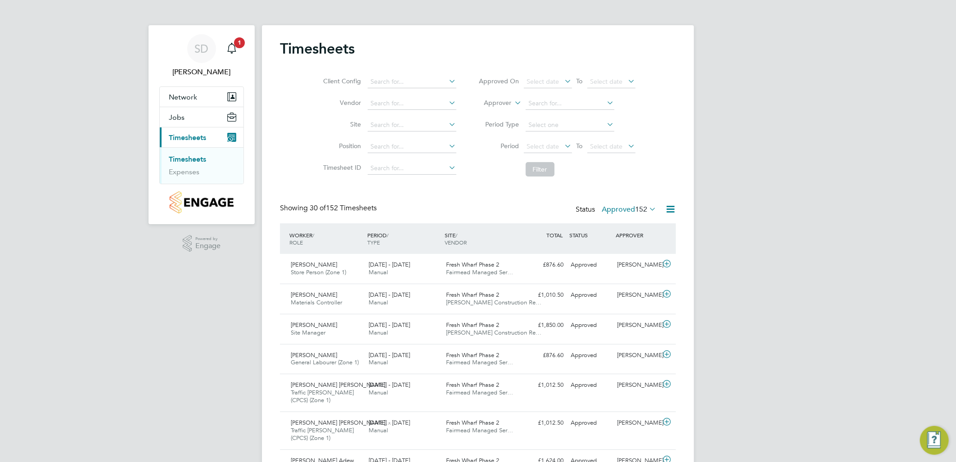
click at [647, 208] on icon at bounding box center [647, 208] width 0 height 13
click at [622, 247] on li "Submitted" at bounding box center [620, 250] width 41 height 13
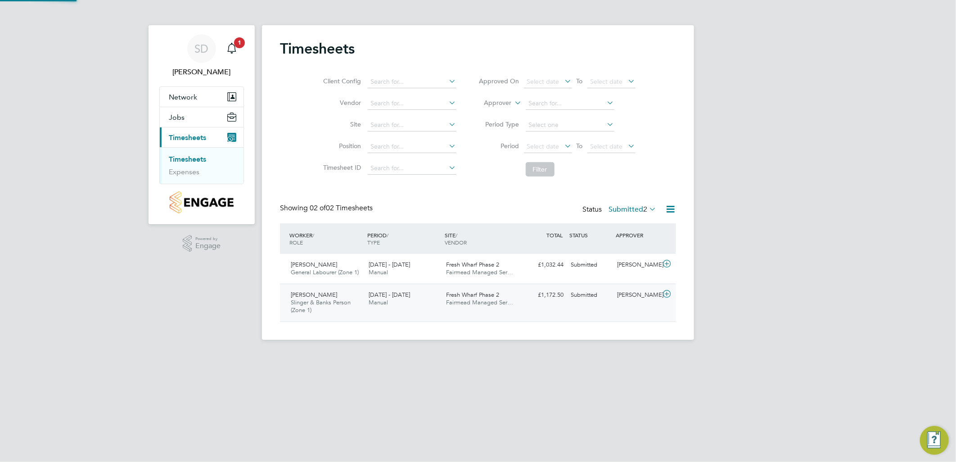
scroll to position [22, 78]
click at [669, 292] on icon at bounding box center [666, 293] width 11 height 7
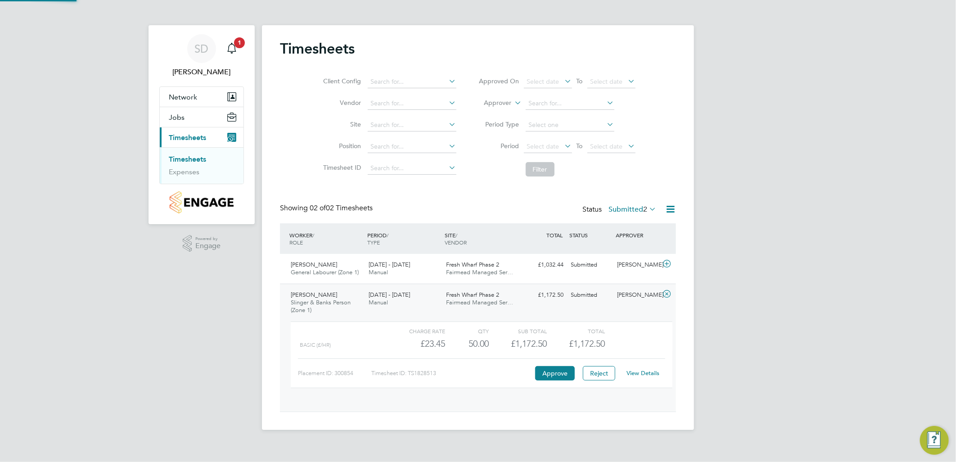
scroll to position [15, 88]
click at [651, 372] on link "View Details" at bounding box center [643, 373] width 33 height 8
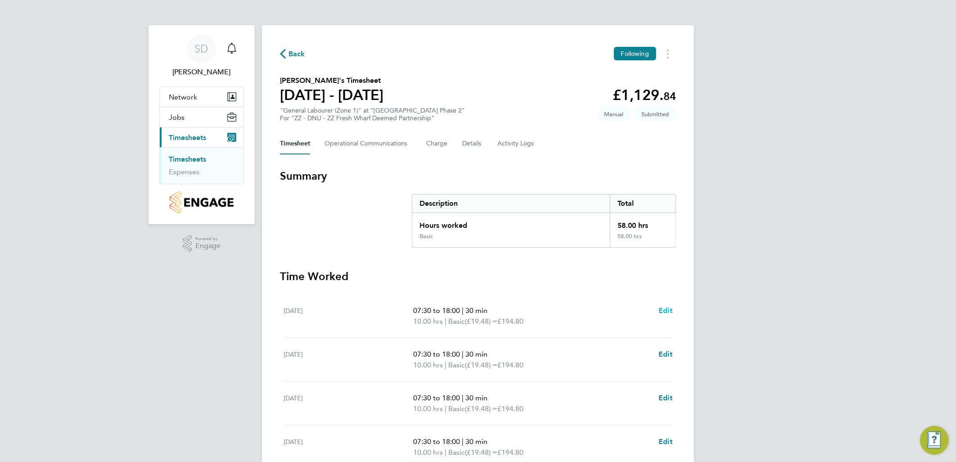
click at [666, 310] on span "Edit" at bounding box center [665, 310] width 14 height 9
select select "30"
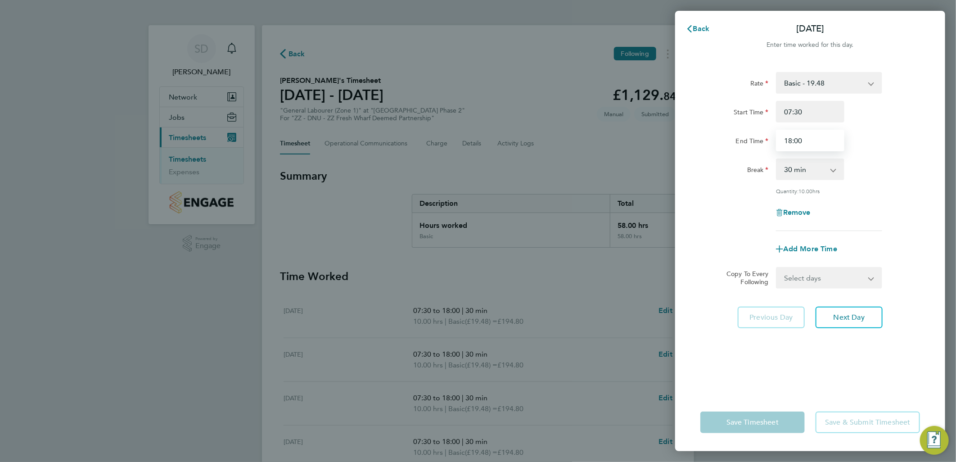
click at [790, 138] on input "18:00" at bounding box center [810, 141] width 68 height 22
type input "17:00"
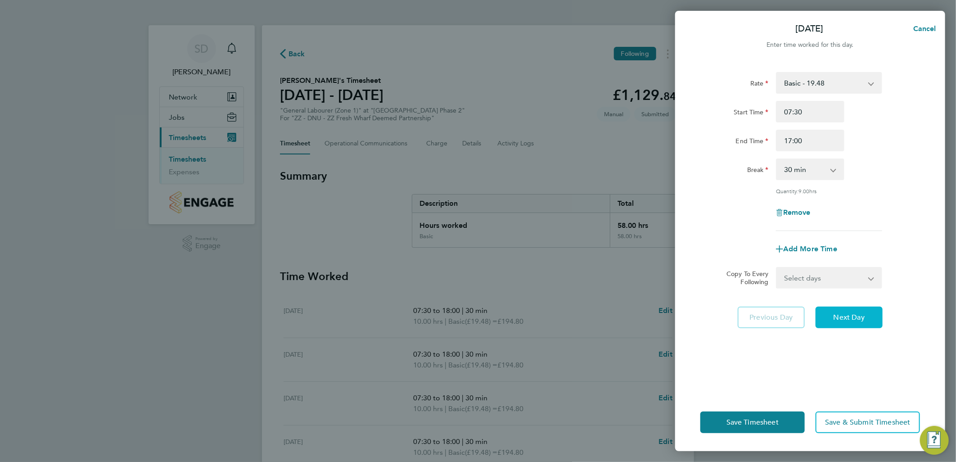
click at [853, 315] on span "Next Day" at bounding box center [848, 317] width 31 height 9
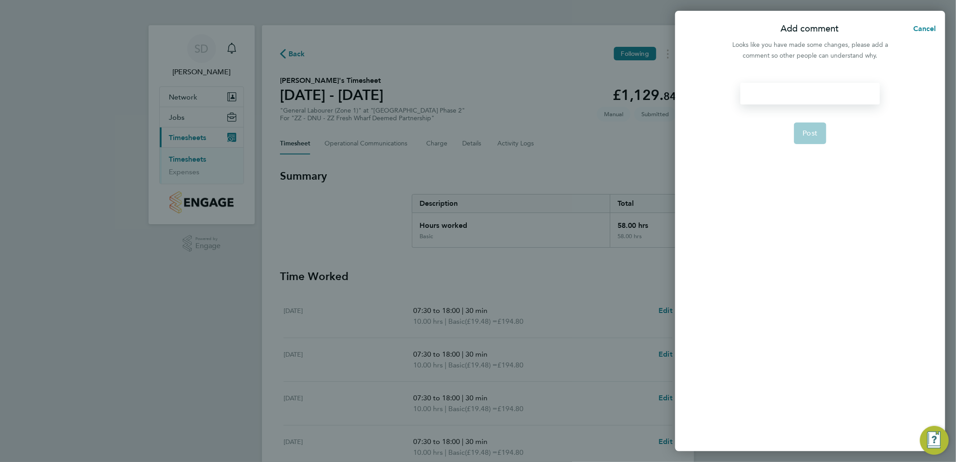
click at [770, 92] on div at bounding box center [809, 94] width 139 height 22
paste div
click at [815, 145] on span "Post" at bounding box center [810, 143] width 15 height 9
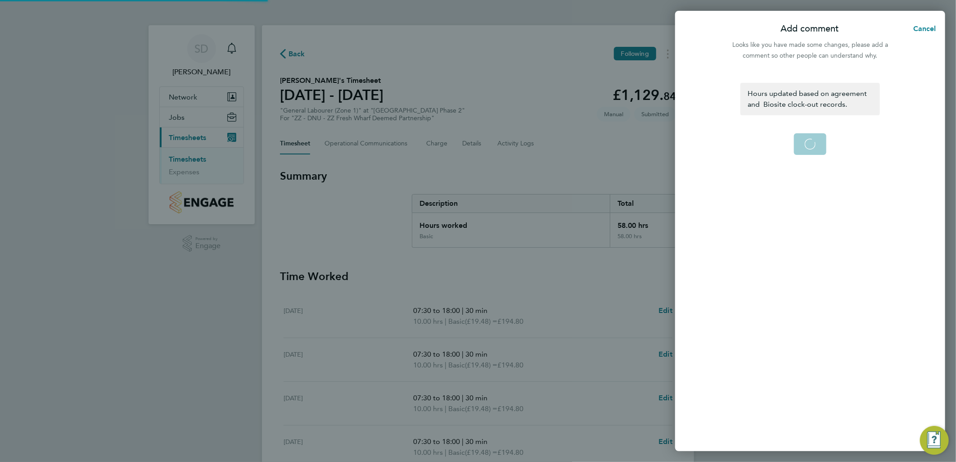
select select "30"
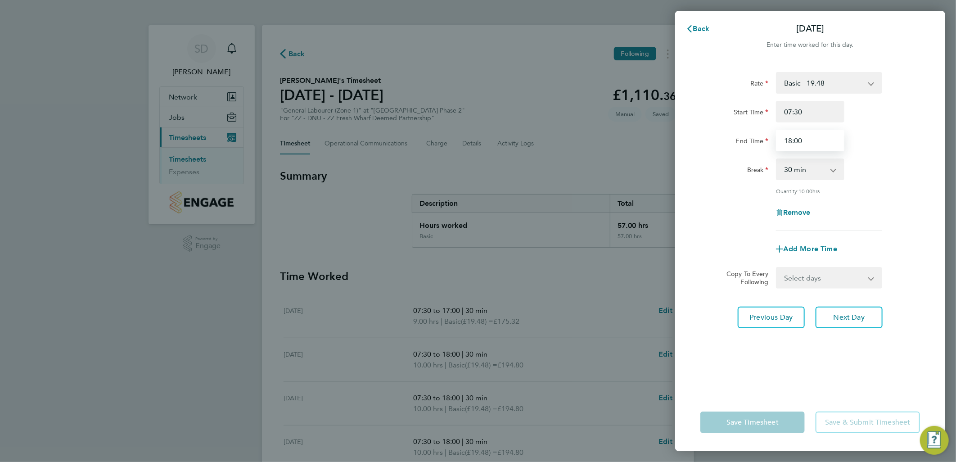
drag, startPoint x: 790, startPoint y: 141, endPoint x: 795, endPoint y: 122, distance: 19.5
click at [790, 141] on input "18:00" at bounding box center [810, 141] width 68 height 22
type input "17:00"
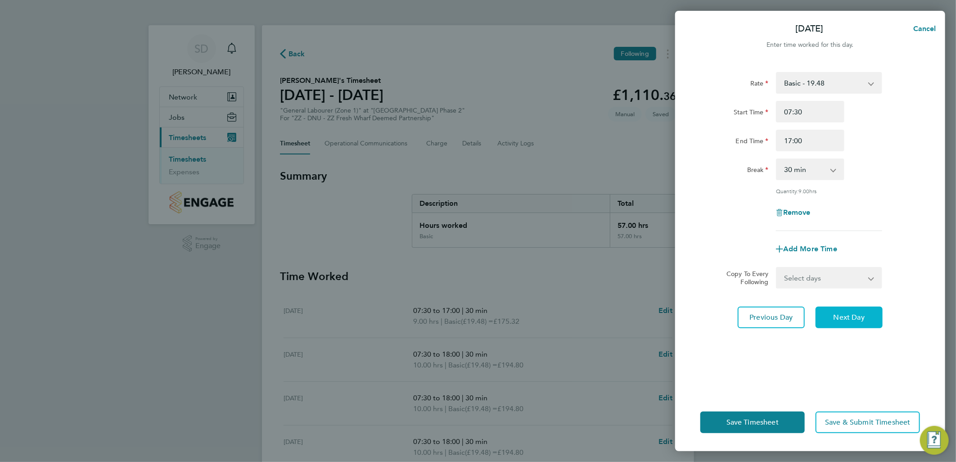
click at [848, 318] on span "Next Day" at bounding box center [848, 317] width 31 height 9
select select "30"
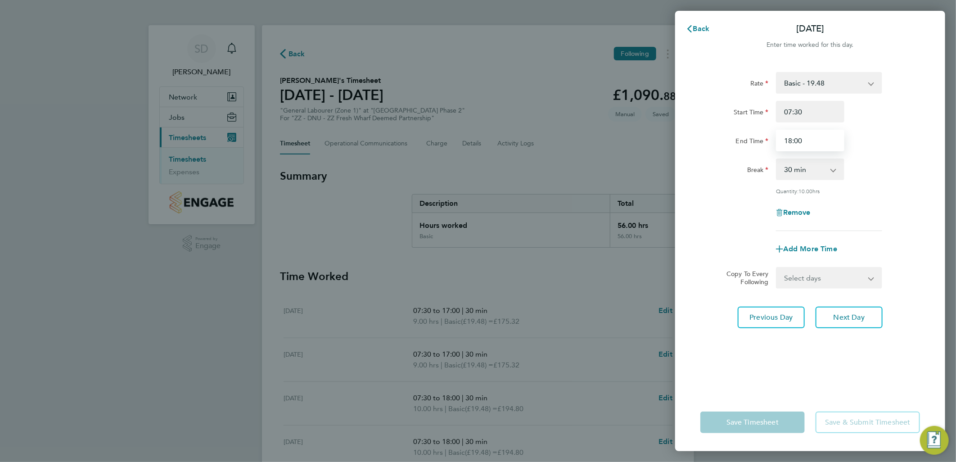
click at [790, 141] on input "18:00" at bounding box center [810, 141] width 68 height 22
type input "17:00"
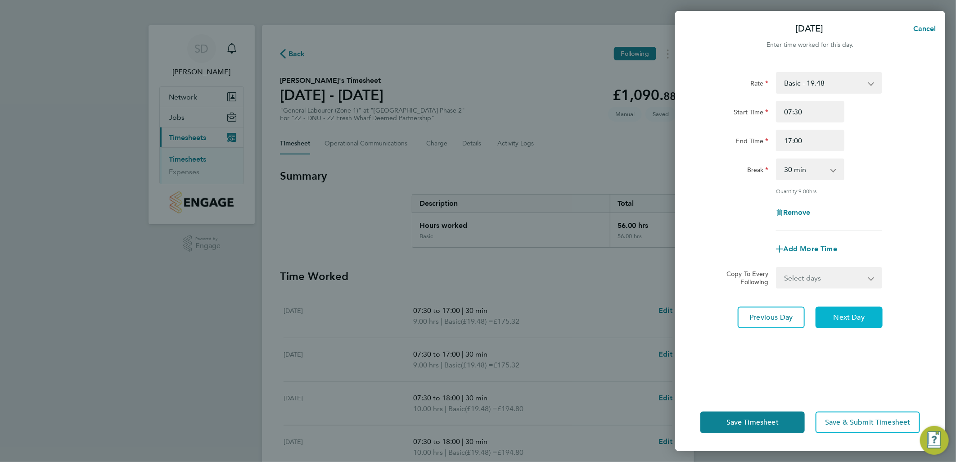
click at [862, 321] on button "Next Day" at bounding box center [848, 317] width 67 height 22
select select "30"
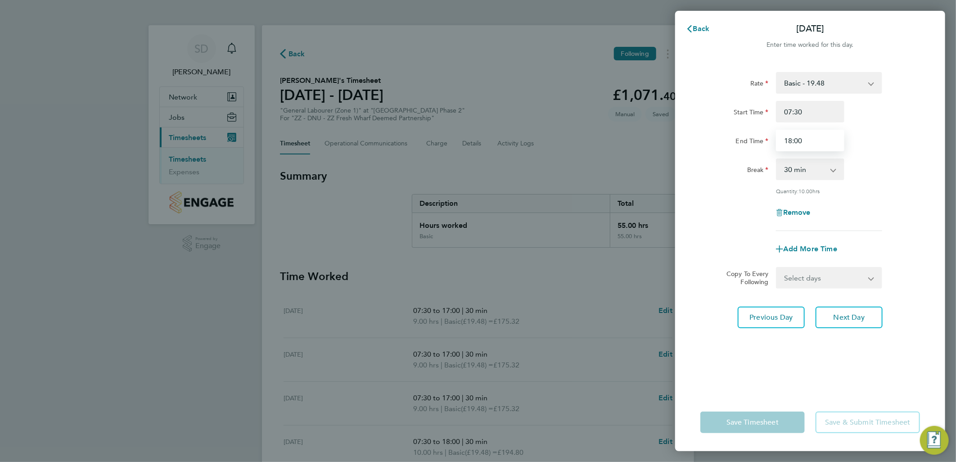
click at [790, 142] on input "18:00" at bounding box center [810, 141] width 68 height 22
type input "17:00"
click at [857, 320] on span "Next Day" at bounding box center [848, 317] width 31 height 9
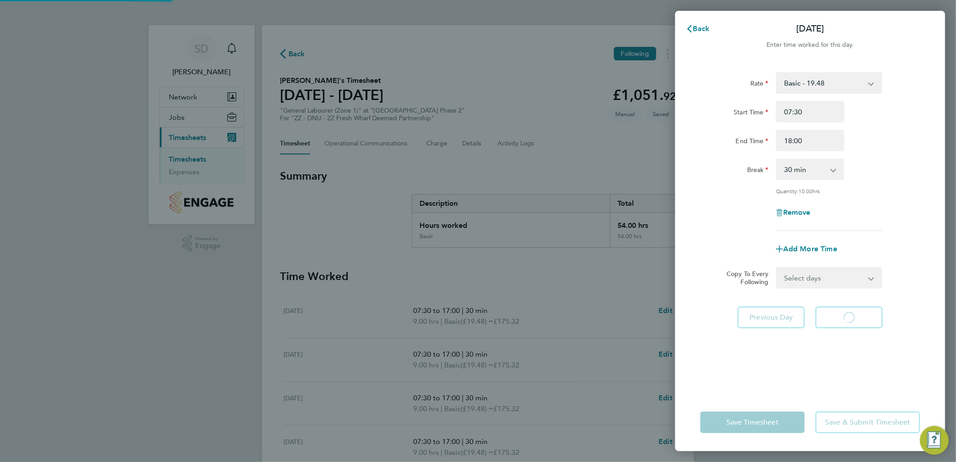
select select "30"
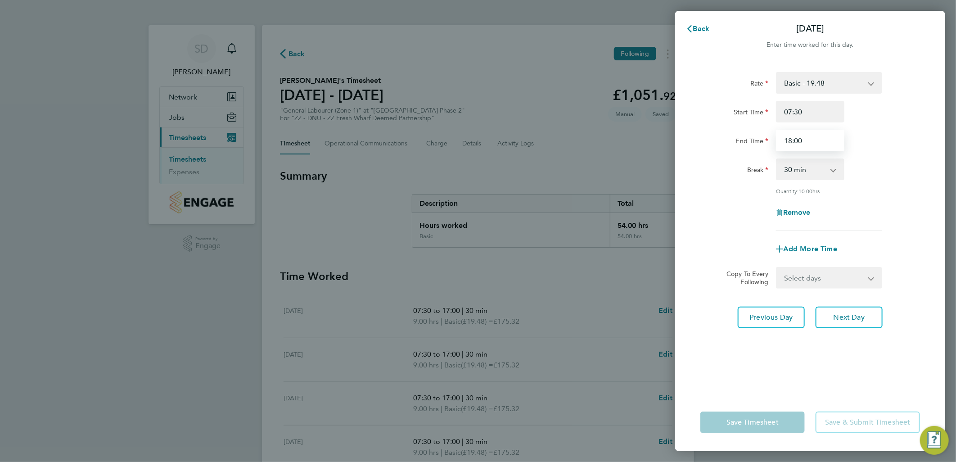
click at [789, 139] on input "18:00" at bounding box center [810, 141] width 68 height 22
type input "17:00"
click at [855, 315] on span "Next Day" at bounding box center [848, 317] width 31 height 9
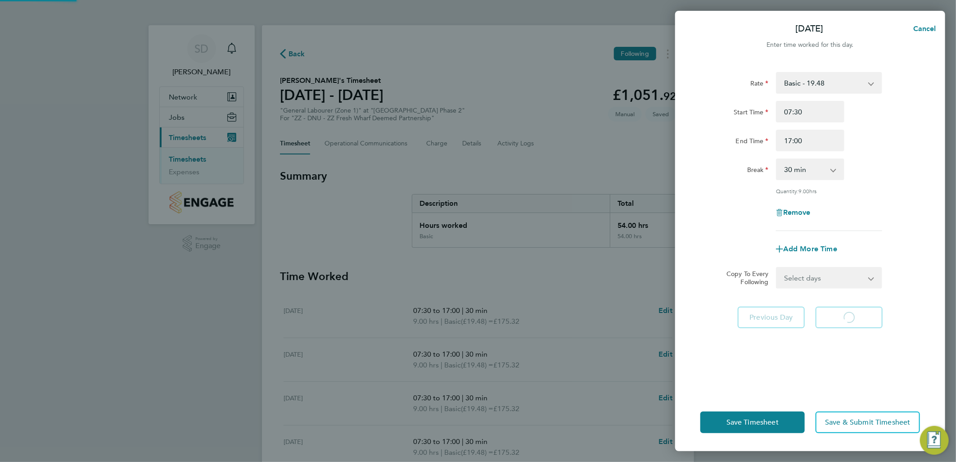
select select "30"
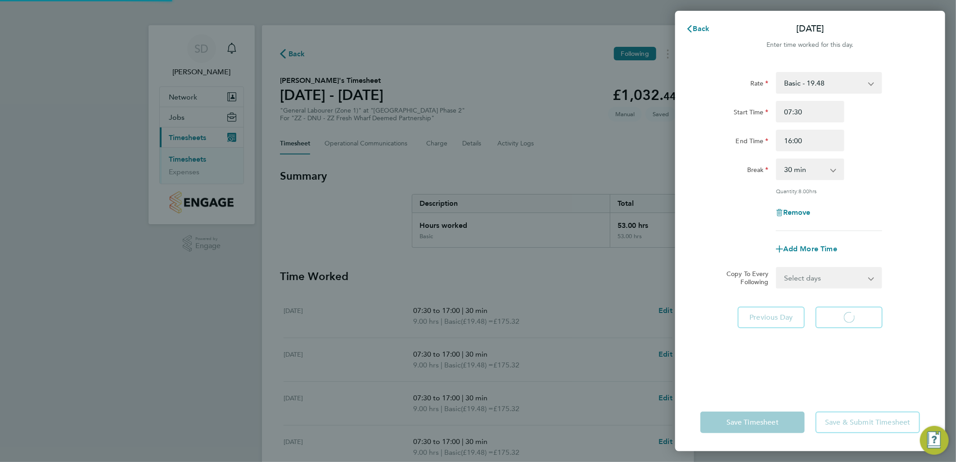
select select "30"
click at [862, 319] on span "Next Day" at bounding box center [848, 317] width 31 height 9
select select "30"
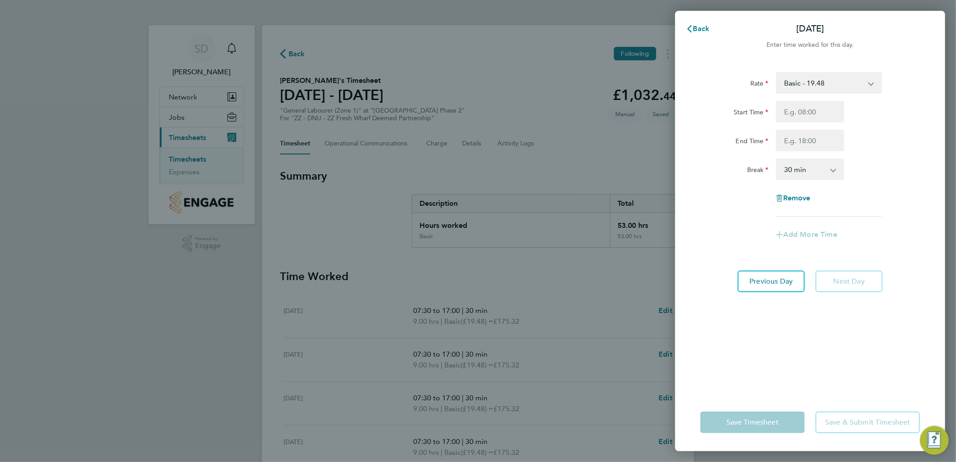
click at [839, 414] on app-form-button "Save & Submit Timesheet" at bounding box center [865, 422] width 110 height 22
click at [788, 279] on span "Previous Day" at bounding box center [771, 281] width 43 height 9
select select "30"
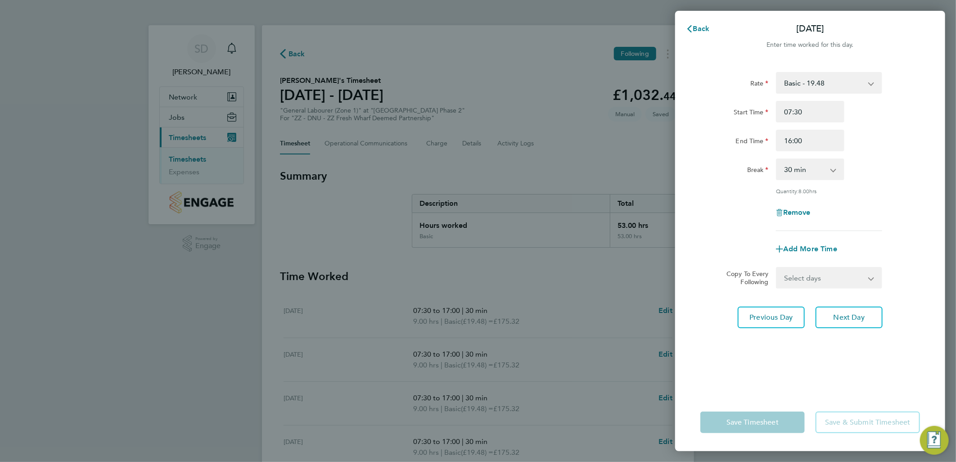
click at [826, 360] on div "Rate Basic - 19.48 Start Time 07:30 End Time 16:00 Break 0 min 15 min 30 min 45…" at bounding box center [810, 227] width 270 height 332
click at [875, 277] on app-icon-cross-button at bounding box center [876, 278] width 11 height 20
click at [867, 277] on select "Select days Sunday" at bounding box center [823, 278] width 94 height 20
click at [911, 234] on app-timesheet-line-form-group "Rate Basic - 19.48 Start Time 07:30 End Time 16:00 Break 0 min 15 min 30 min 45…" at bounding box center [810, 166] width 220 height 188
click at [643, 159] on div "Back Sat 27 Sep Enter time worked for this day. Rate Basic - 19.48 Start Time 0…" at bounding box center [478, 231] width 956 height 462
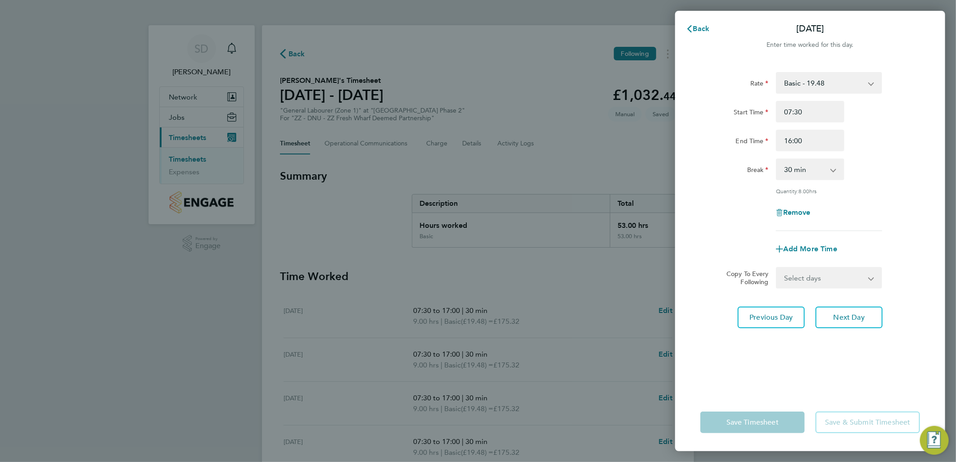
click at [780, 393] on div "Save Timesheet Save & Submit Timesheet" at bounding box center [810, 422] width 270 height 58
click at [874, 362] on div "Rate Basic - 19.48 Start Time 07:30 End Time 16:00 Break 0 min 15 min 30 min 45…" at bounding box center [810, 227] width 270 height 332
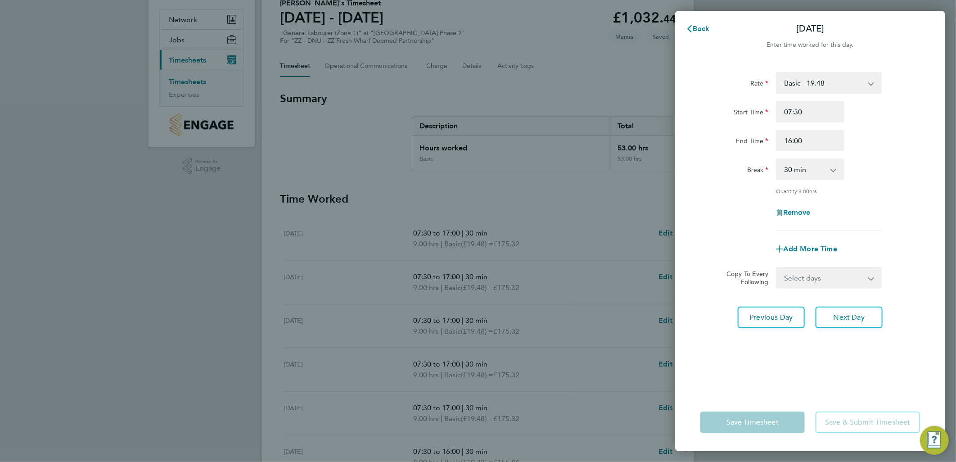
scroll to position [50, 0]
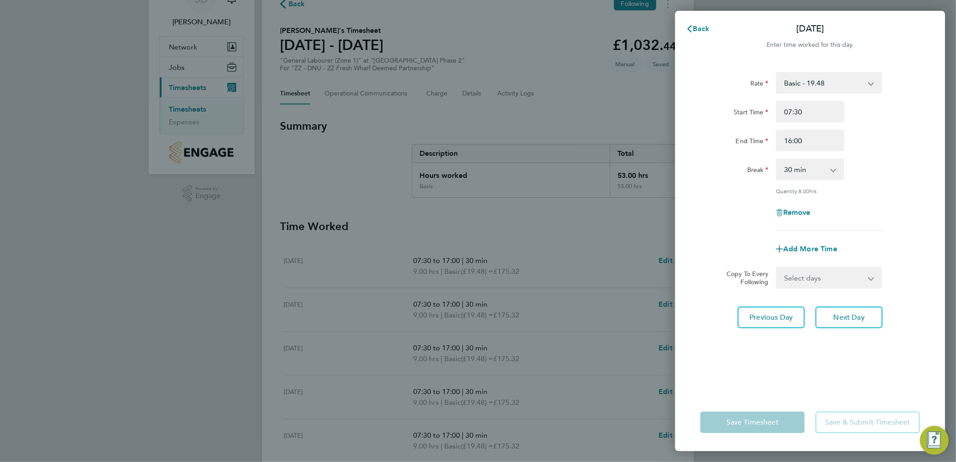
click at [597, 237] on div "Back Sat 27 Sep Enter time worked for this day. Rate Basic - 19.48 Start Time 0…" at bounding box center [478, 231] width 956 height 462
click at [703, 24] on span "Back" at bounding box center [701, 28] width 17 height 9
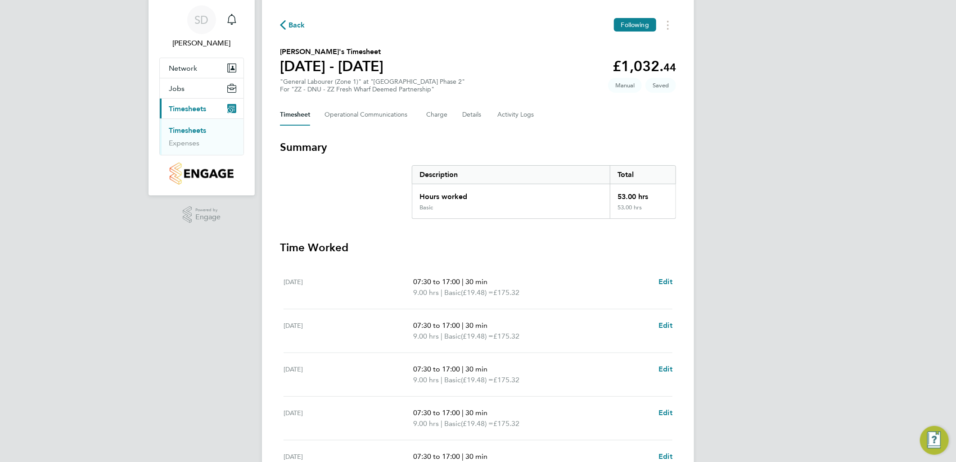
scroll to position [5, 0]
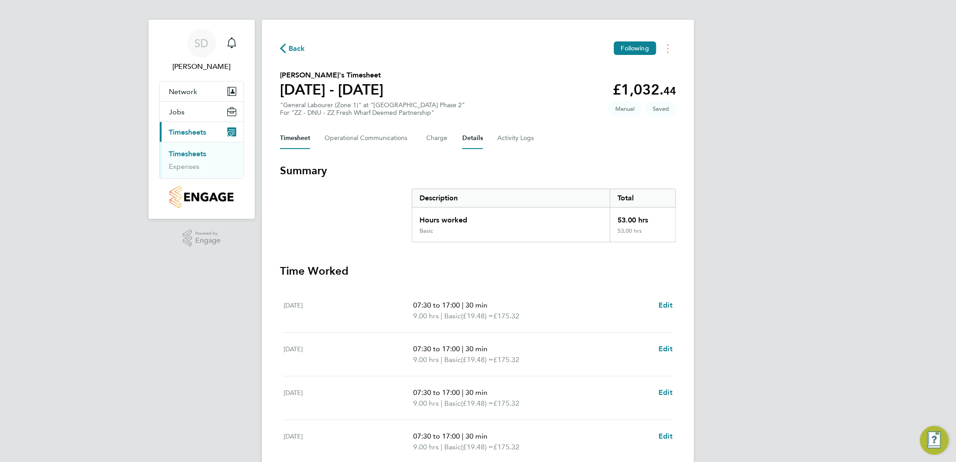
click at [471, 135] on button "Details" at bounding box center [472, 138] width 21 height 22
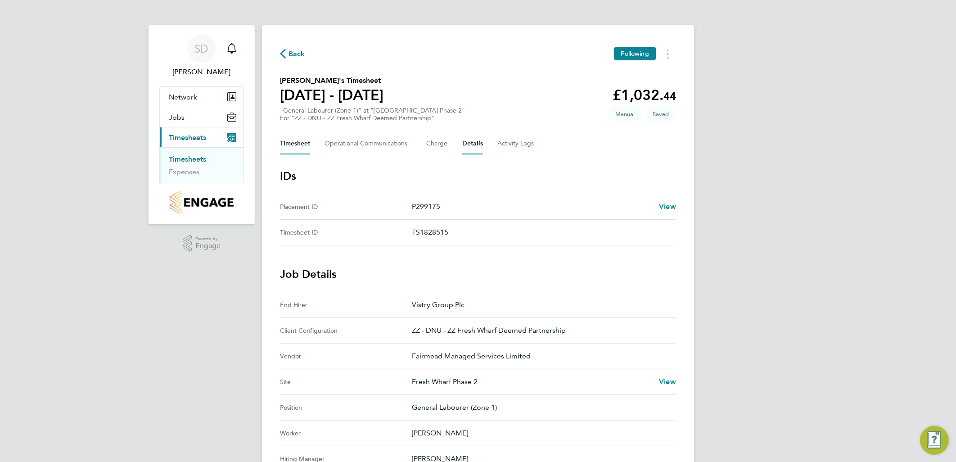
click at [300, 144] on button "Timesheet" at bounding box center [295, 144] width 30 height 22
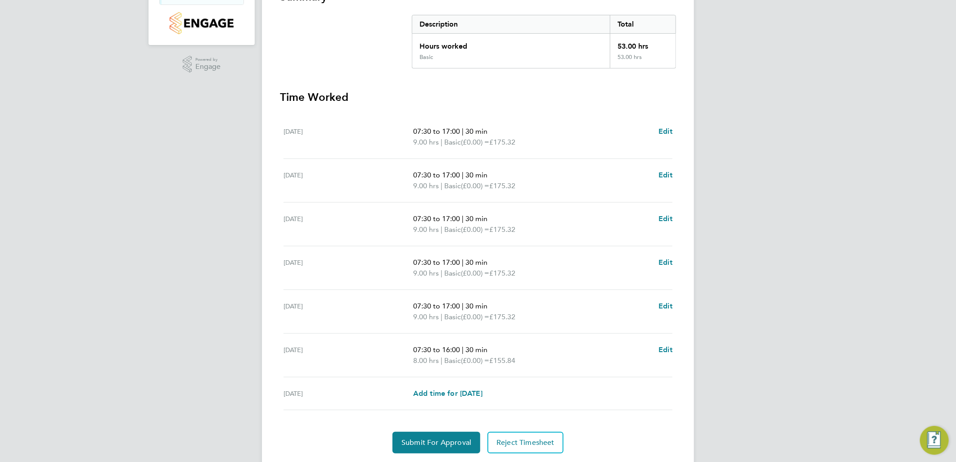
scroll to position [205, 0]
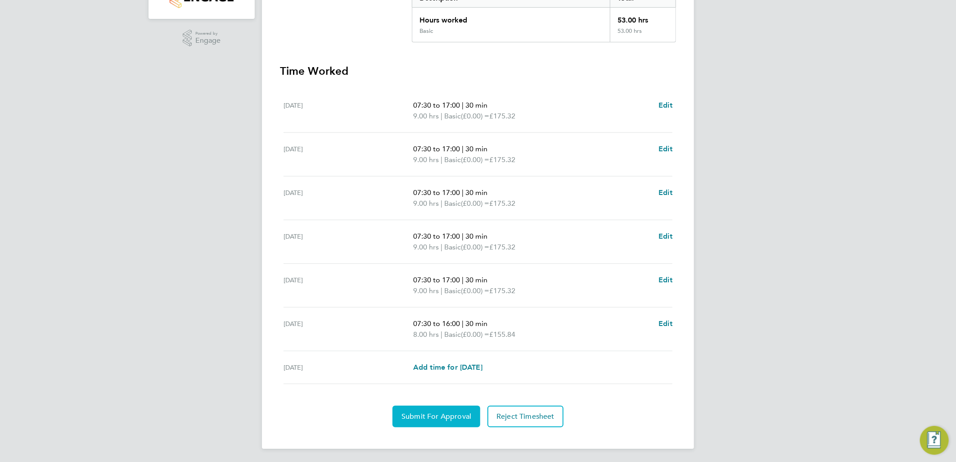
click at [459, 416] on span "Submit For Approval" at bounding box center [436, 416] width 70 height 9
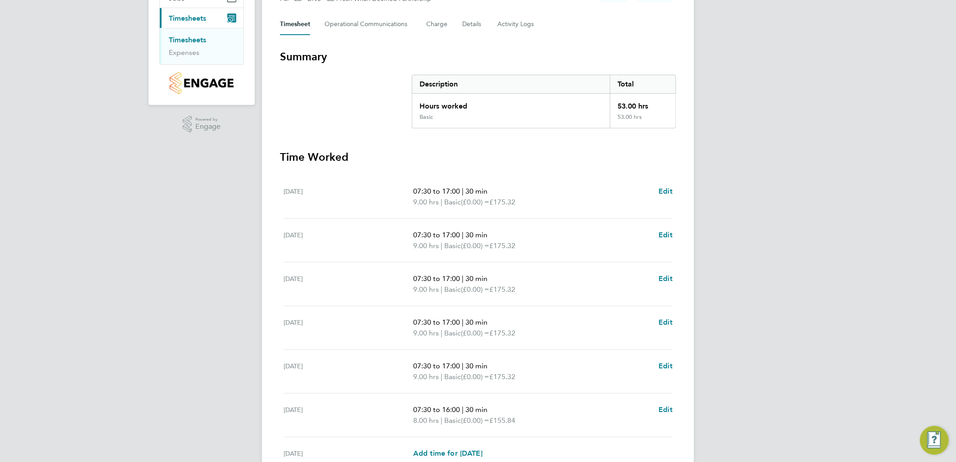
scroll to position [0, 0]
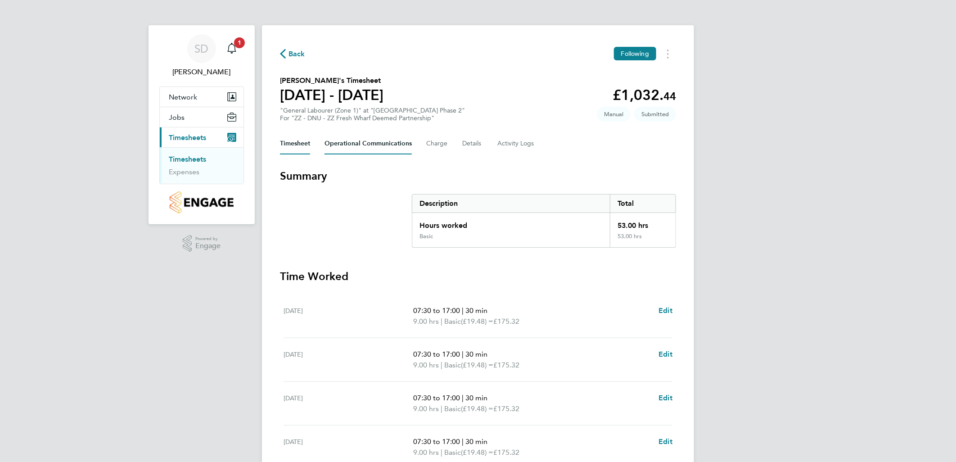
click at [378, 142] on Communications-tab "Operational Communications" at bounding box center [367, 144] width 87 height 22
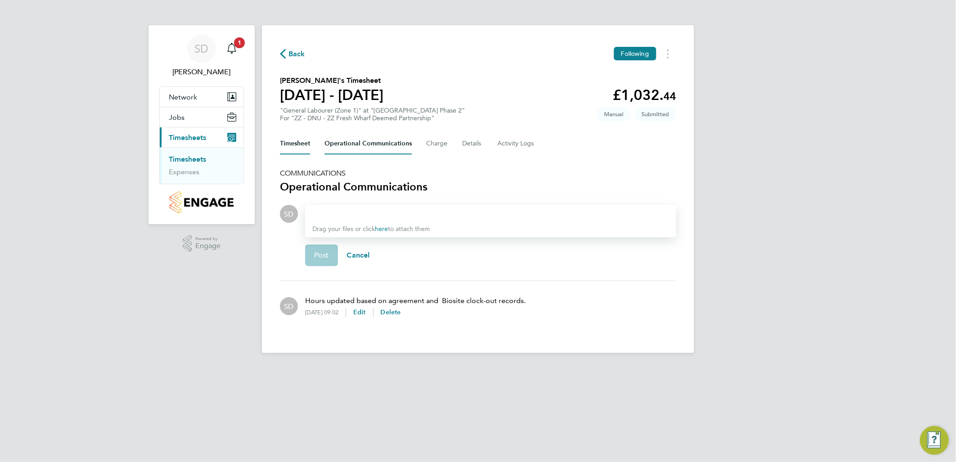
click at [295, 145] on button "Timesheet" at bounding box center [295, 144] width 30 height 22
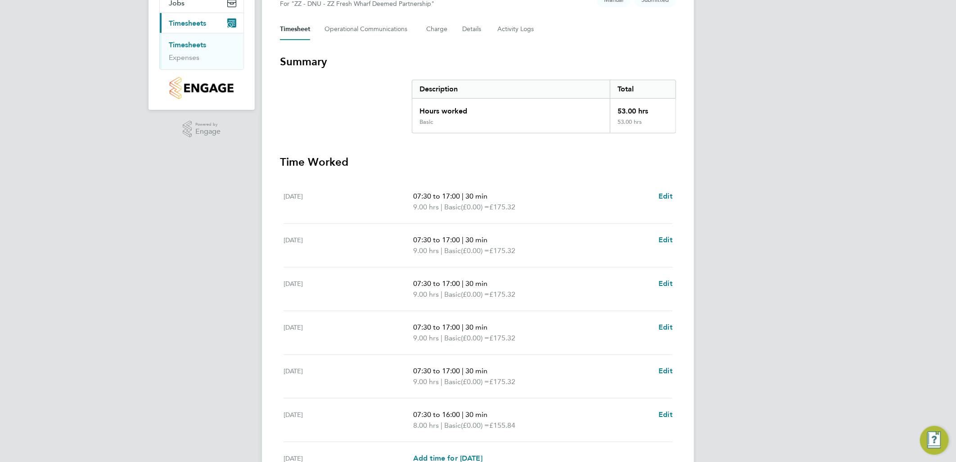
scroll to position [205, 0]
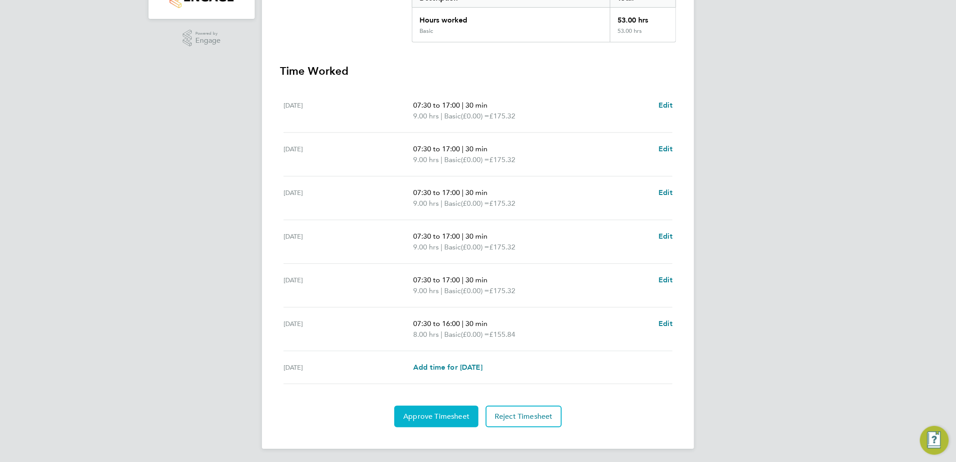
click at [443, 414] on span "Approve Timesheet" at bounding box center [436, 416] width 66 height 9
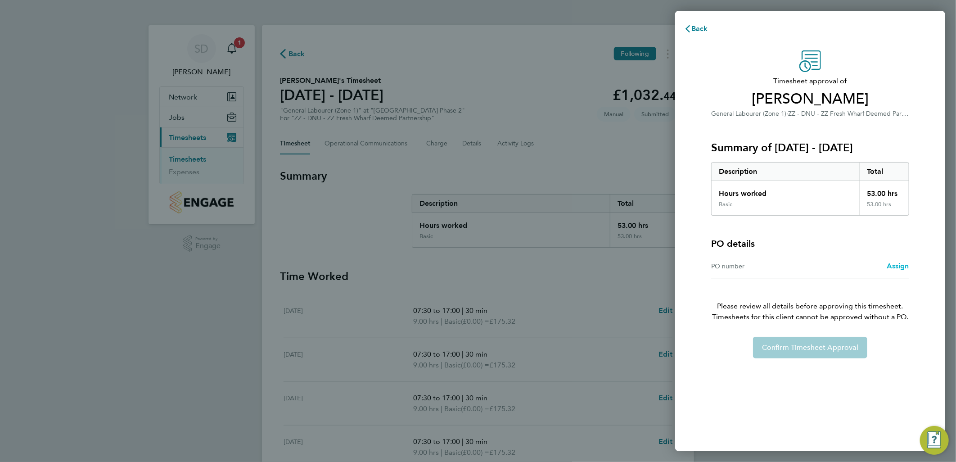
click at [901, 267] on span "Assign" at bounding box center [897, 265] width 22 height 9
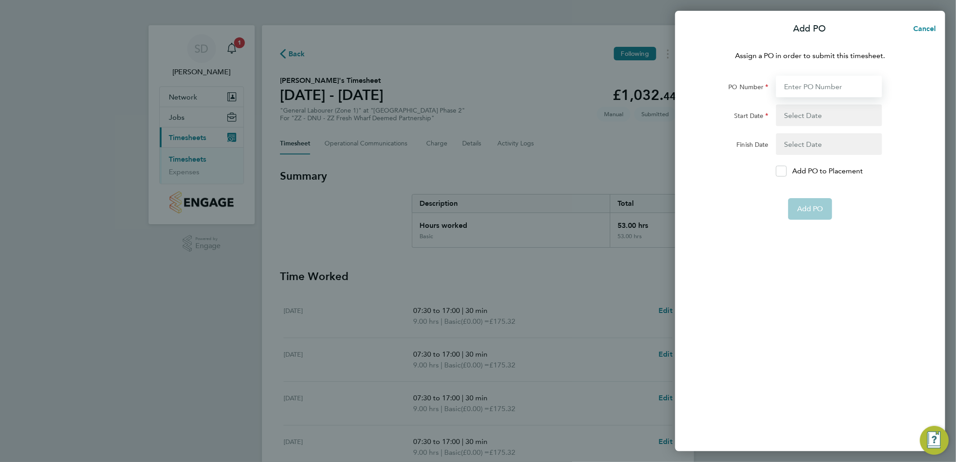
click at [826, 87] on input "PO Number" at bounding box center [829, 87] width 106 height 22
type input "H68087B"
type input "[DATE]"
click at [811, 185] on span "Add PO" at bounding box center [810, 187] width 26 height 9
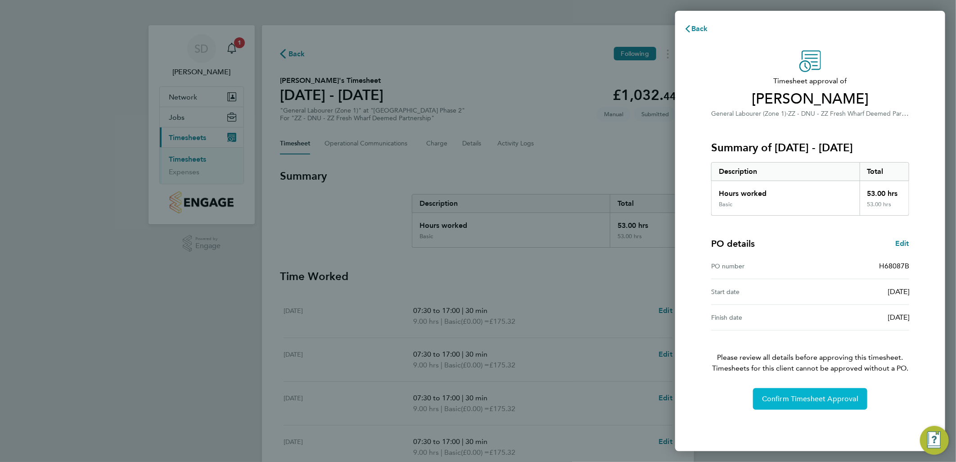
click at [812, 401] on span "Confirm Timesheet Approval" at bounding box center [810, 398] width 96 height 9
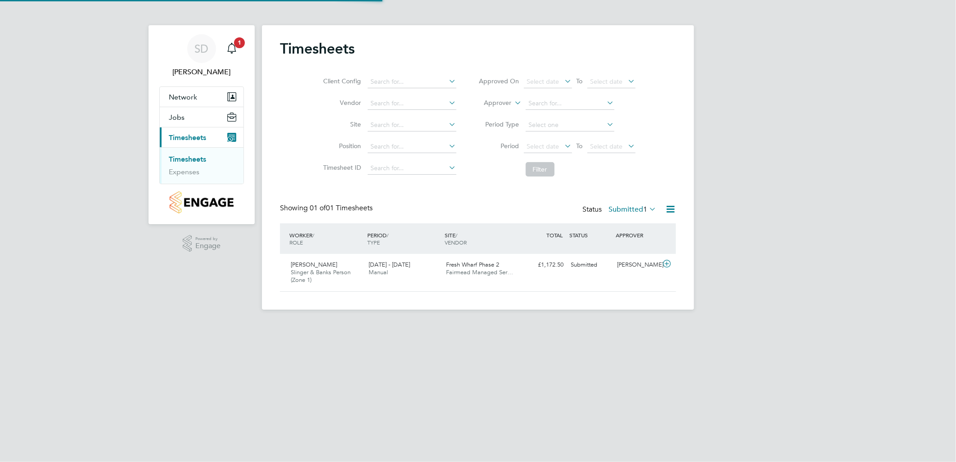
scroll to position [22, 78]
